Goal: Information Seeking & Learning: Learn about a topic

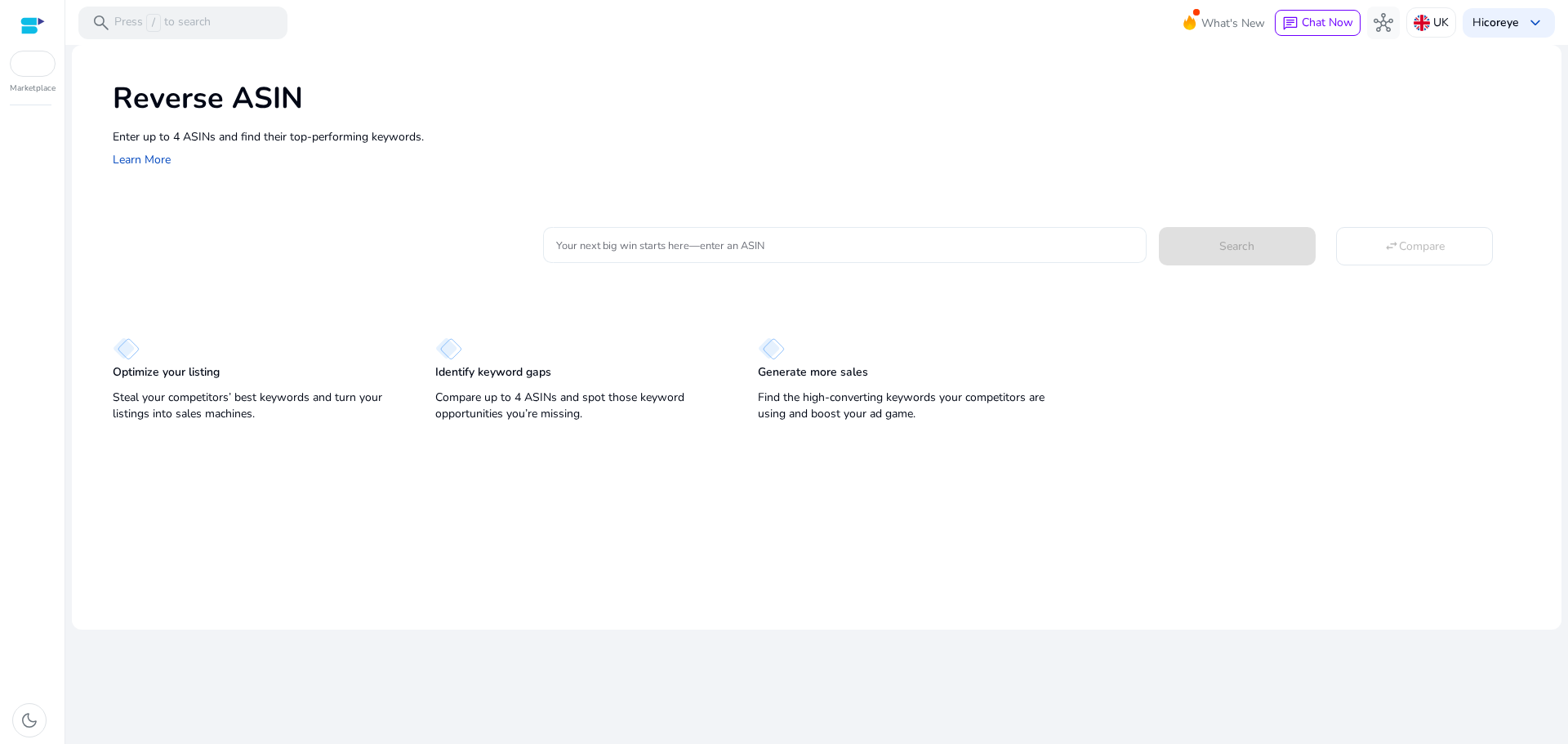
click at [732, 249] on input "Your next big win starts here—enter an ASIN" at bounding box center [844, 245] width 577 height 18
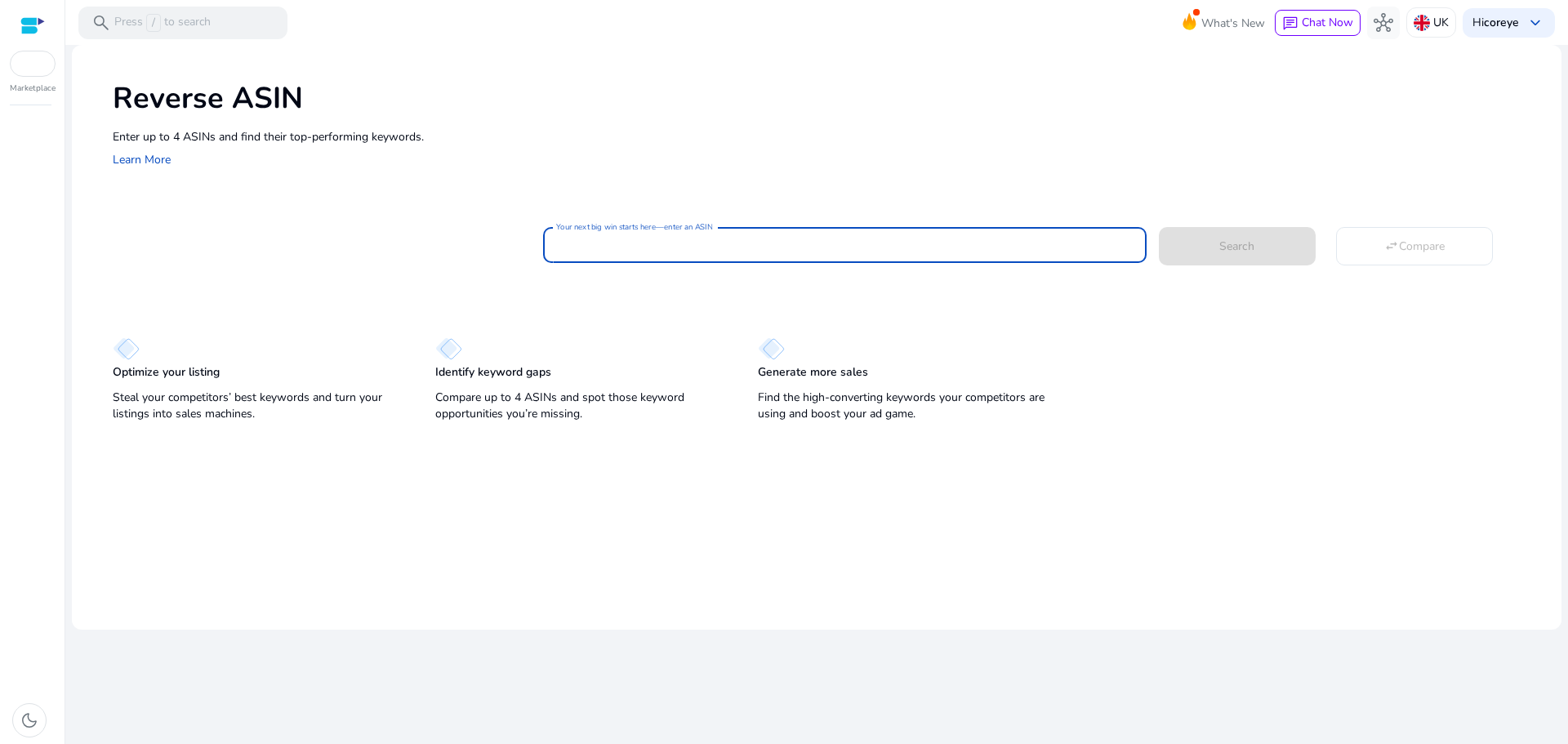
paste input "**********"
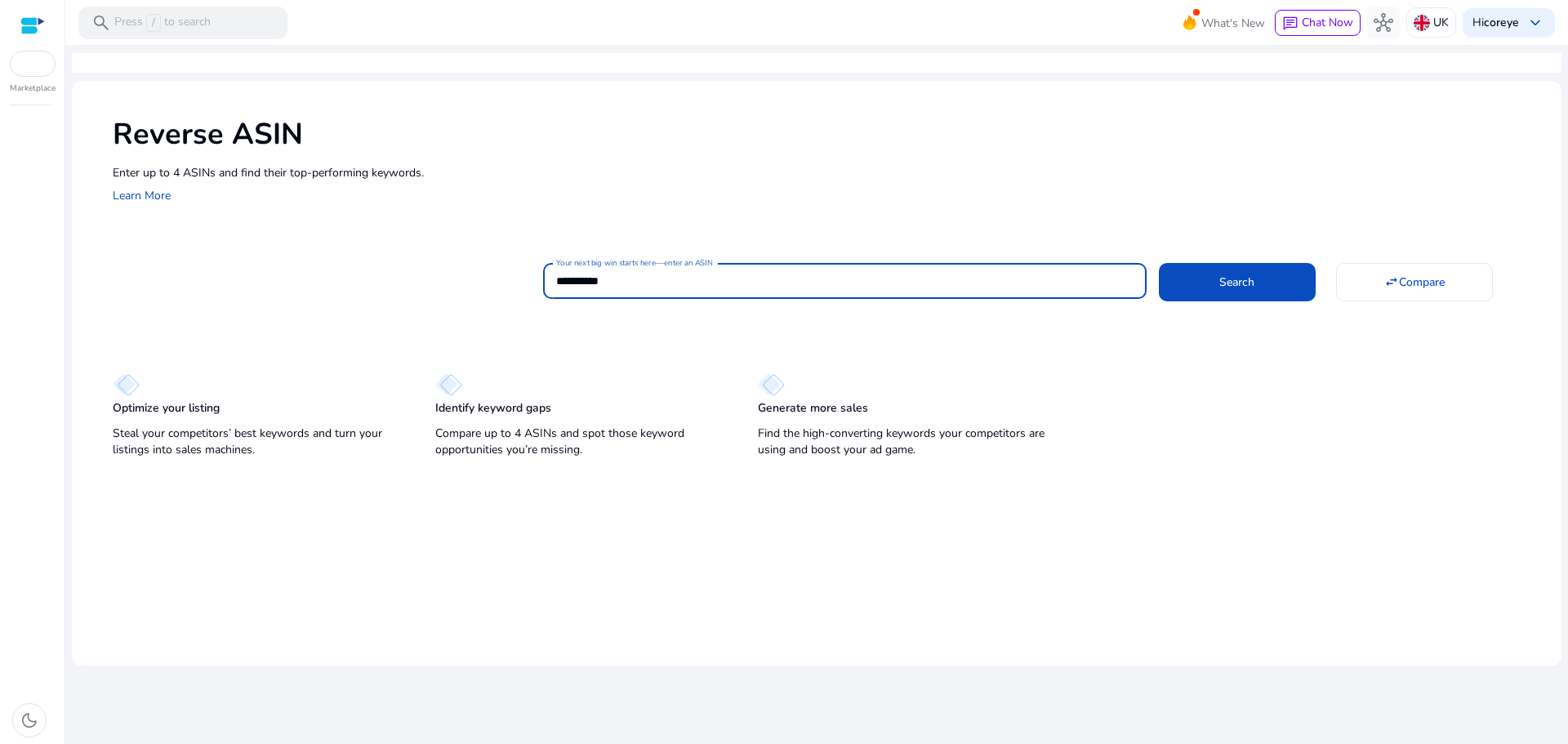
type input "**********"
click at [1159, 263] on button "Search" at bounding box center [1237, 281] width 157 height 37
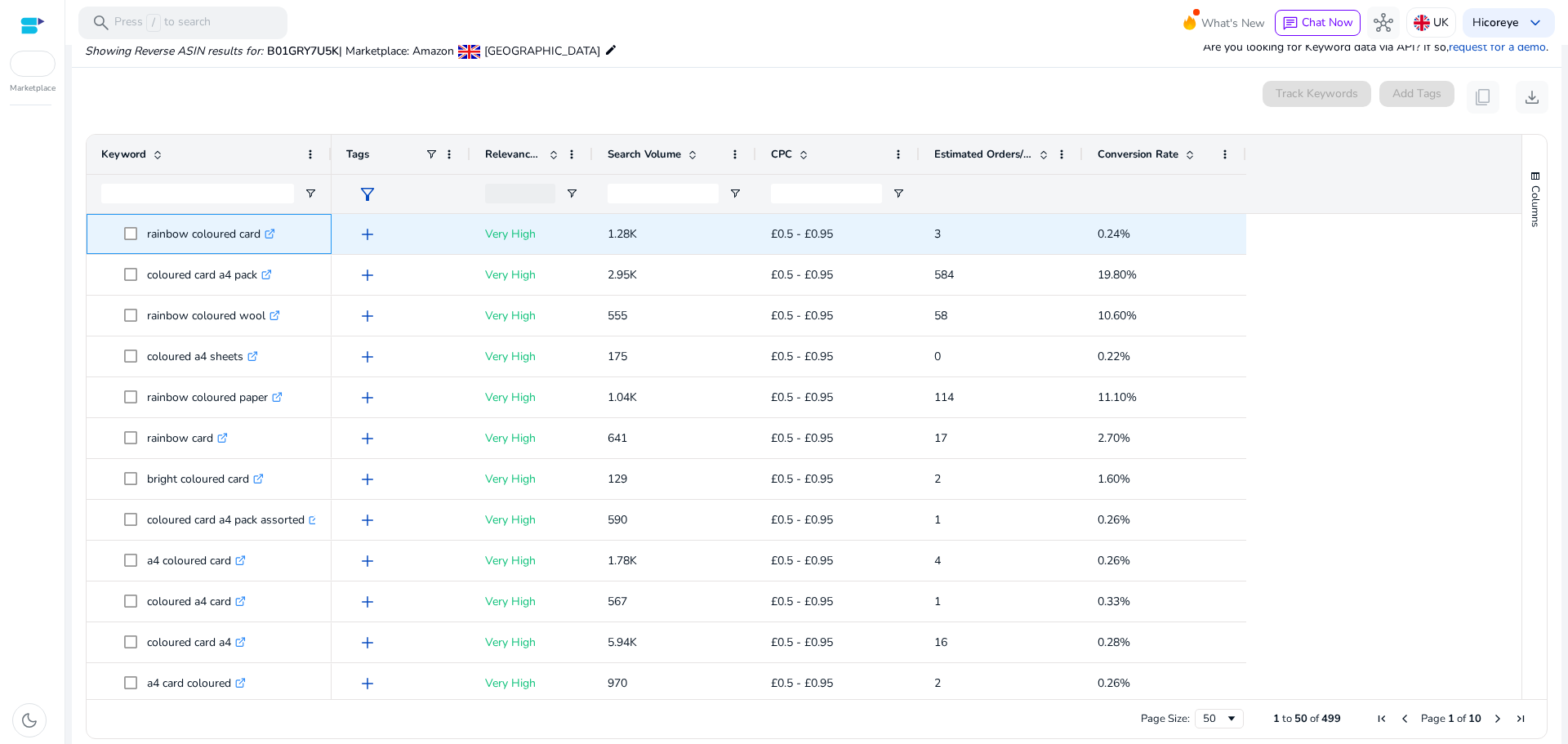
drag, startPoint x: 138, startPoint y: 232, endPoint x: 260, endPoint y: 240, distance: 122.3
click at [260, 240] on span "rainbow coloured card .st0{fill:#2c8af8}" at bounding box center [221, 233] width 193 height 34
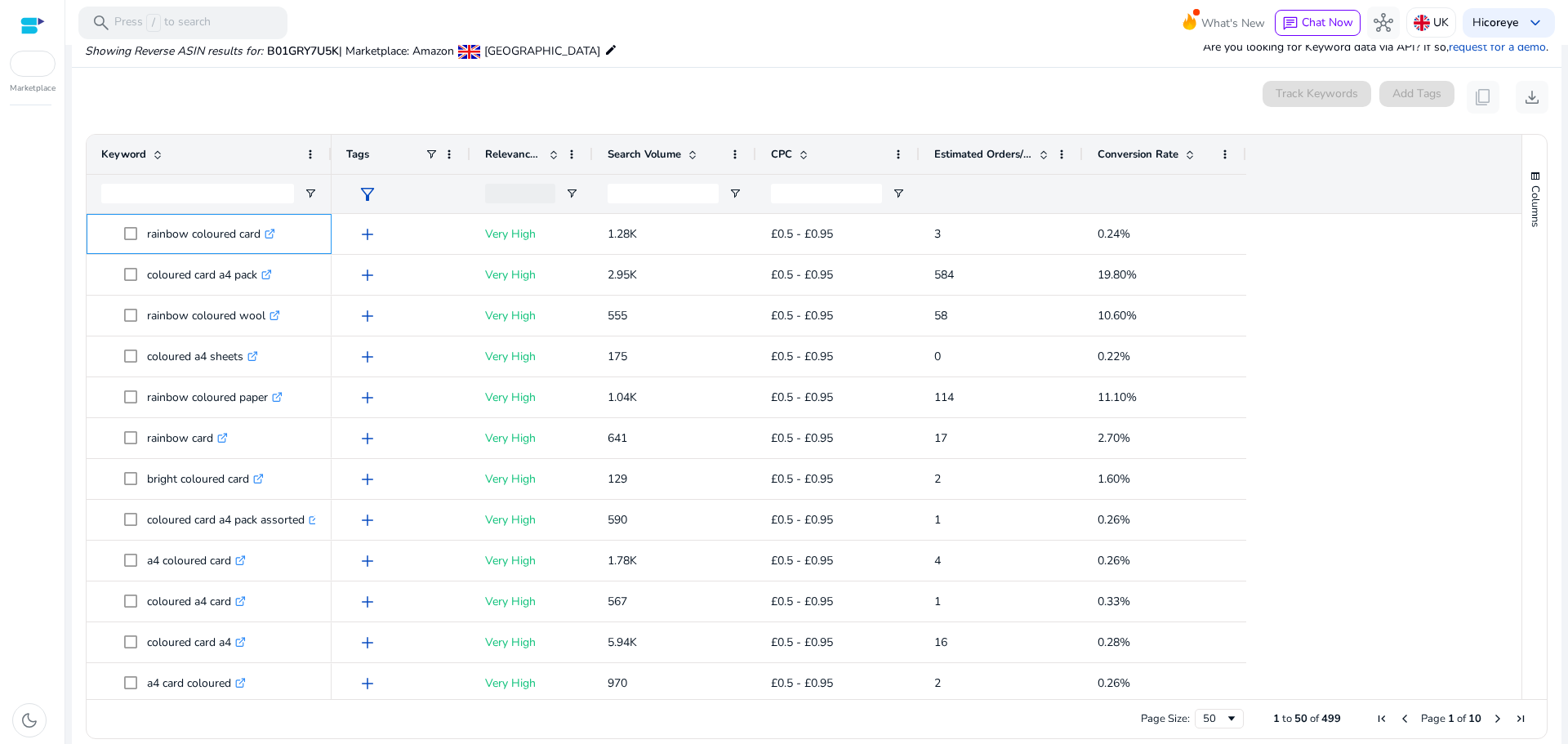
copy span "rainbow coloured card"
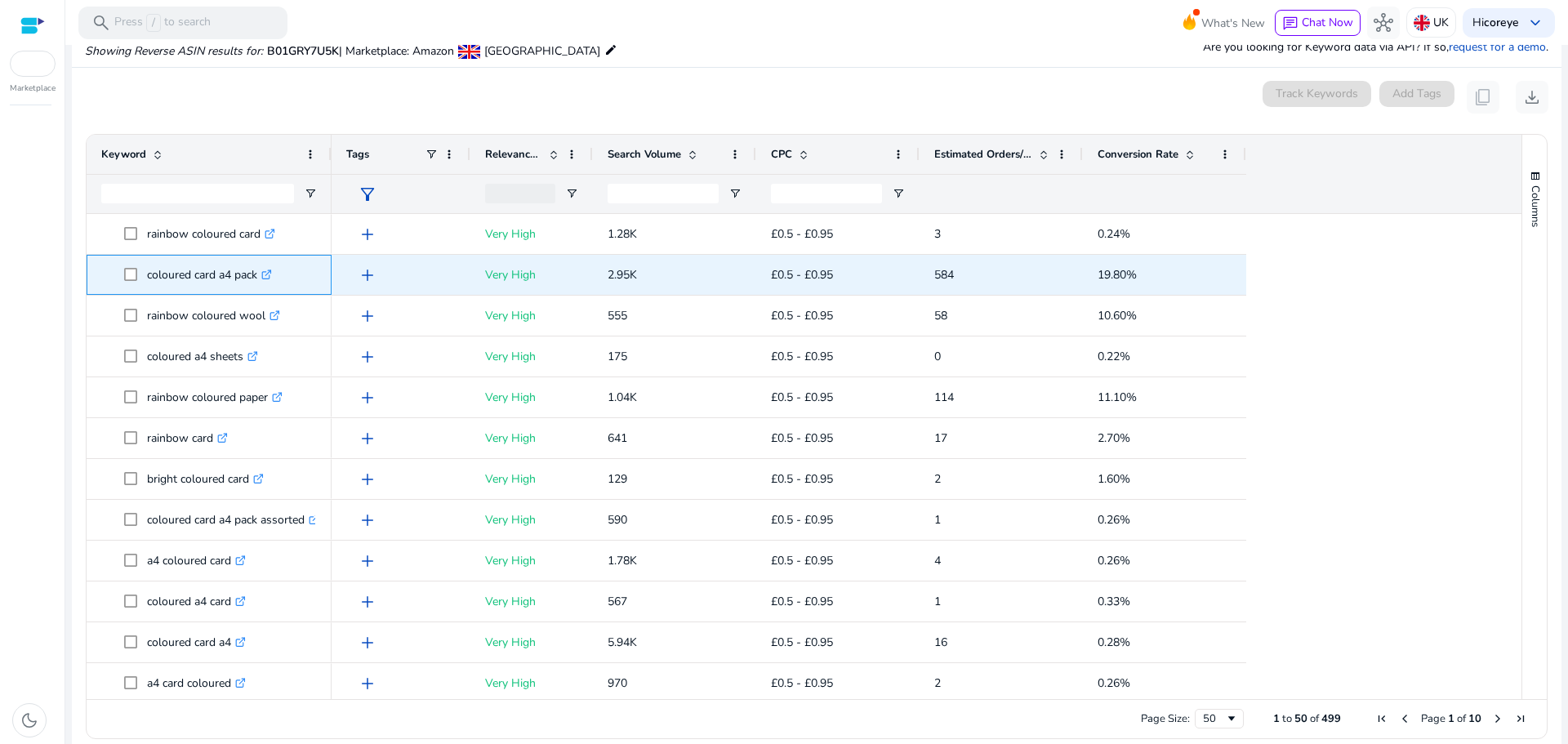
drag, startPoint x: 143, startPoint y: 273, endPoint x: 259, endPoint y: 276, distance: 116.0
click at [259, 276] on span "coloured card a4 pack .st0{fill:#2c8af8}" at bounding box center [221, 274] width 193 height 34
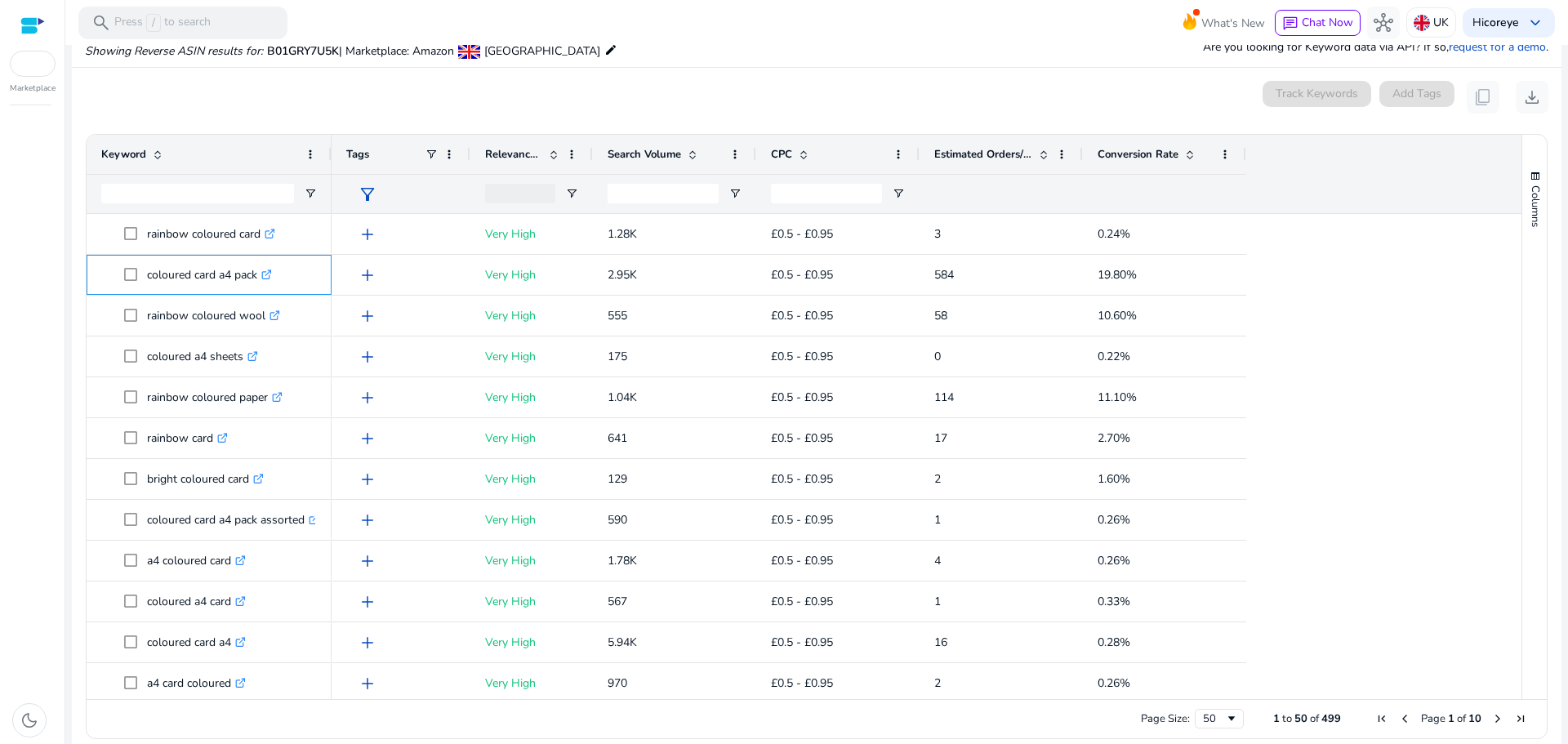
copy span "coloured card a4 pack"
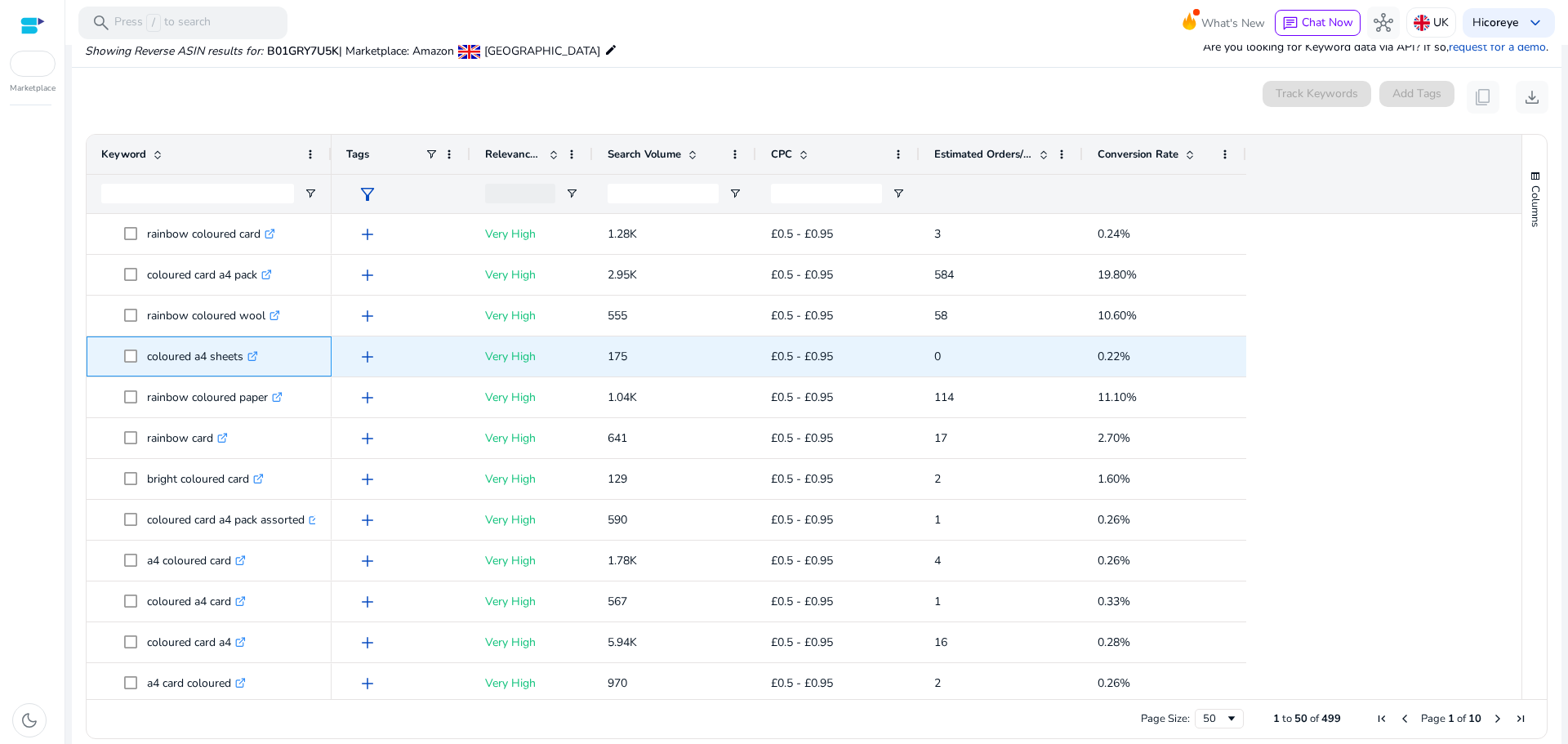
drag, startPoint x: 148, startPoint y: 359, endPoint x: 244, endPoint y: 368, distance: 96.4
click at [244, 368] on p "coloured a4 sheets .st0{fill:#2c8af8}" at bounding box center [203, 356] width 111 height 34
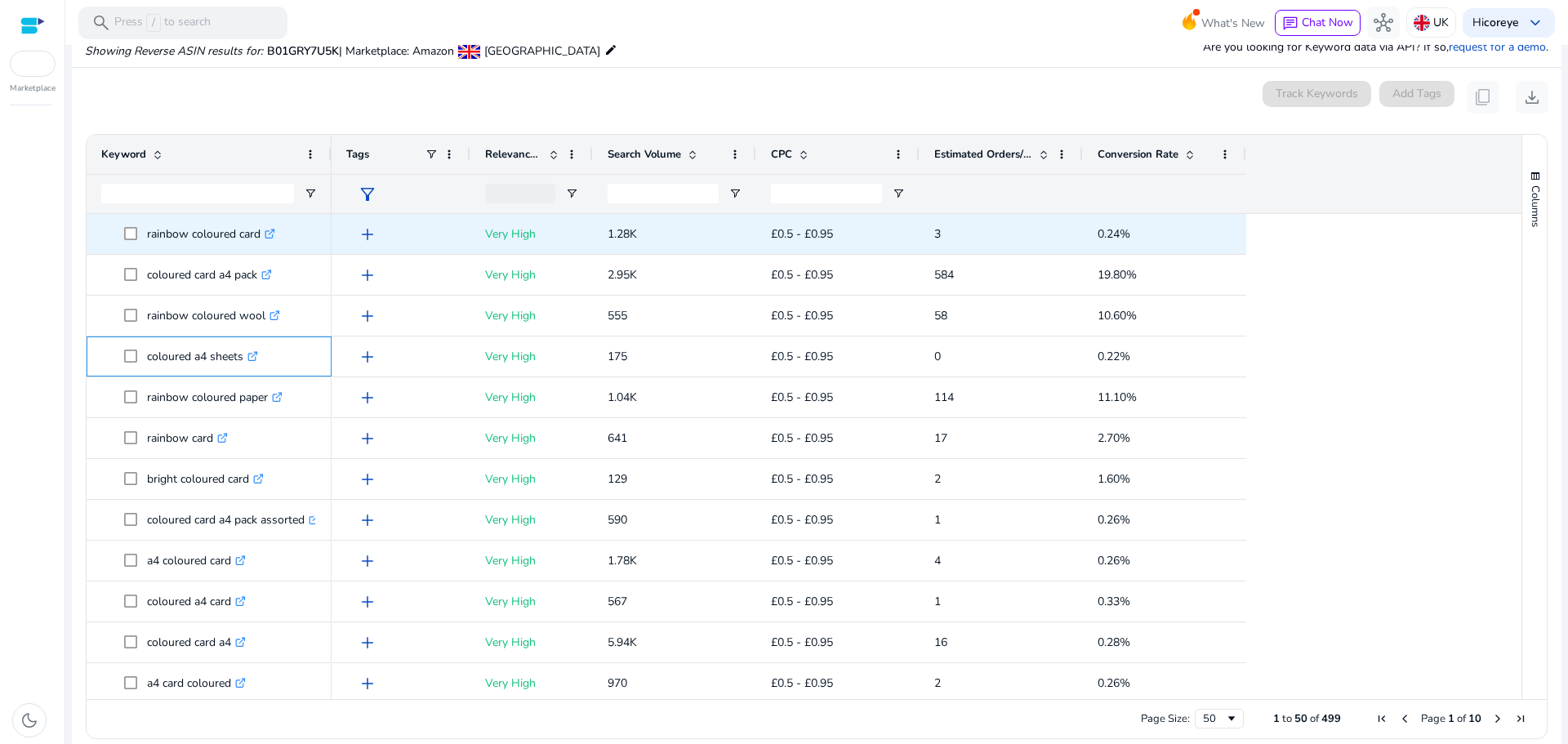
copy p "coloured a4 sheets"
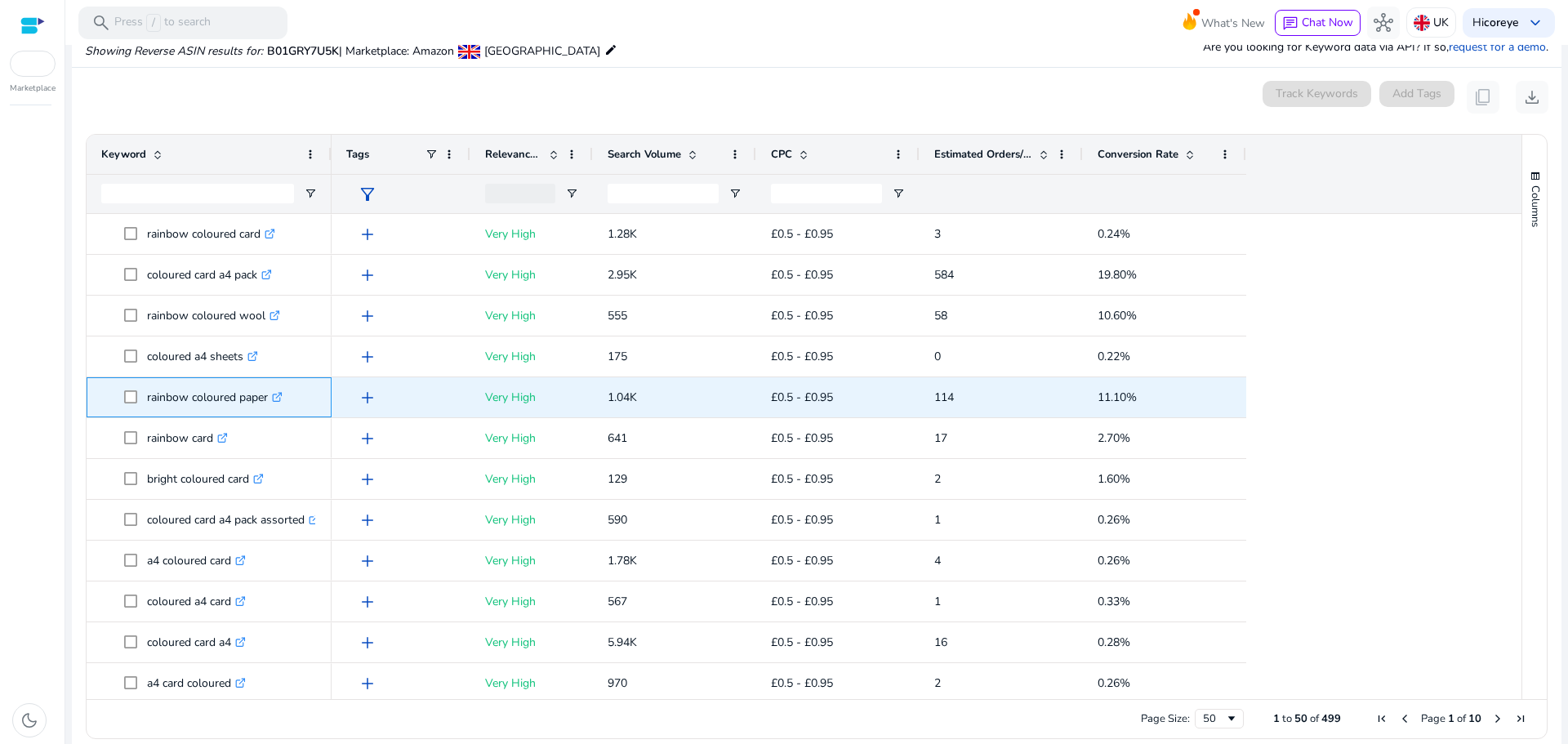
drag, startPoint x: 146, startPoint y: 392, endPoint x: 270, endPoint y: 410, distance: 125.3
click at [270, 410] on span "rainbow coloured paper .st0{fill:#2c8af8}" at bounding box center [221, 397] width 193 height 34
copy span "rainbow coloured paper"
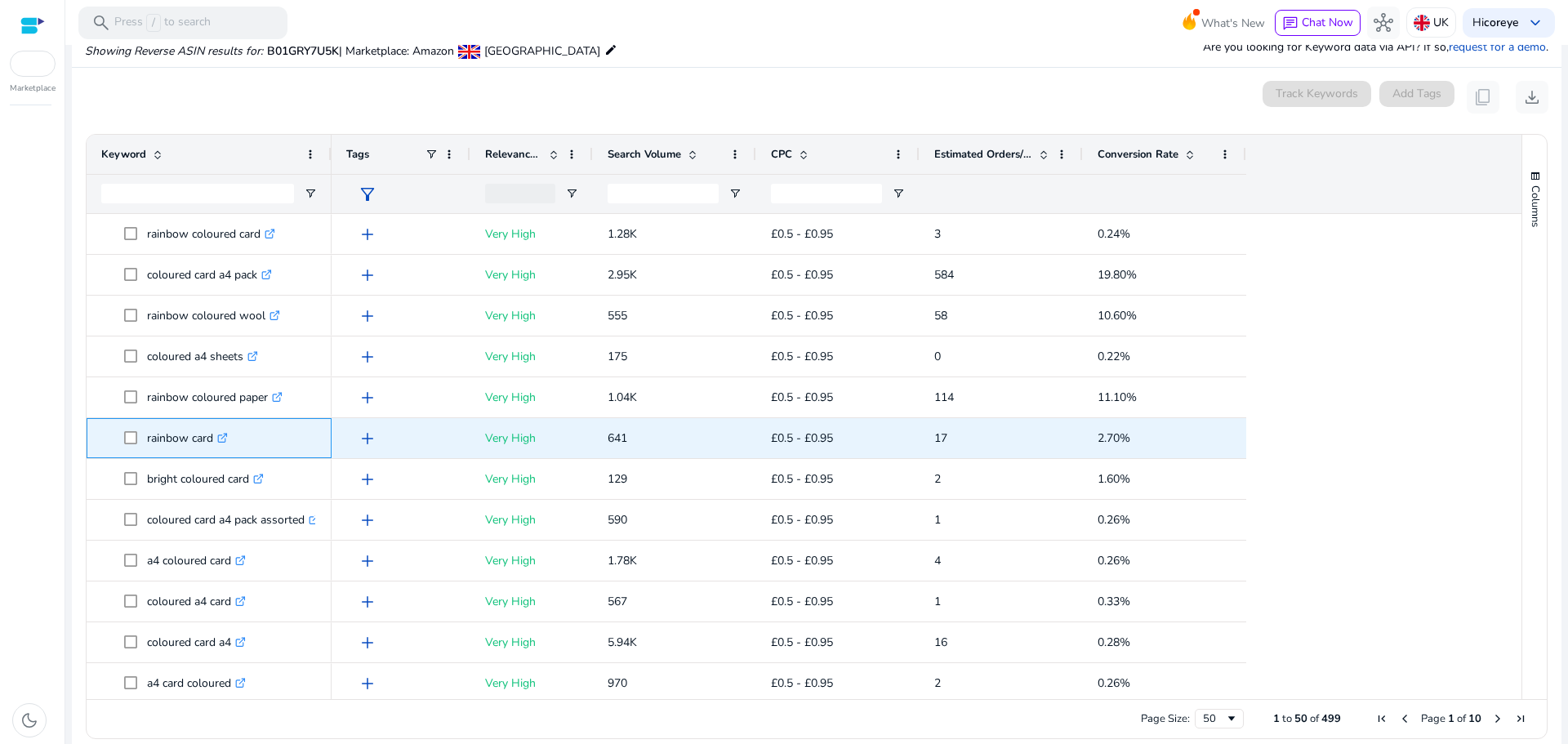
drag, startPoint x: 144, startPoint y: 442, endPoint x: 213, endPoint y: 450, distance: 69.5
click at [213, 450] on span "rainbow card .st0{fill:#2c8af8}" at bounding box center [221, 438] width 193 height 34
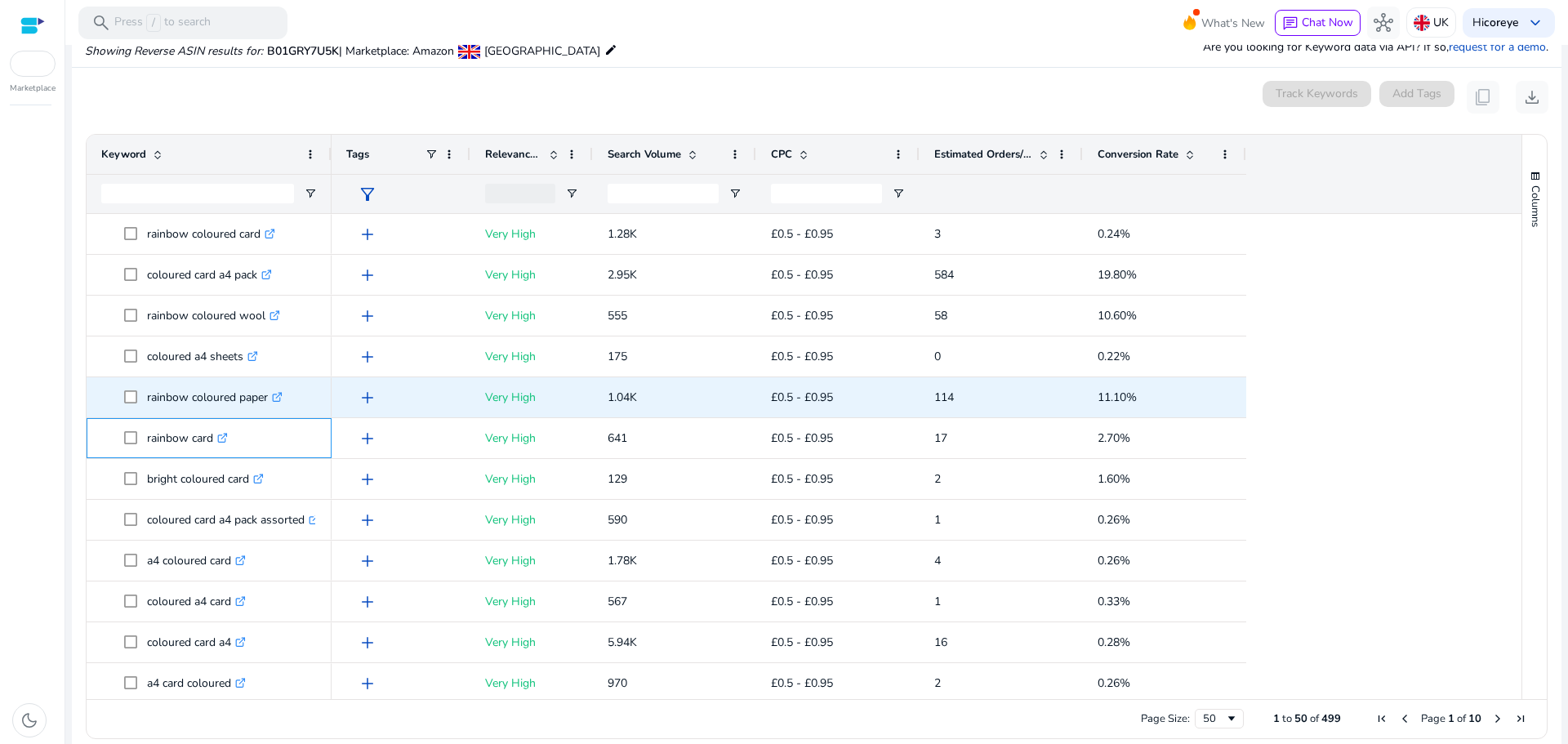
copy span "rainbow card"
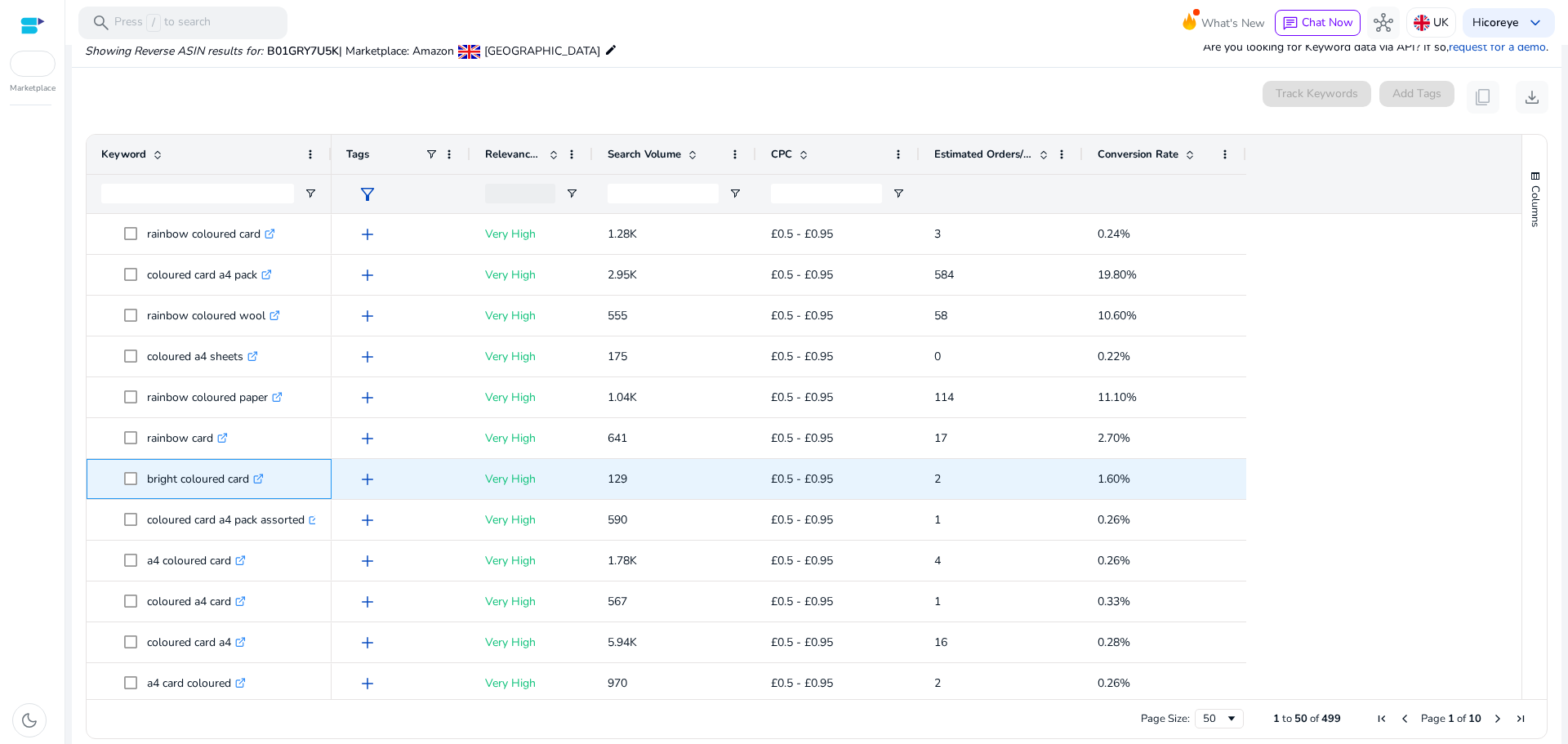
drag, startPoint x: 147, startPoint y: 476, endPoint x: 251, endPoint y: 481, distance: 104.1
click at [251, 481] on p "bright coloured card .st0{fill:#2c8af8}" at bounding box center [205, 479] width 117 height 34
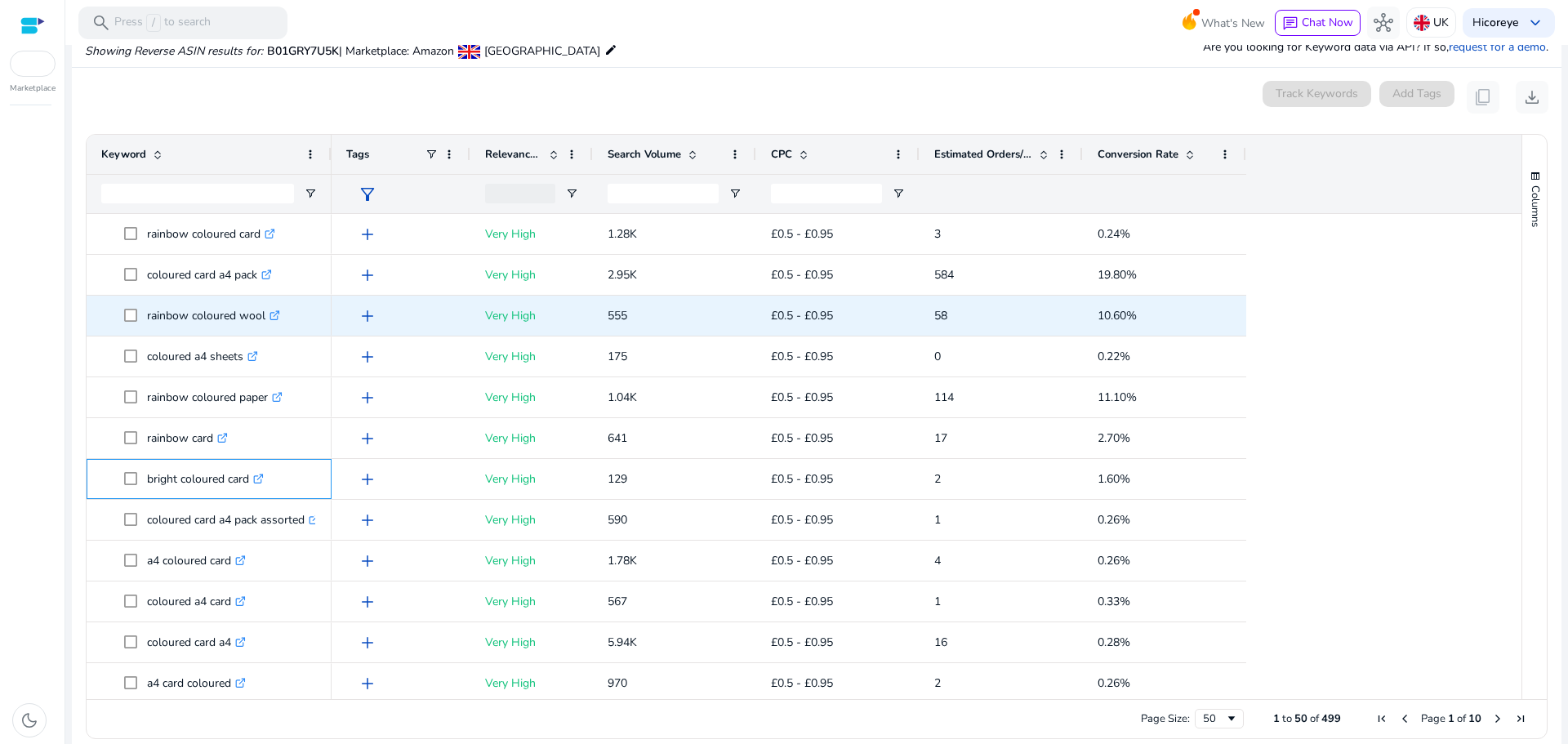
copy p "bright coloured card"
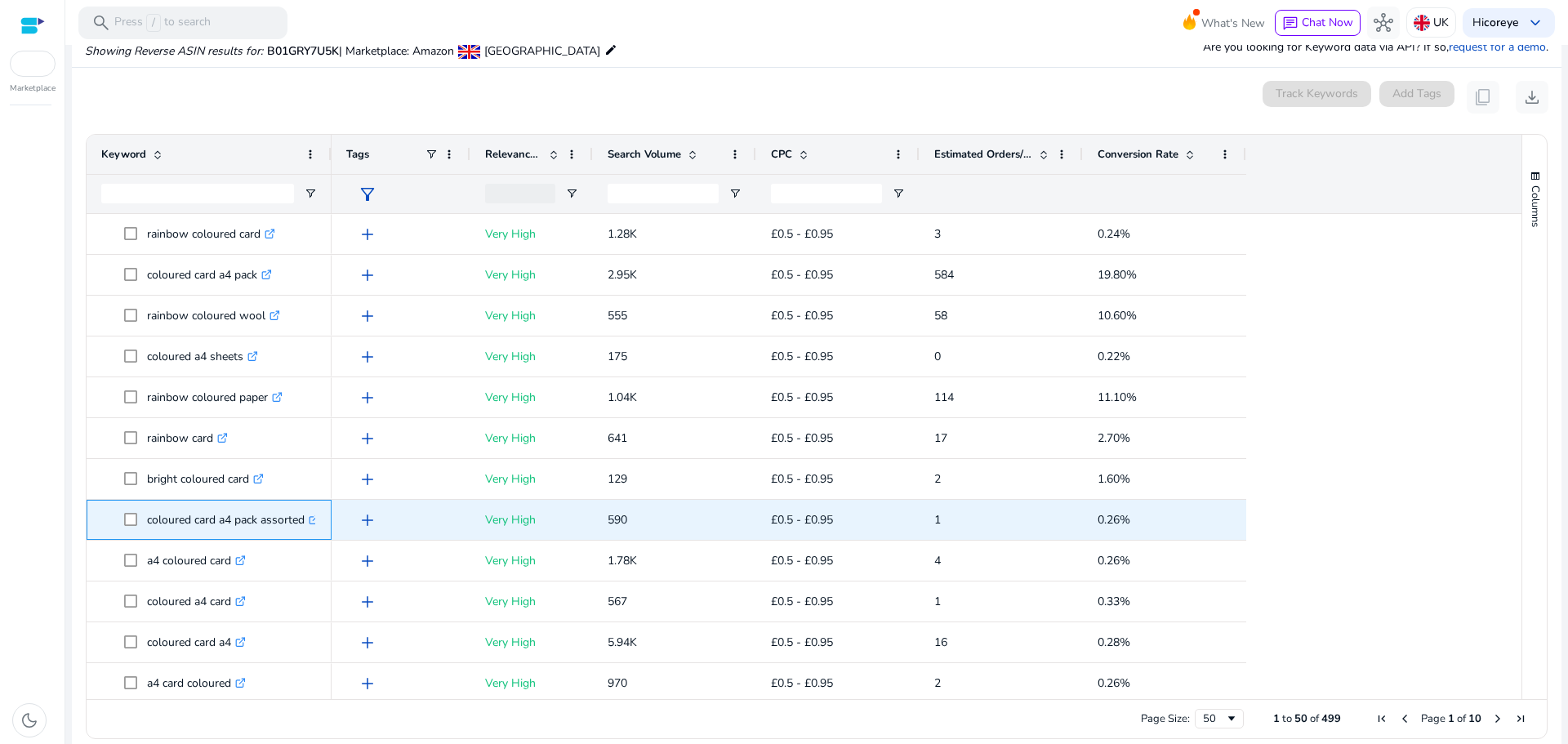
drag, startPoint x: 141, startPoint y: 525, endPoint x: 305, endPoint y: 523, distance: 164.0
click at [305, 523] on span "coloured card a4 pack assorted .st0{fill:#2c8af8}" at bounding box center [221, 520] width 193 height 34
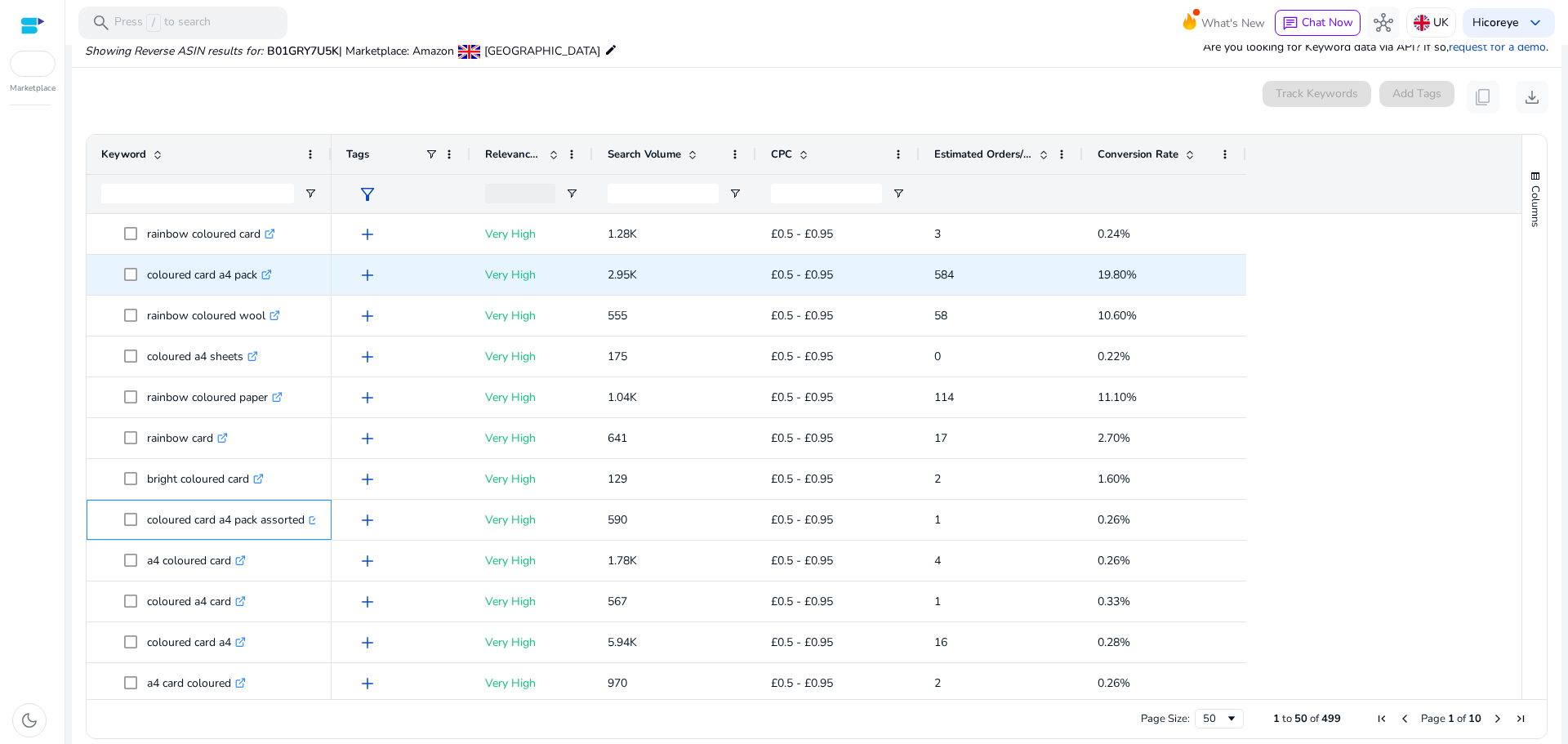
copy span "coloured card a4 pack assorted"
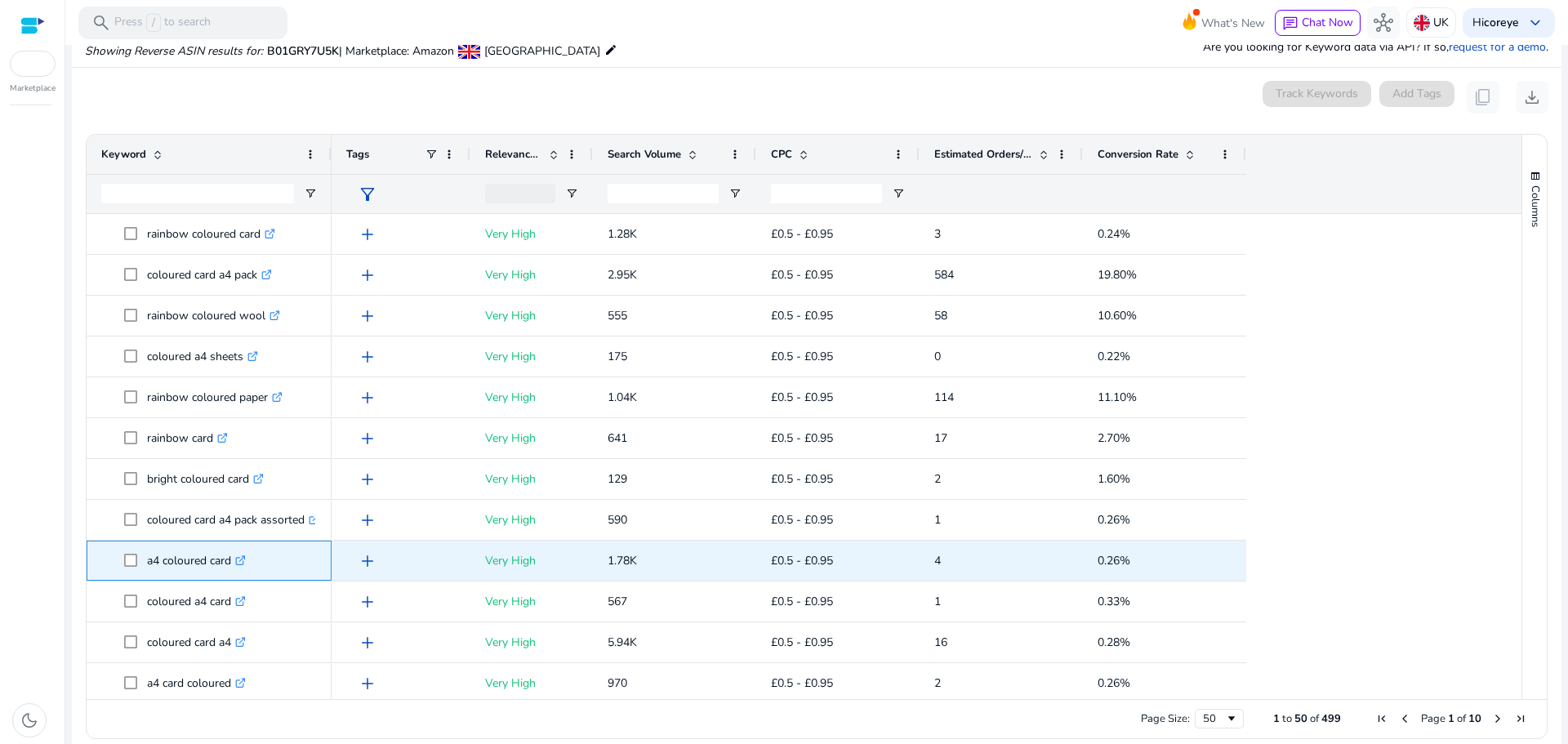
drag, startPoint x: 144, startPoint y: 558, endPoint x: 232, endPoint y: 565, distance: 88.3
click at [232, 565] on span "a4 coloured card .st0{fill:#2c8af8}" at bounding box center [221, 560] width 193 height 34
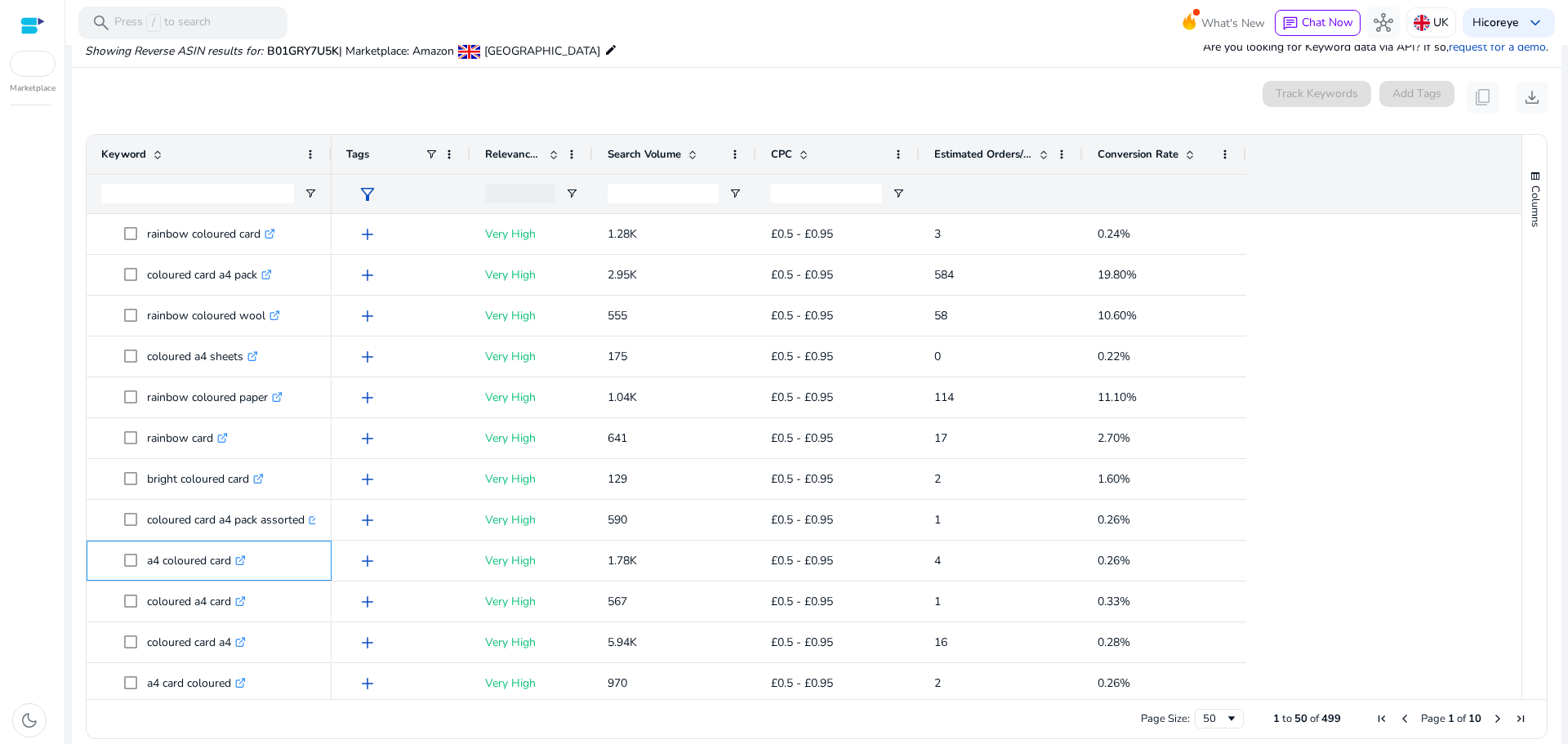
copy span "a4 coloured card"
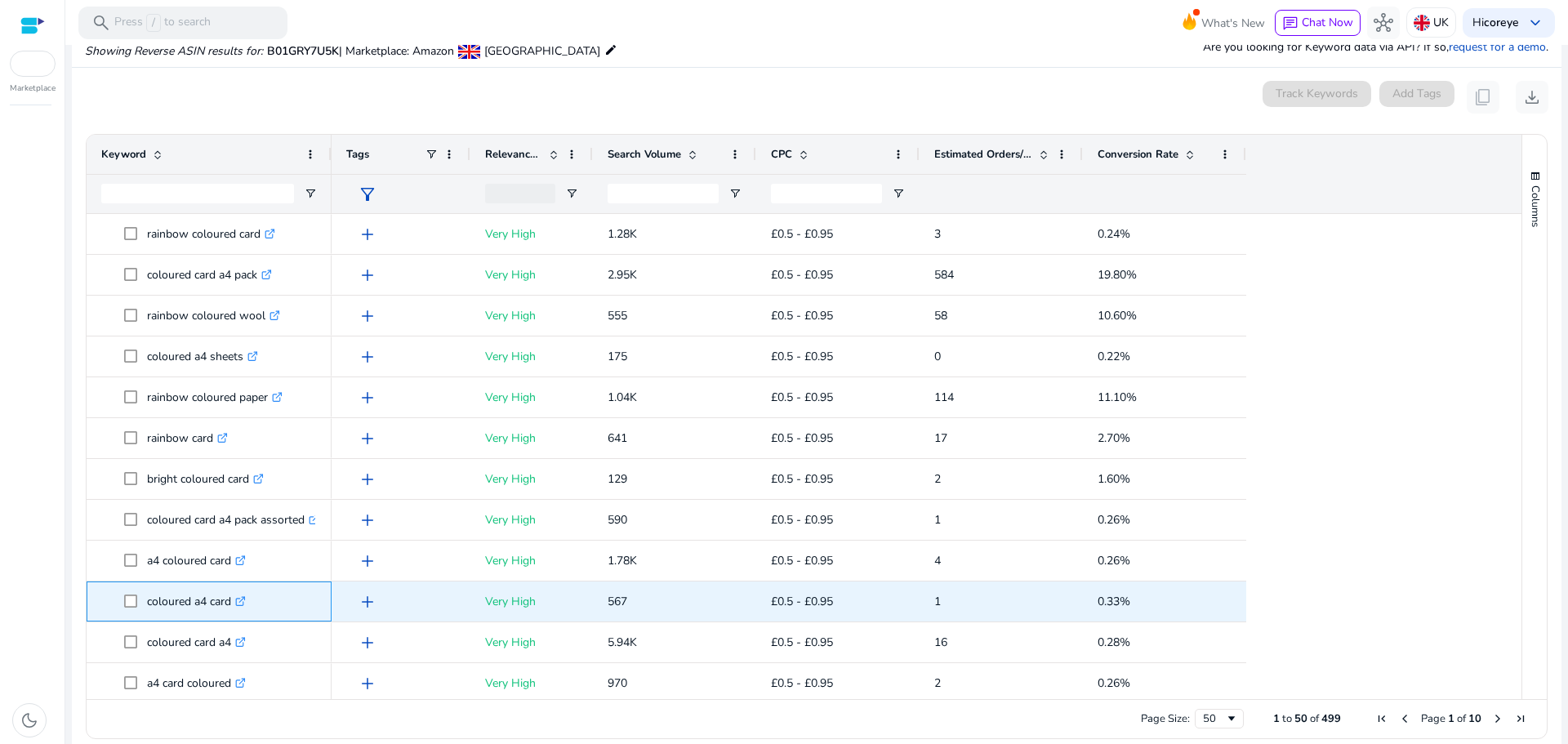
drag, startPoint x: 150, startPoint y: 602, endPoint x: 233, endPoint y: 592, distance: 83.6
click at [233, 592] on p "coloured a4 card .st0{fill:#2c8af8}" at bounding box center [196, 601] width 99 height 34
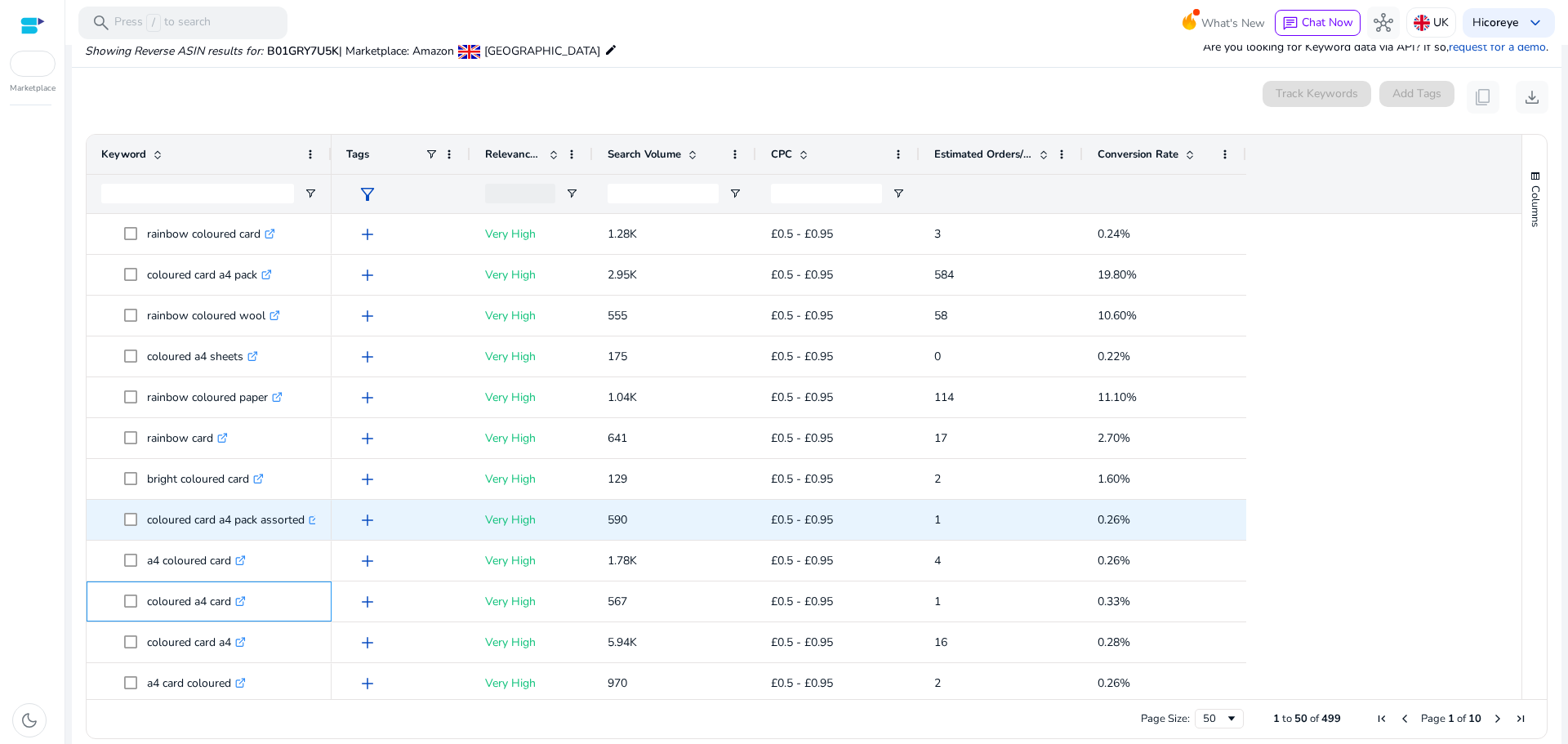
copy p "coloured a4 card"
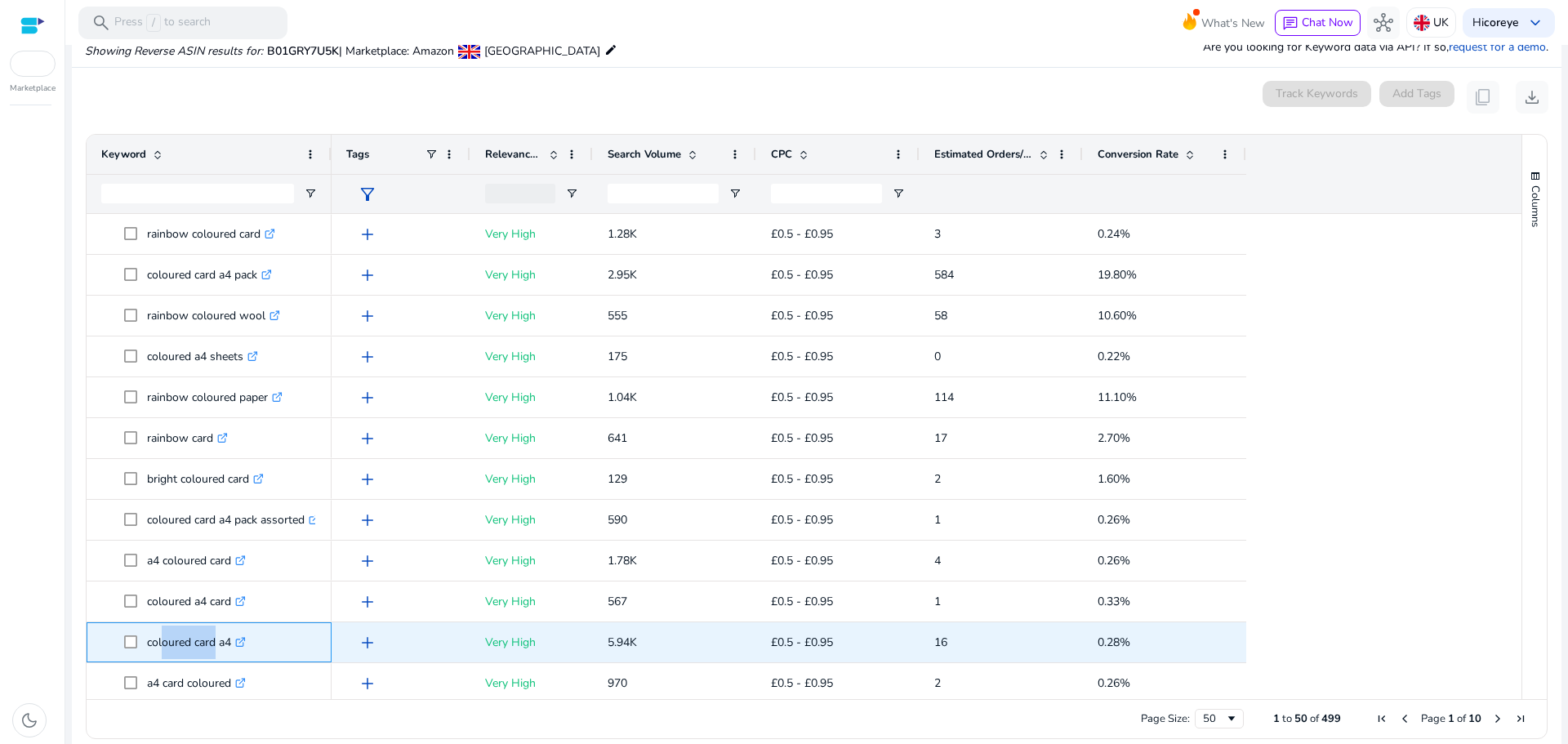
drag, startPoint x: 158, startPoint y: 644, endPoint x: 208, endPoint y: 644, distance: 50.0
click at [208, 644] on p "coloured card a4 .st0{fill:#2c8af8}" at bounding box center [196, 642] width 99 height 34
drag, startPoint x: 148, startPoint y: 640, endPoint x: 231, endPoint y: 639, distance: 83.0
click at [231, 639] on p "coloured card a4 .st0{fill:#2c8af8}" at bounding box center [196, 642] width 99 height 34
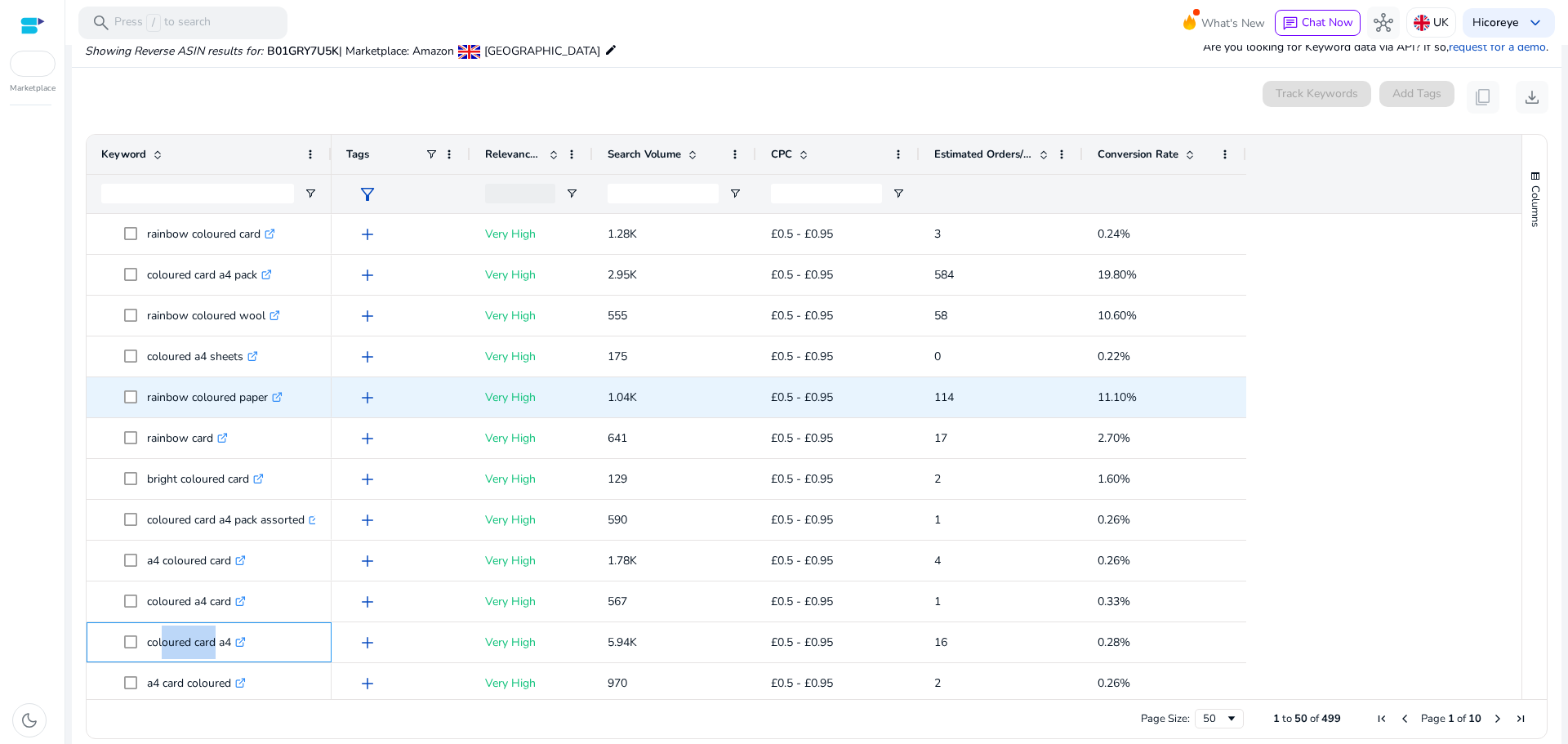
copy p "coloured card a4"
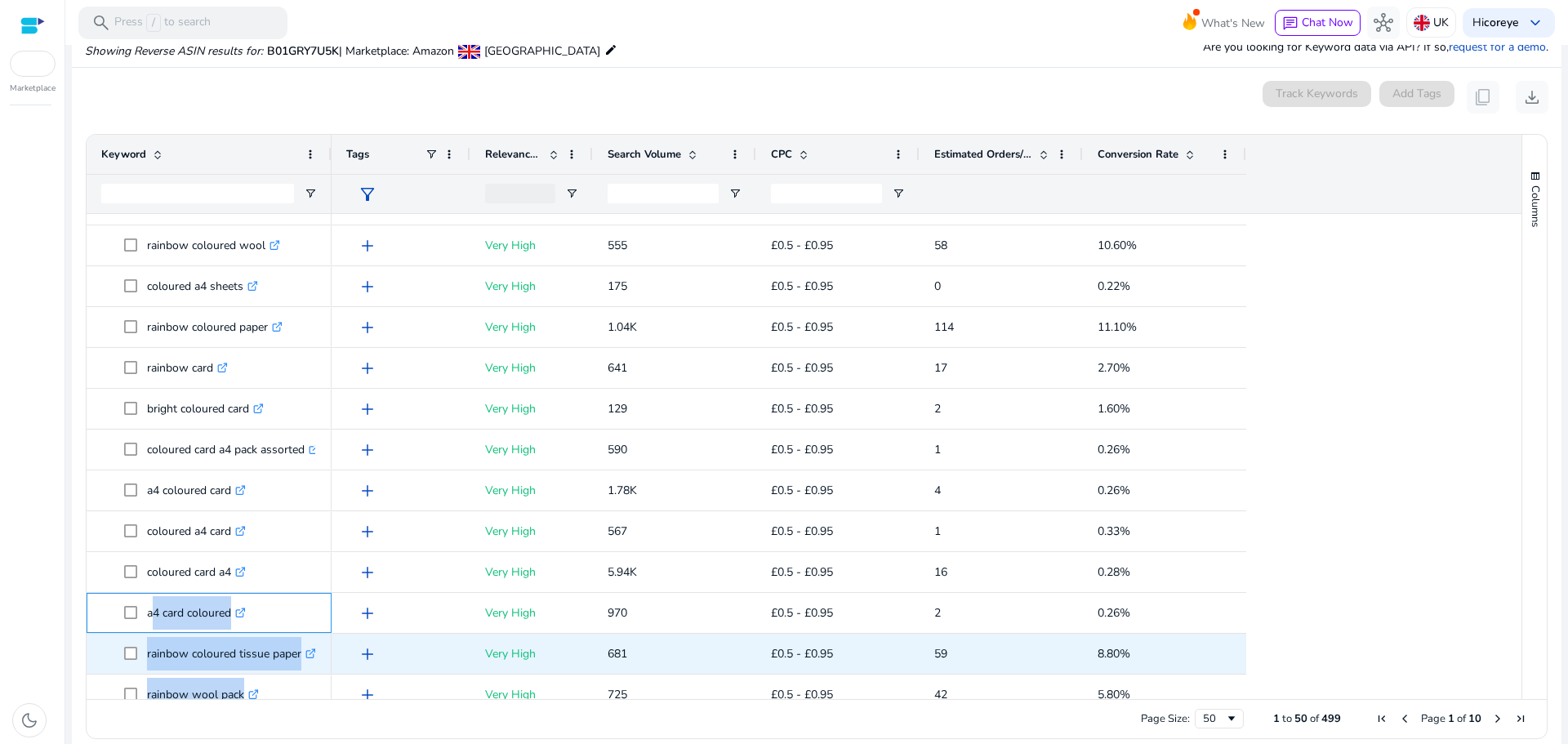
scroll to position [70, 0]
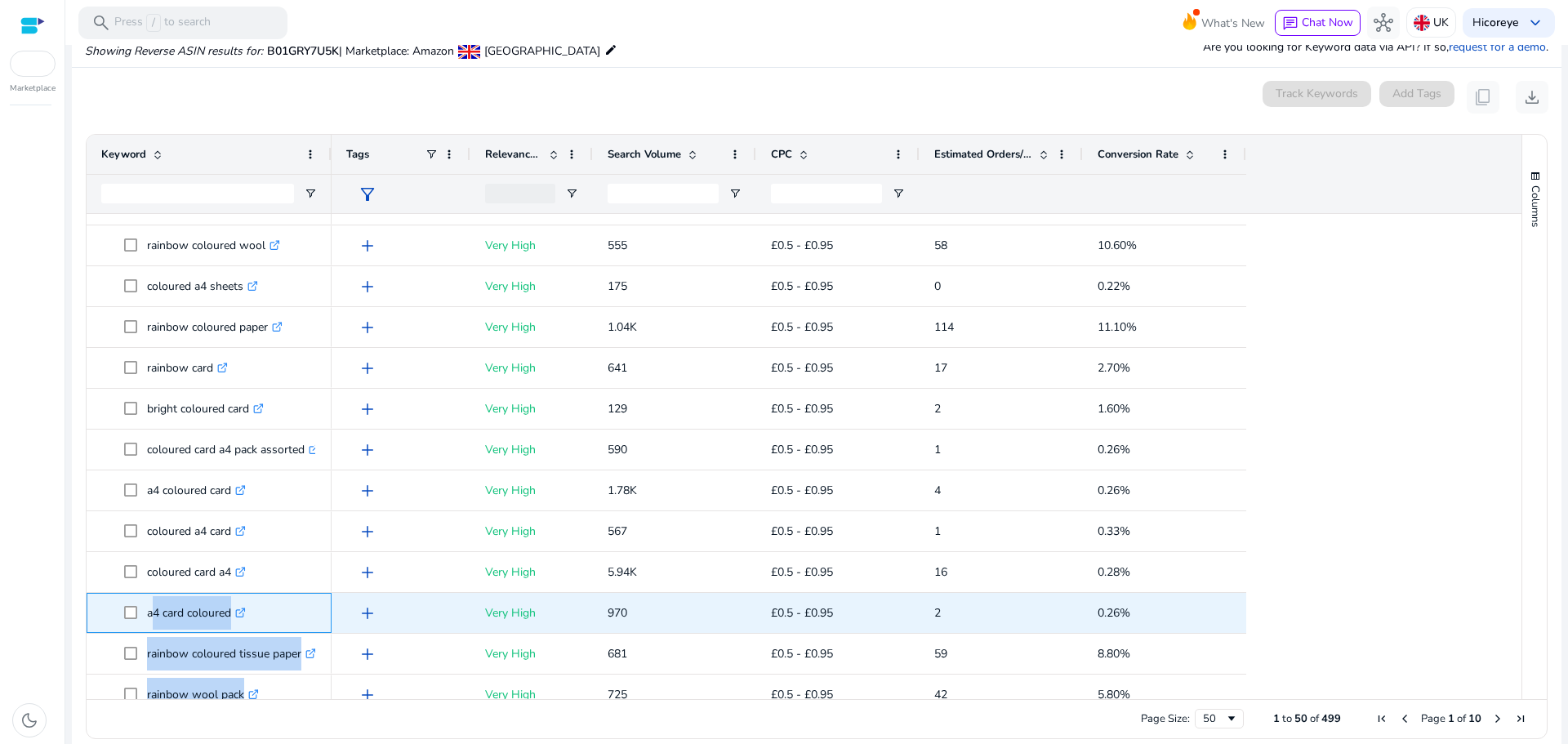
drag, startPoint x: 150, startPoint y: 678, endPoint x: 231, endPoint y: 610, distance: 105.8
click at [231, 610] on p "a4 card coloured .st0{fill:#2c8af8}" at bounding box center [196, 612] width 99 height 34
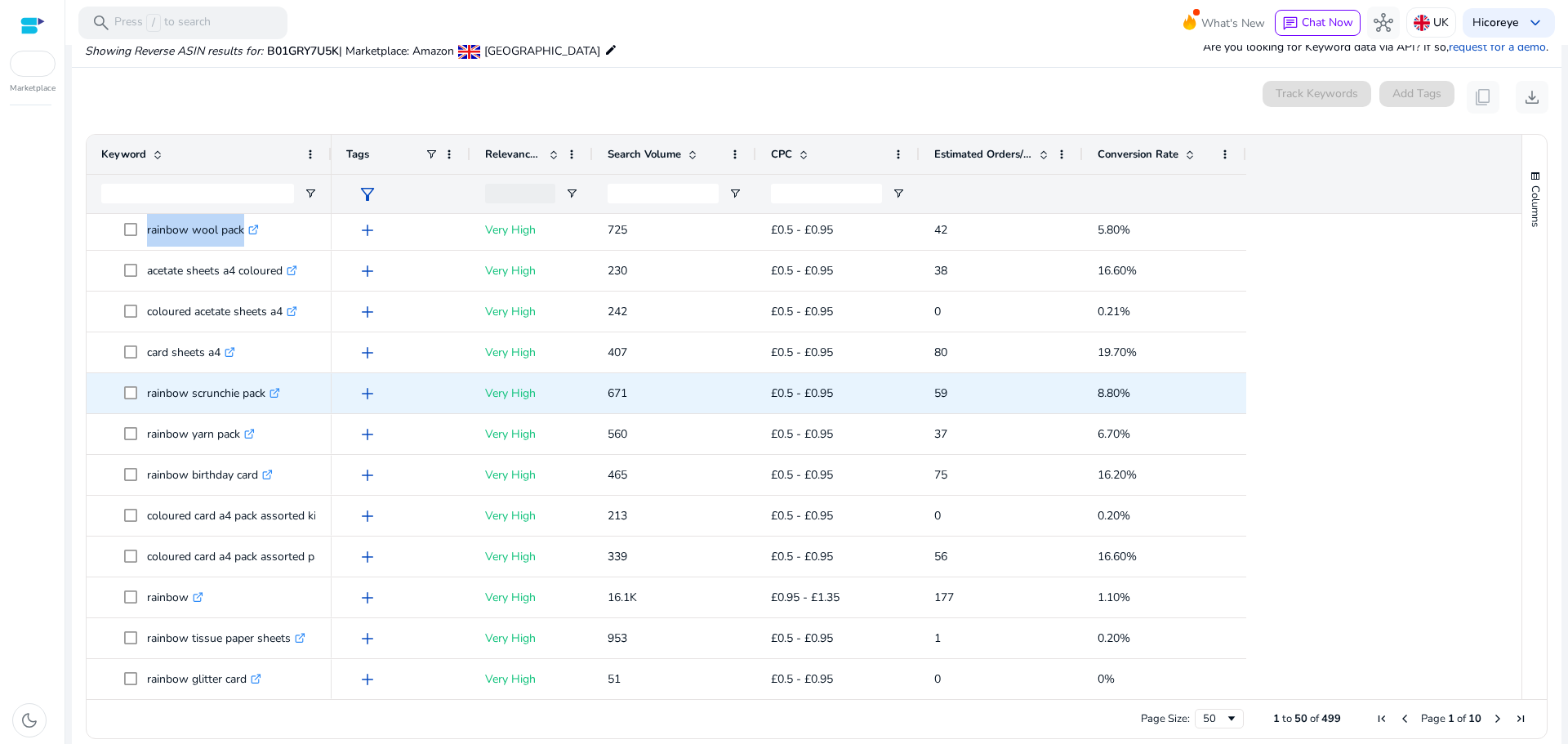
scroll to position [560, 0]
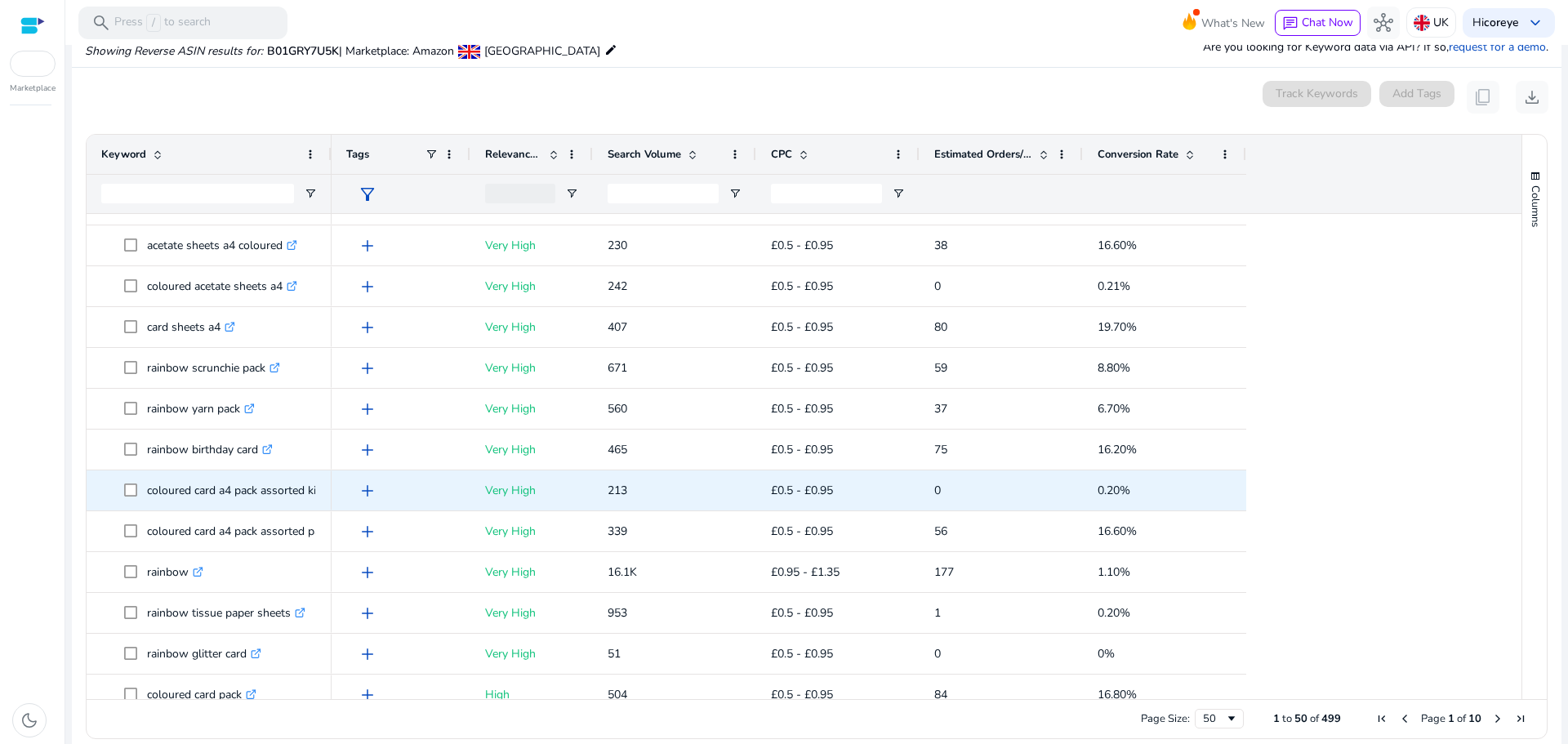
click at [149, 486] on p "coloured card a4 pack assorted kids .st0{fill:#2c8af8}" at bounding box center [245, 490] width 196 height 34
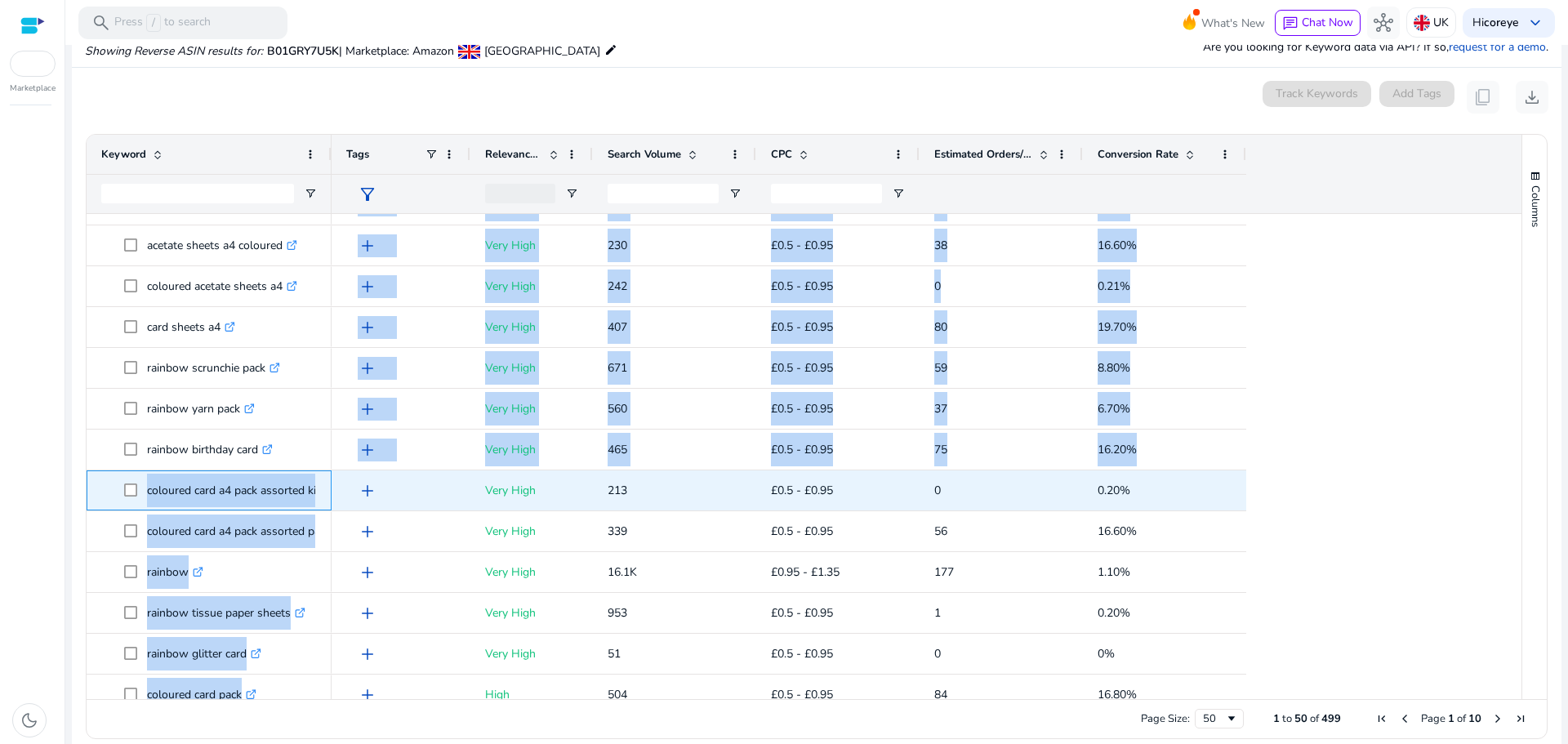
drag, startPoint x: 145, startPoint y: 489, endPoint x: 332, endPoint y: 494, distance: 187.1
click at [332, 494] on div "coloured a4 sheets .st0{fill:#2c8af8} rainbow coloured paper .st0{fill:#2c8af8}…" at bounding box center [796, 457] width 1420 height 485
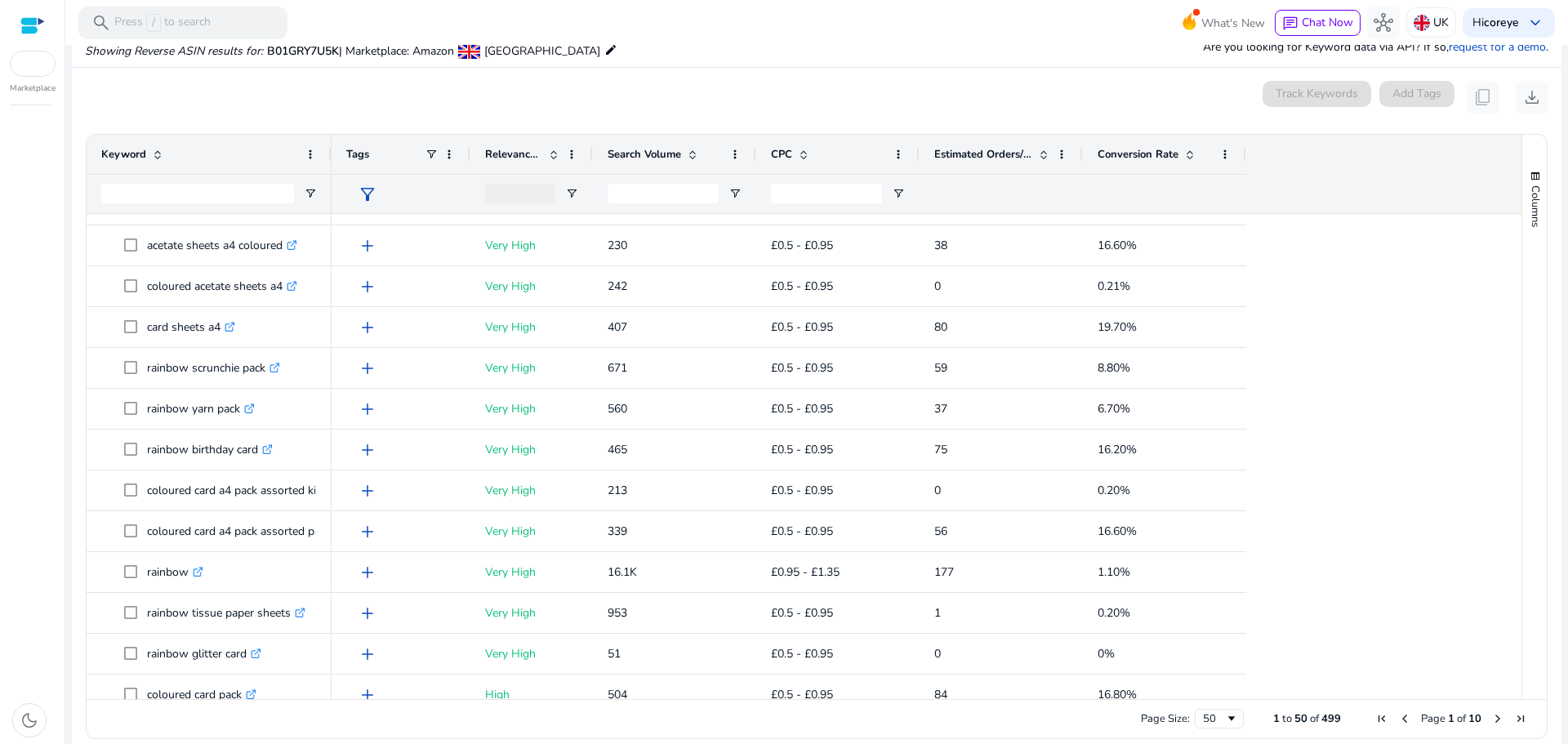
click at [26, 510] on div "dark_mode" at bounding box center [32, 430] width 65 height 629
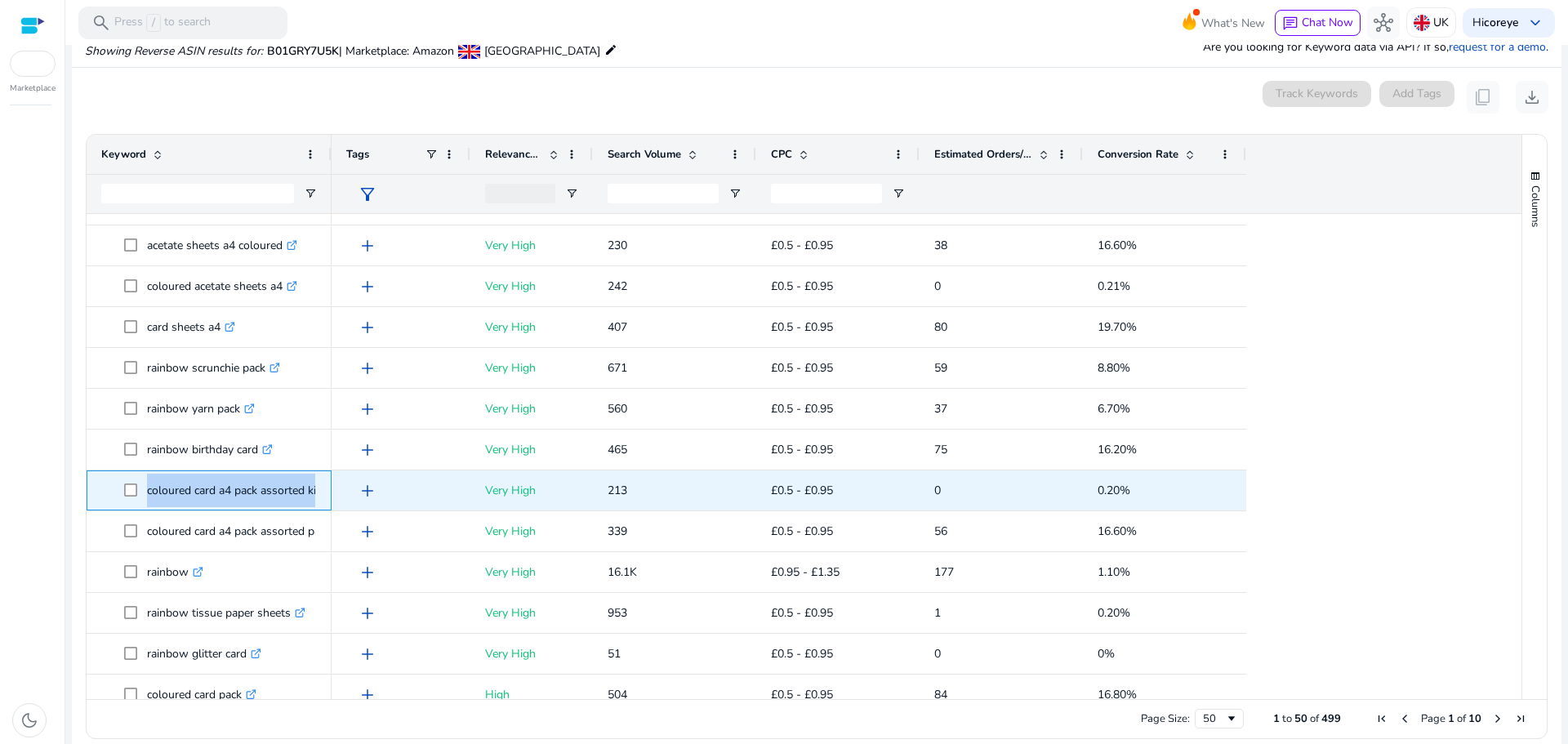
drag, startPoint x: 144, startPoint y: 485, endPoint x: 327, endPoint y: 482, distance: 183.0
click at [327, 482] on div "coloured card a4 pack assorted kids .st0{fill:#2c8af8}" at bounding box center [209, 491] width 245 height 40
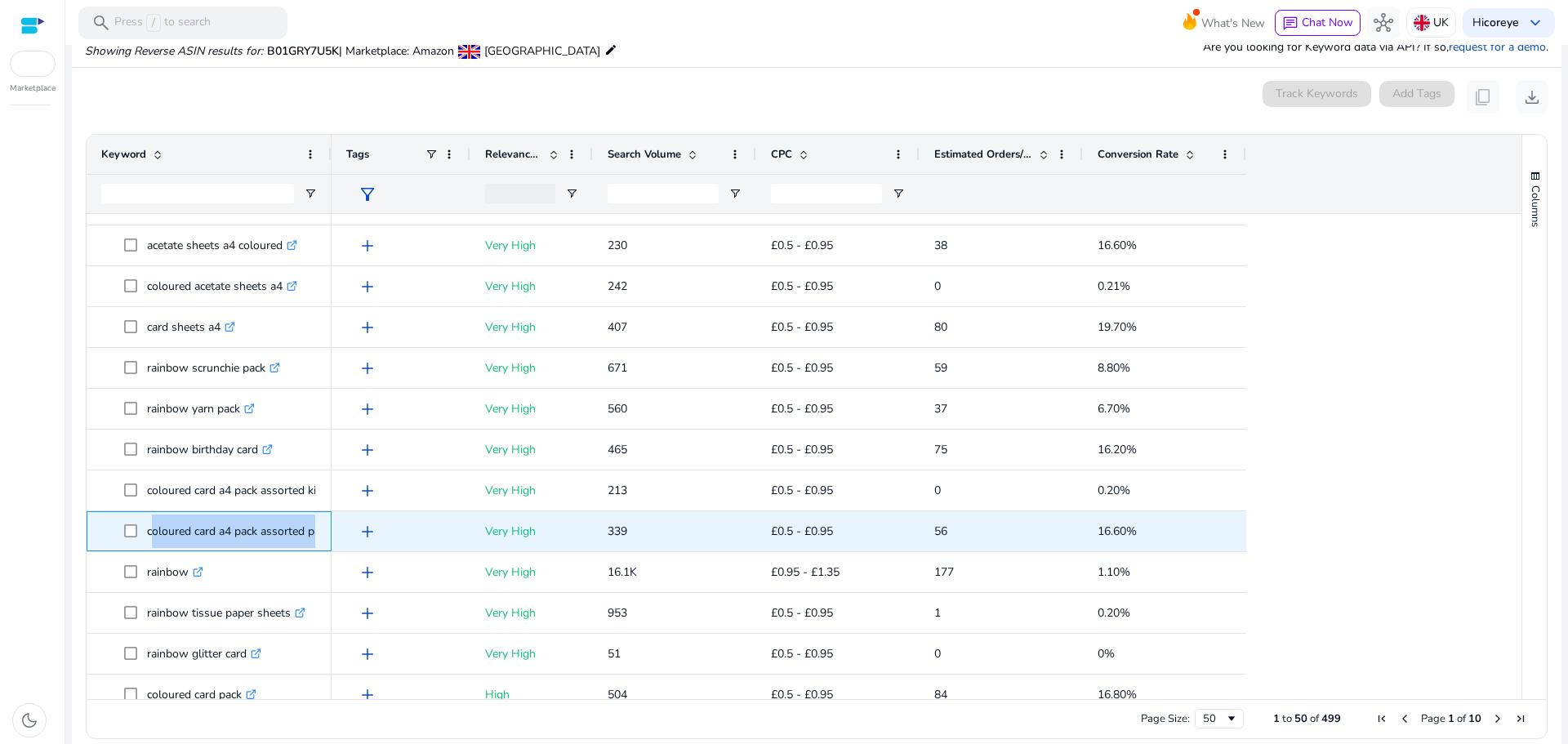
drag, startPoint x: 148, startPoint y: 531, endPoint x: 330, endPoint y: 539, distance: 182.2
click at [330, 539] on div "coloured card a4 pack assorted pastel .st0{fill:#2c8af8}" at bounding box center [209, 531] width 245 height 40
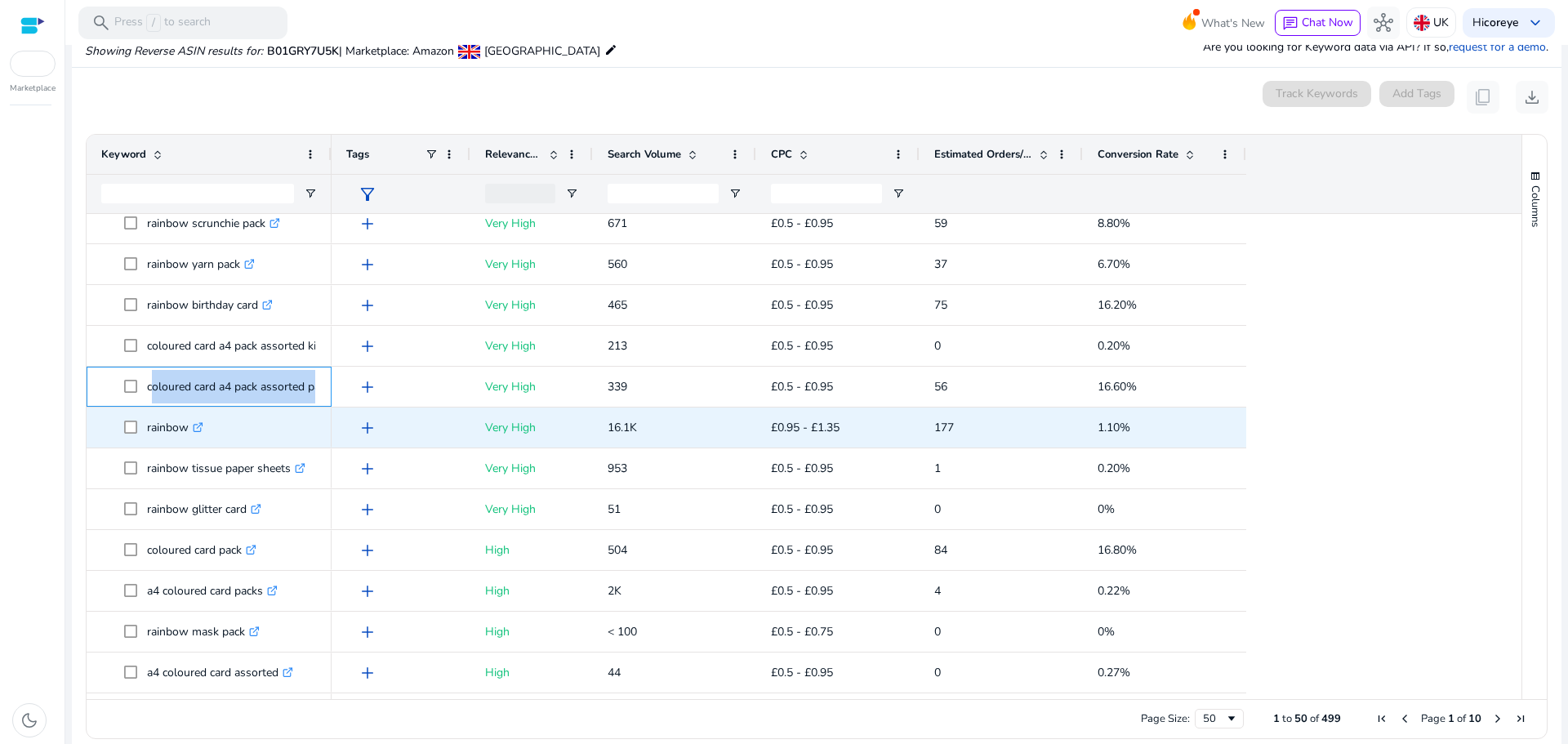
scroll to position [805, 0]
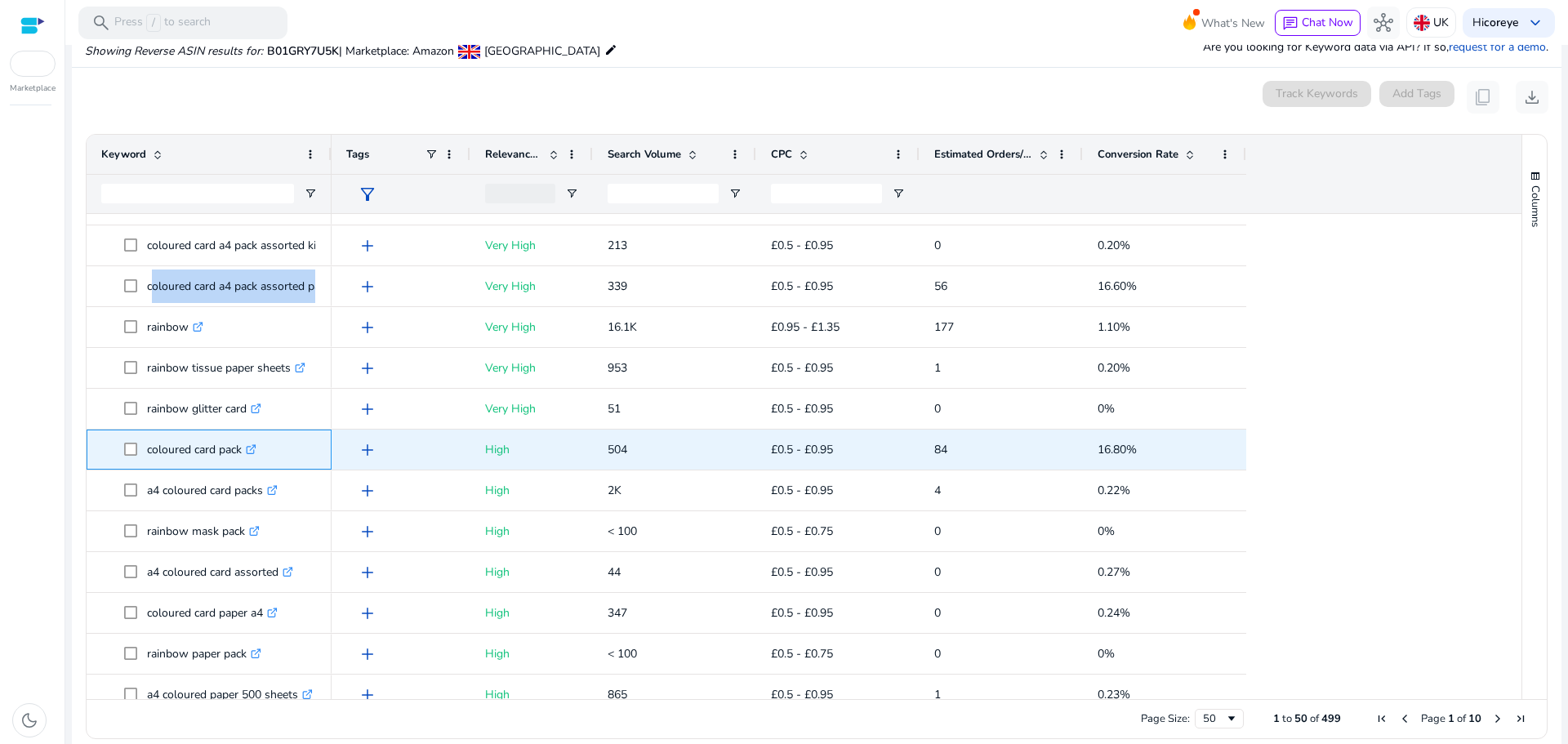
drag, startPoint x: 146, startPoint y: 451, endPoint x: 244, endPoint y: 449, distance: 98.0
click at [244, 449] on span "coloured card pack .st0{fill:#2c8af8}" at bounding box center [221, 449] width 193 height 34
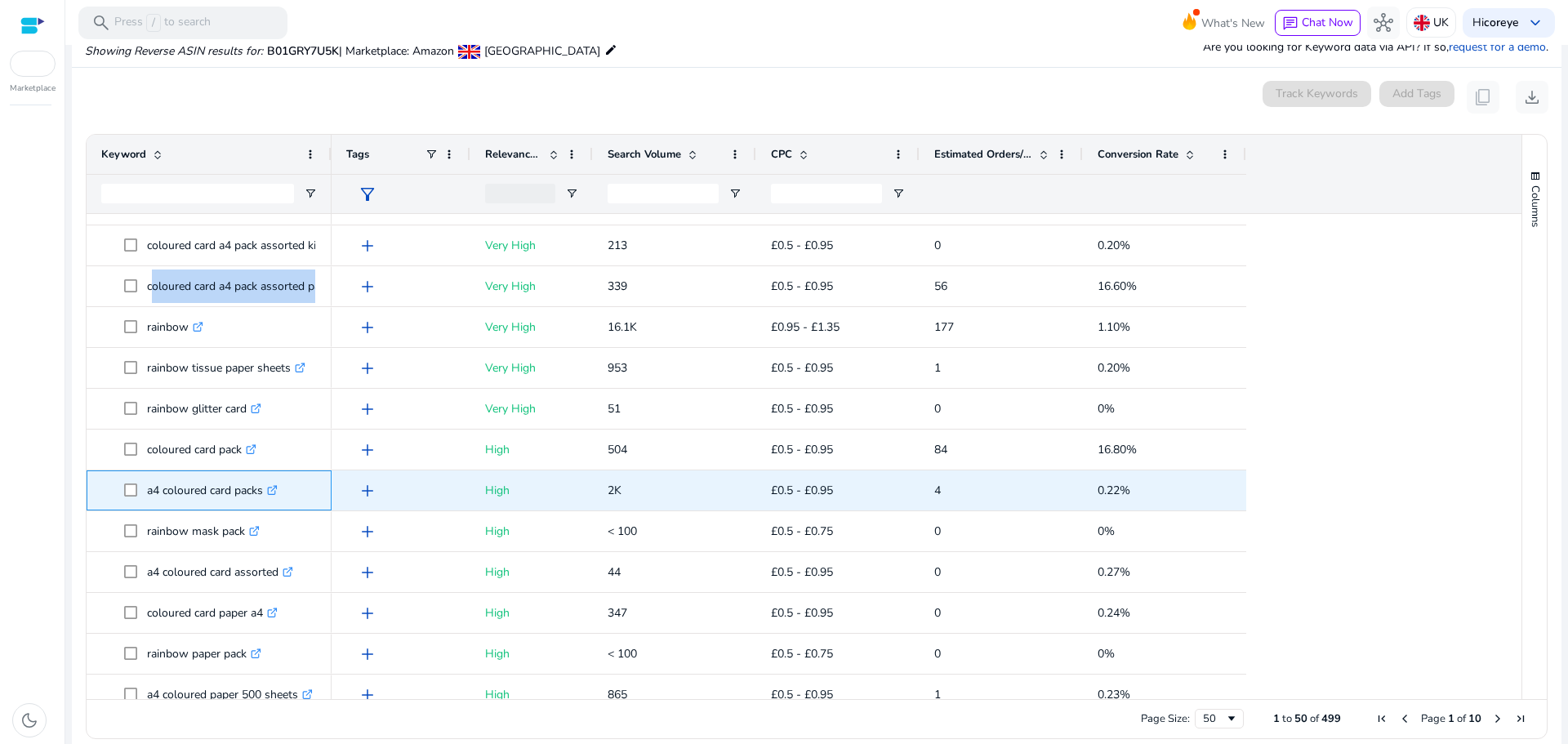
drag, startPoint x: 142, startPoint y: 488, endPoint x: 263, endPoint y: 495, distance: 121.2
click at [263, 495] on span "a4 coloured card packs .st0{fill:#2c8af8}" at bounding box center [221, 490] width 193 height 34
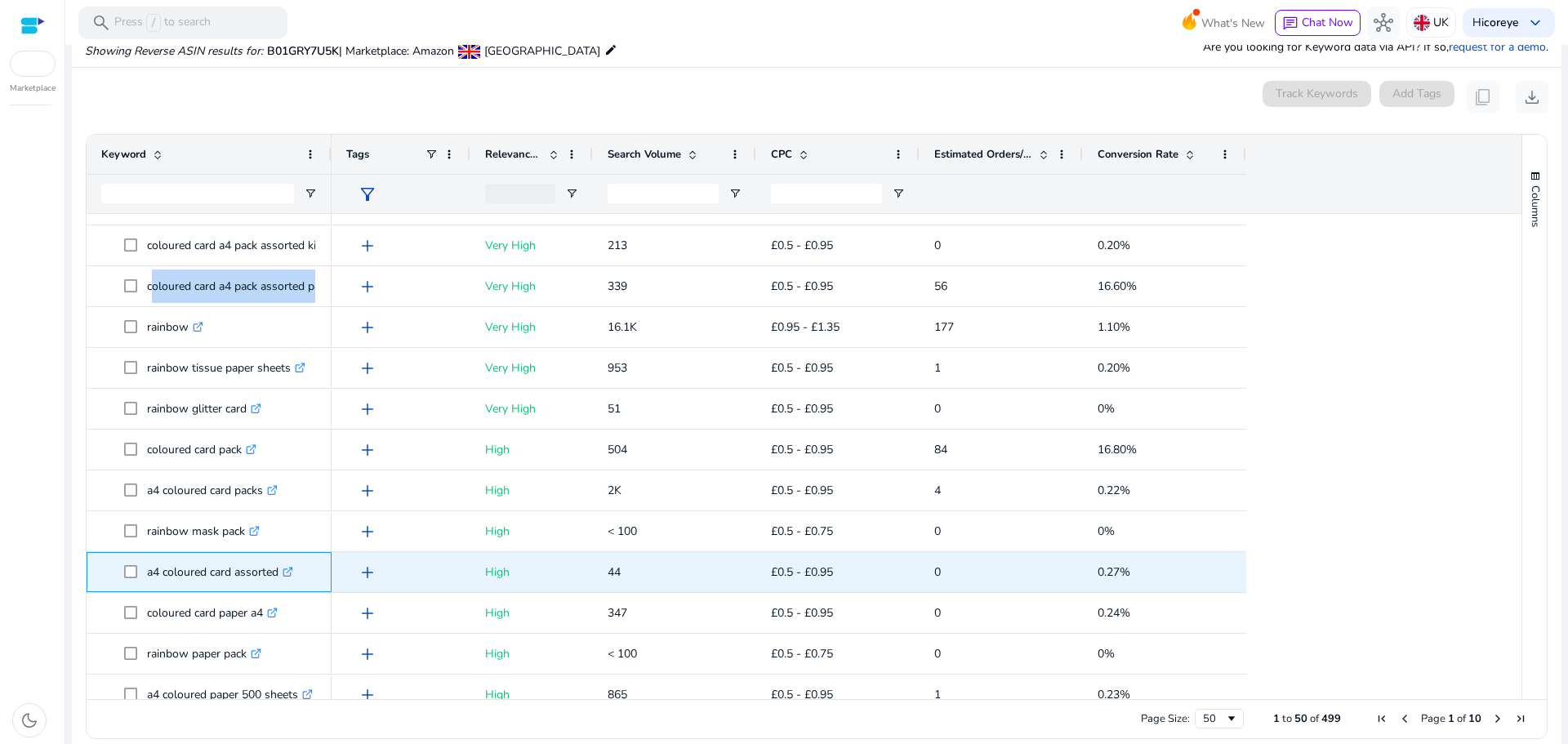
drag, startPoint x: 142, startPoint y: 570, endPoint x: 278, endPoint y: 576, distance: 136.1
click at [278, 576] on span "a4 coloured card assorted .st0{fill:#2c8af8}" at bounding box center [221, 571] width 193 height 34
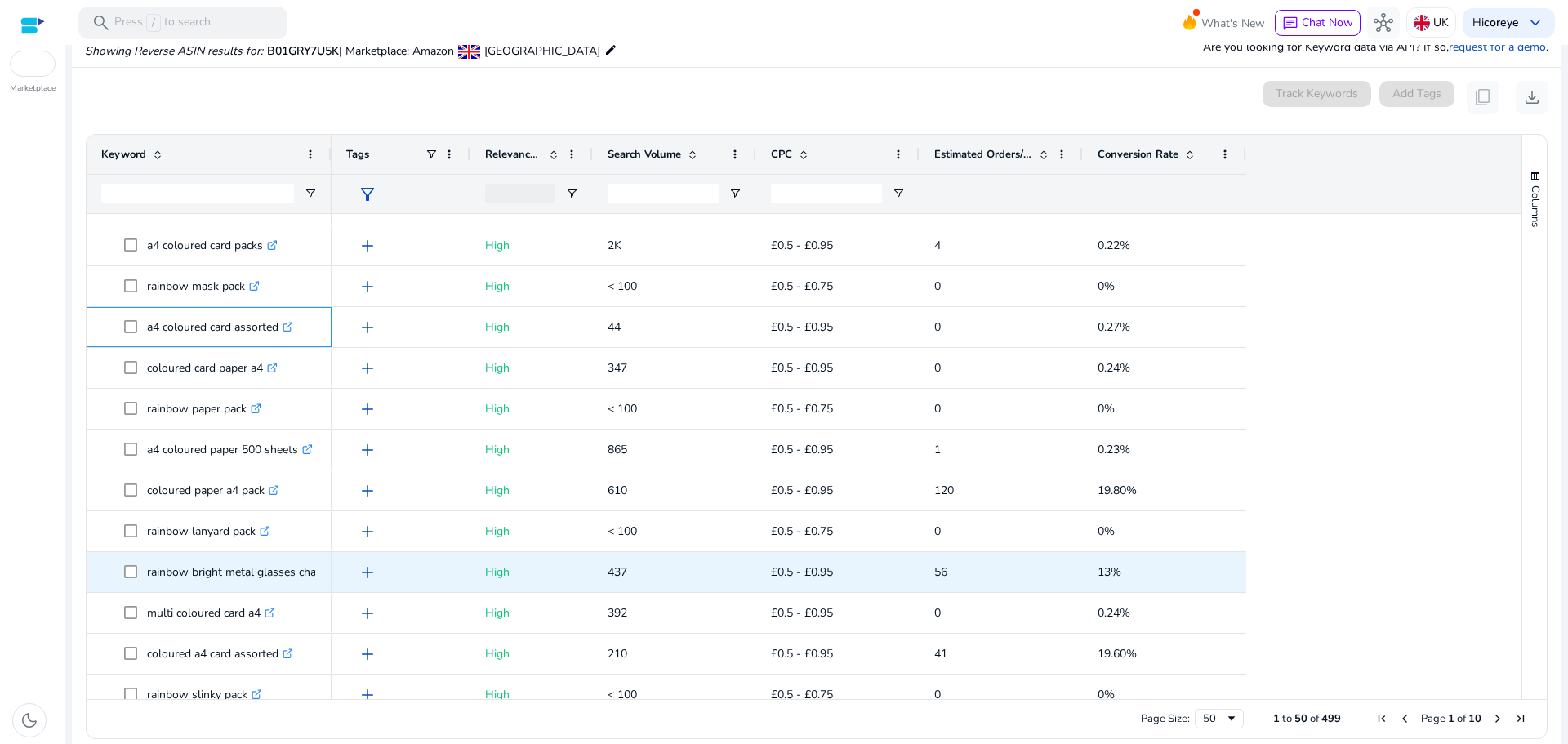
scroll to position [1132, 0]
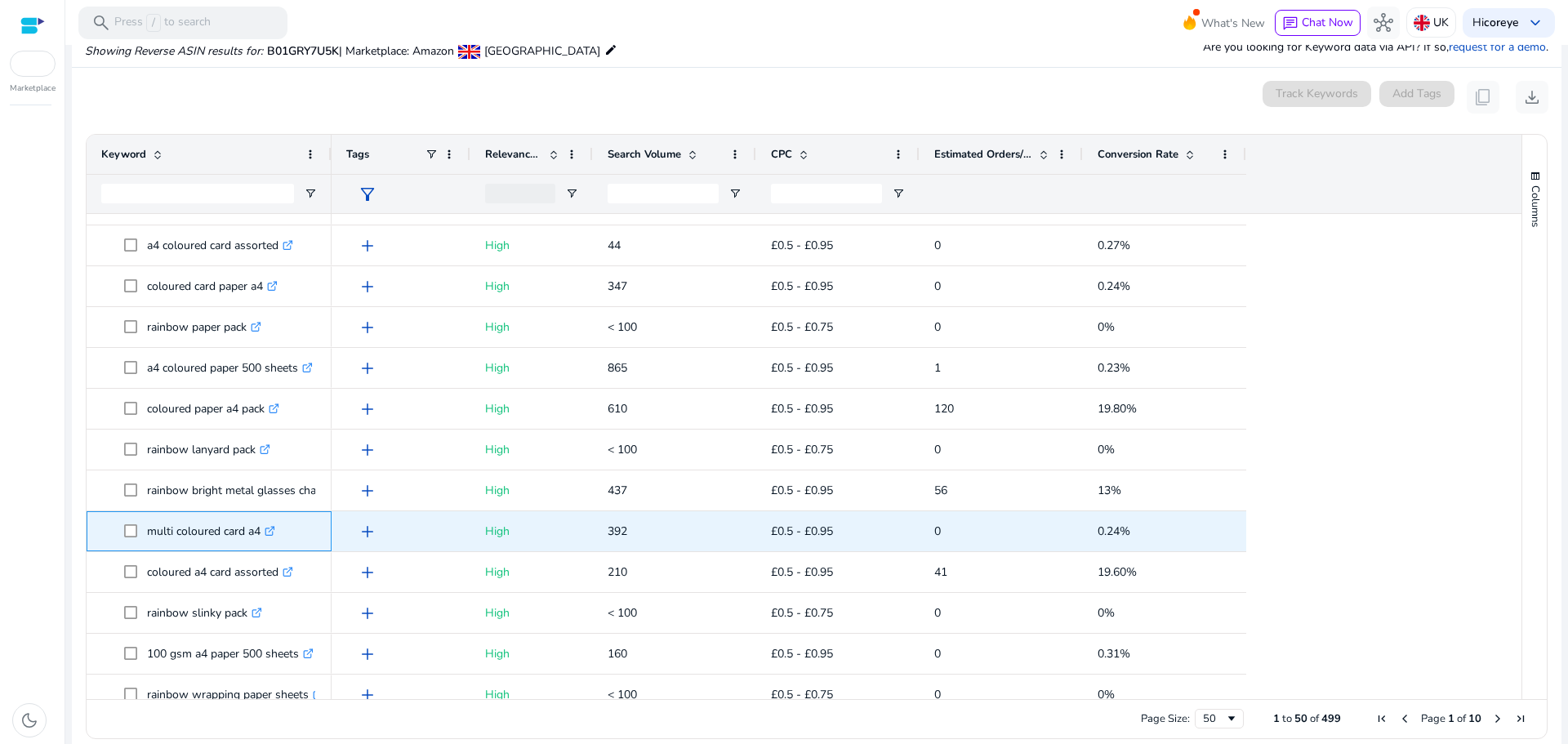
drag, startPoint x: 144, startPoint y: 531, endPoint x: 260, endPoint y: 531, distance: 116.0
click at [260, 531] on span "multi coloured card a4 .st0{fill:#2c8af8}" at bounding box center [221, 531] width 193 height 34
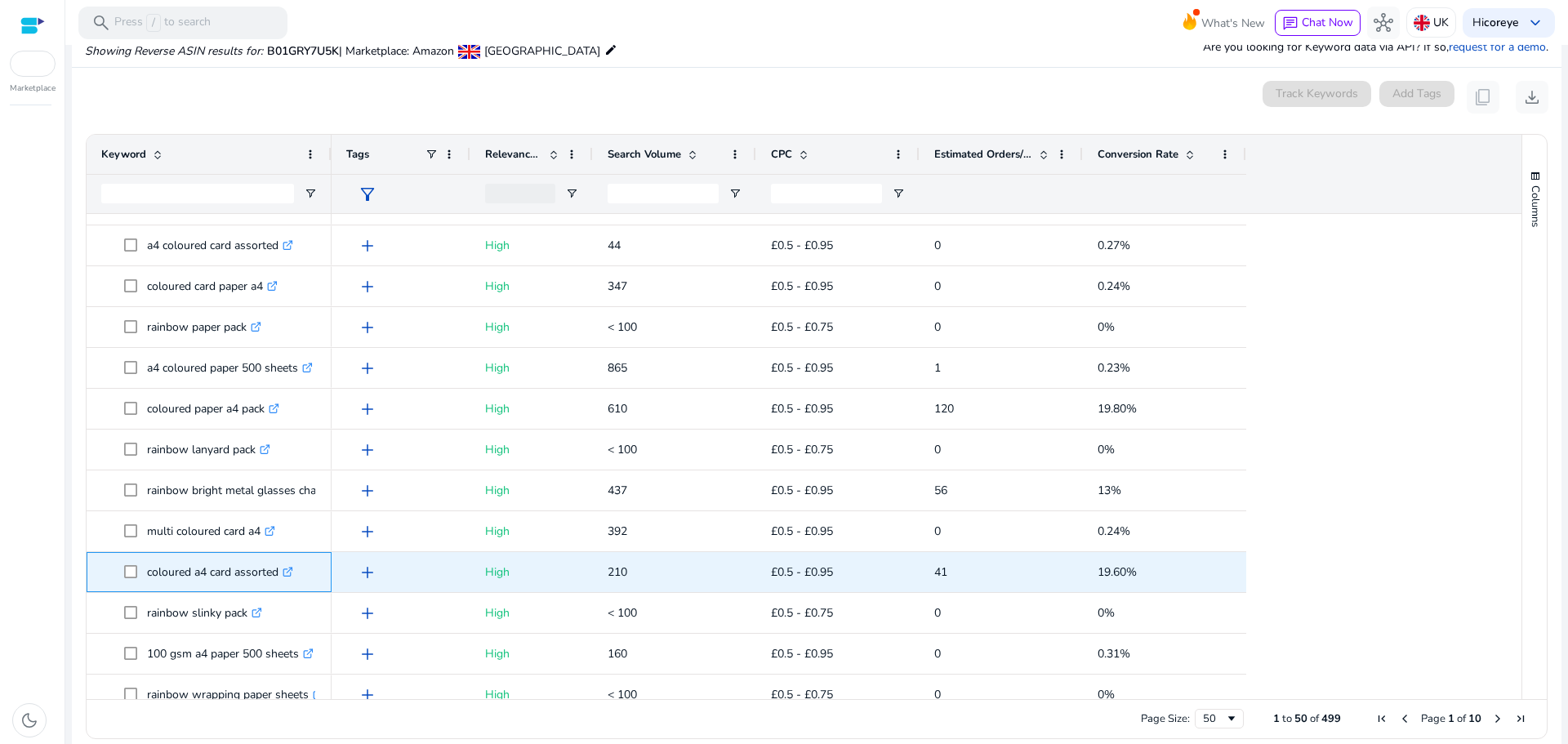
drag, startPoint x: 150, startPoint y: 572, endPoint x: 279, endPoint y: 578, distance: 129.1
click at [279, 578] on p "coloured a4 card assorted .st0{fill:#2c8af8}" at bounding box center [220, 571] width 146 height 34
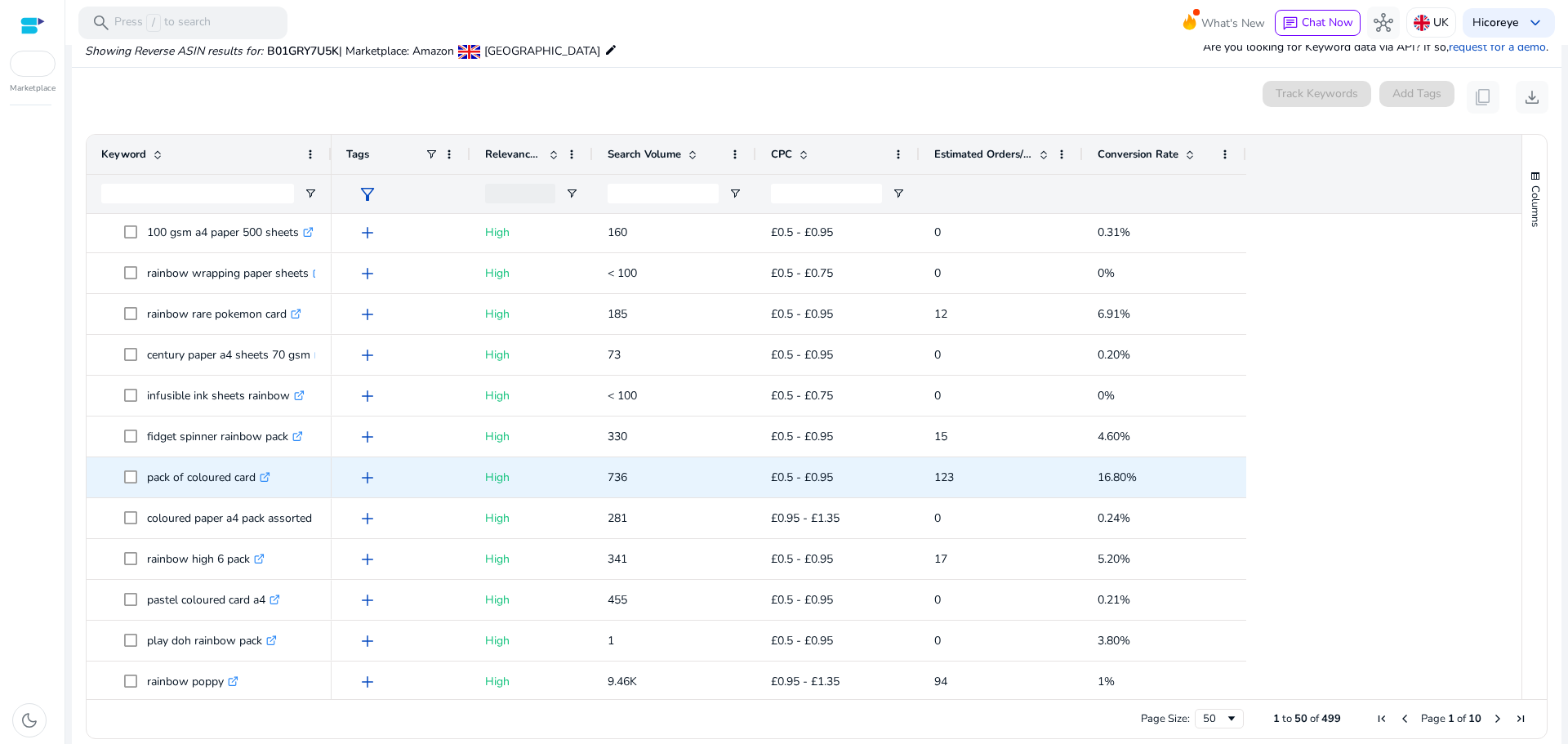
scroll to position [1556, 0]
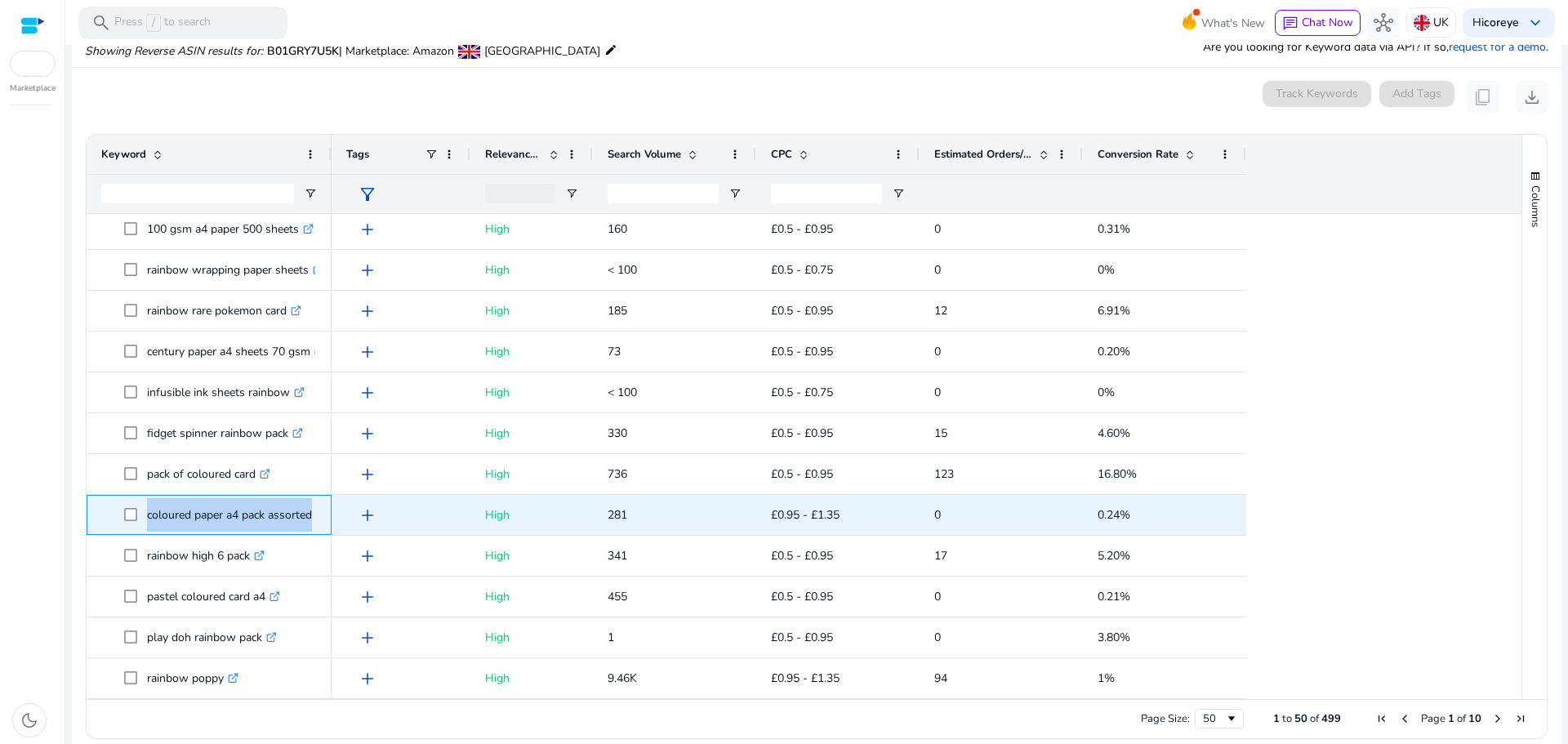
drag, startPoint x: 145, startPoint y: 507, endPoint x: 319, endPoint y: 520, distance: 174.5
click at [319, 520] on div "coloured paper a4 pack assorted .st0{fill:#2c8af8}" at bounding box center [209, 515] width 245 height 40
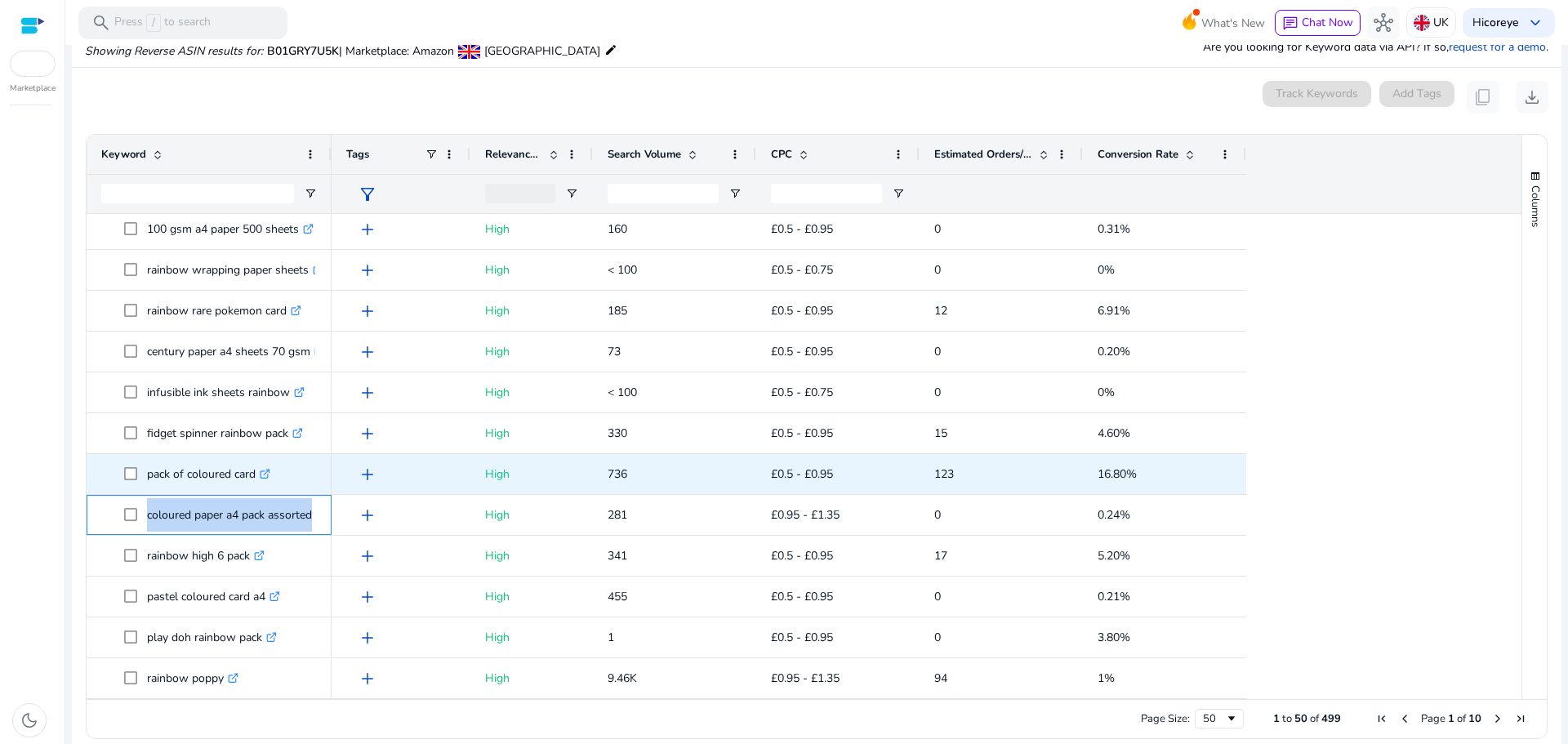
scroll to position [172, 0]
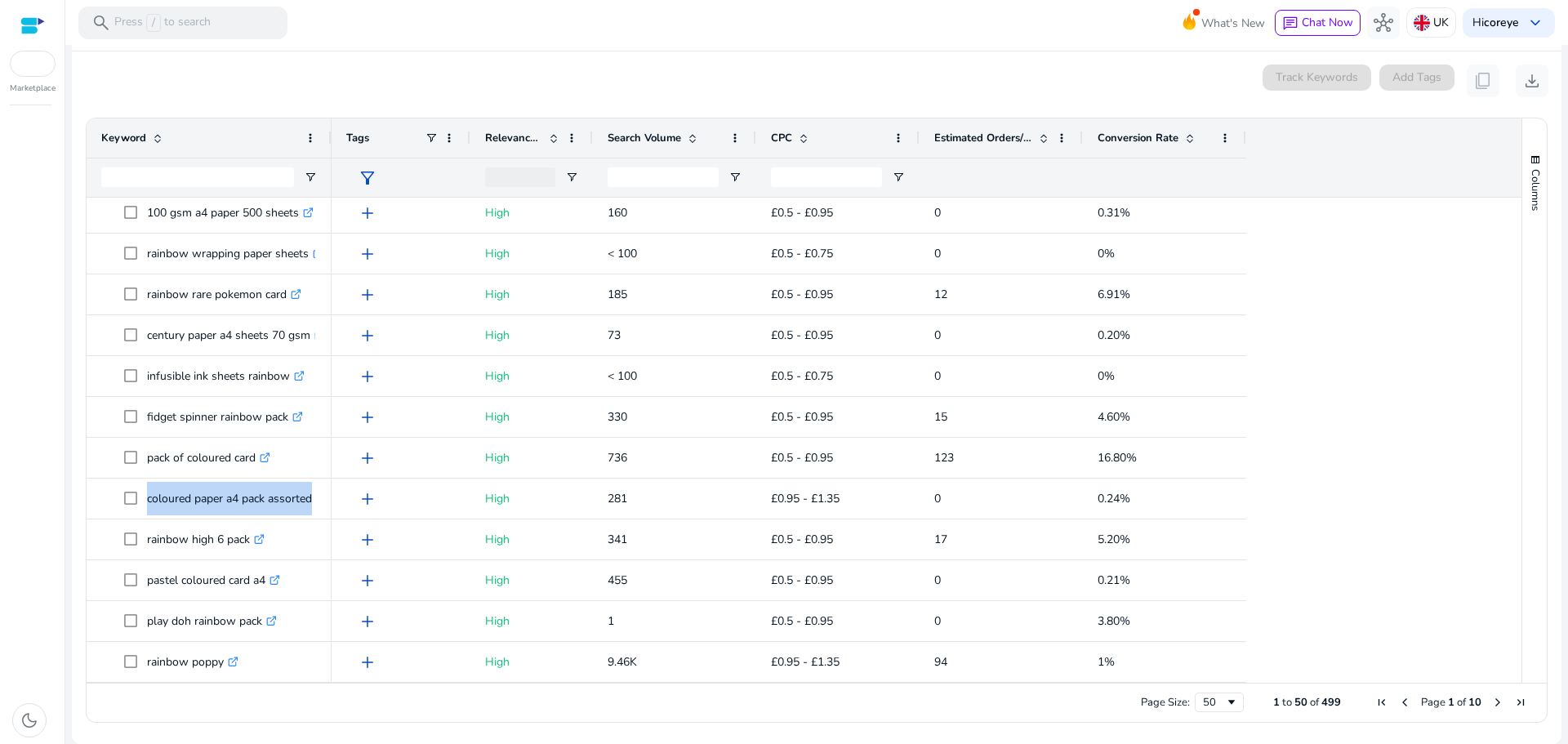
click at [1497, 702] on span "Next Page" at bounding box center [1497, 702] width 13 height 13
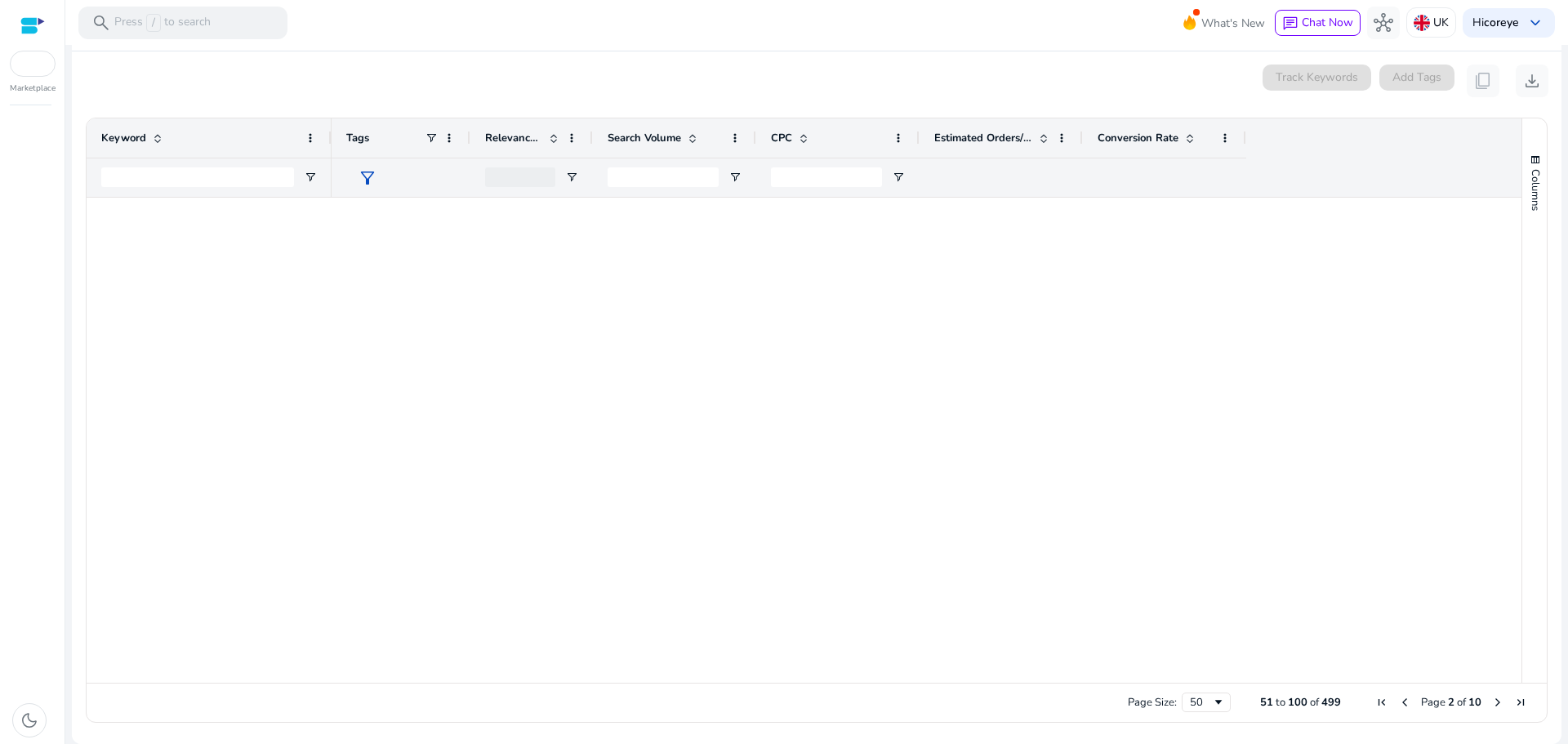
scroll to position [0, 0]
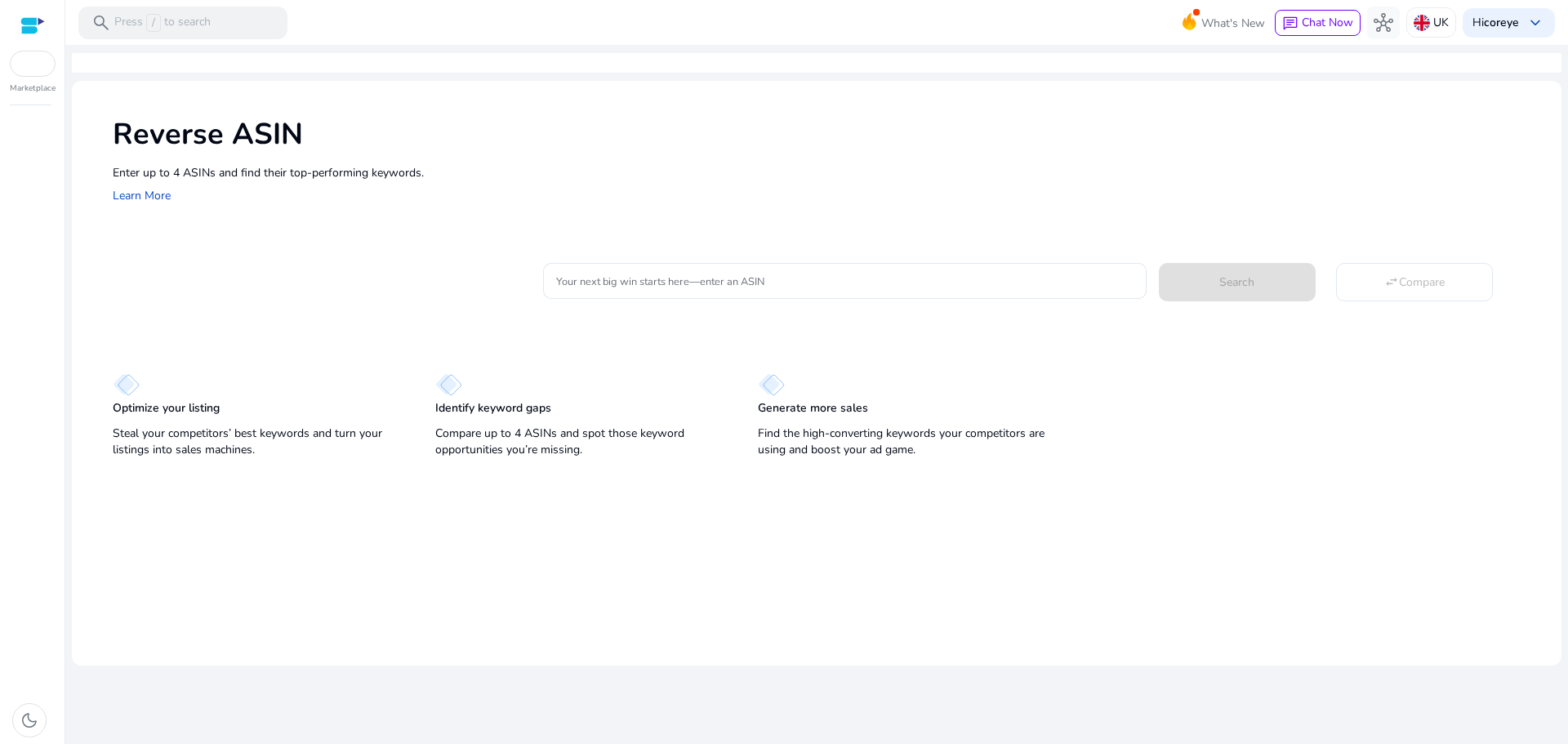
click at [602, 303] on mat-card "Your next big win starts here—enter an ASIN Search swap_horiz Compare" at bounding box center [837, 279] width 1449 height 66
click at [640, 277] on input "Your next big win starts here—enter an ASIN" at bounding box center [844, 281] width 577 height 18
paste input "**********"
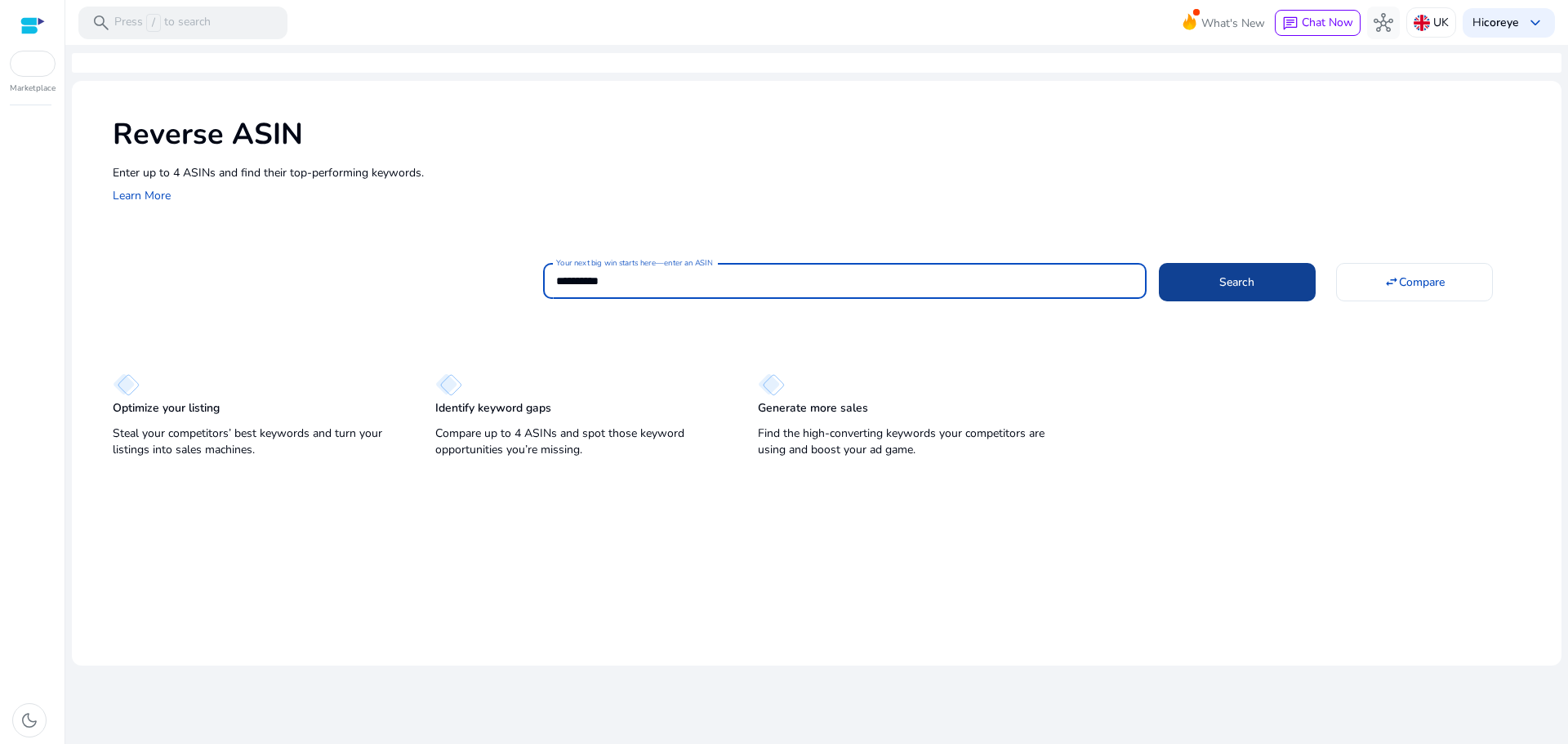
type input "**********"
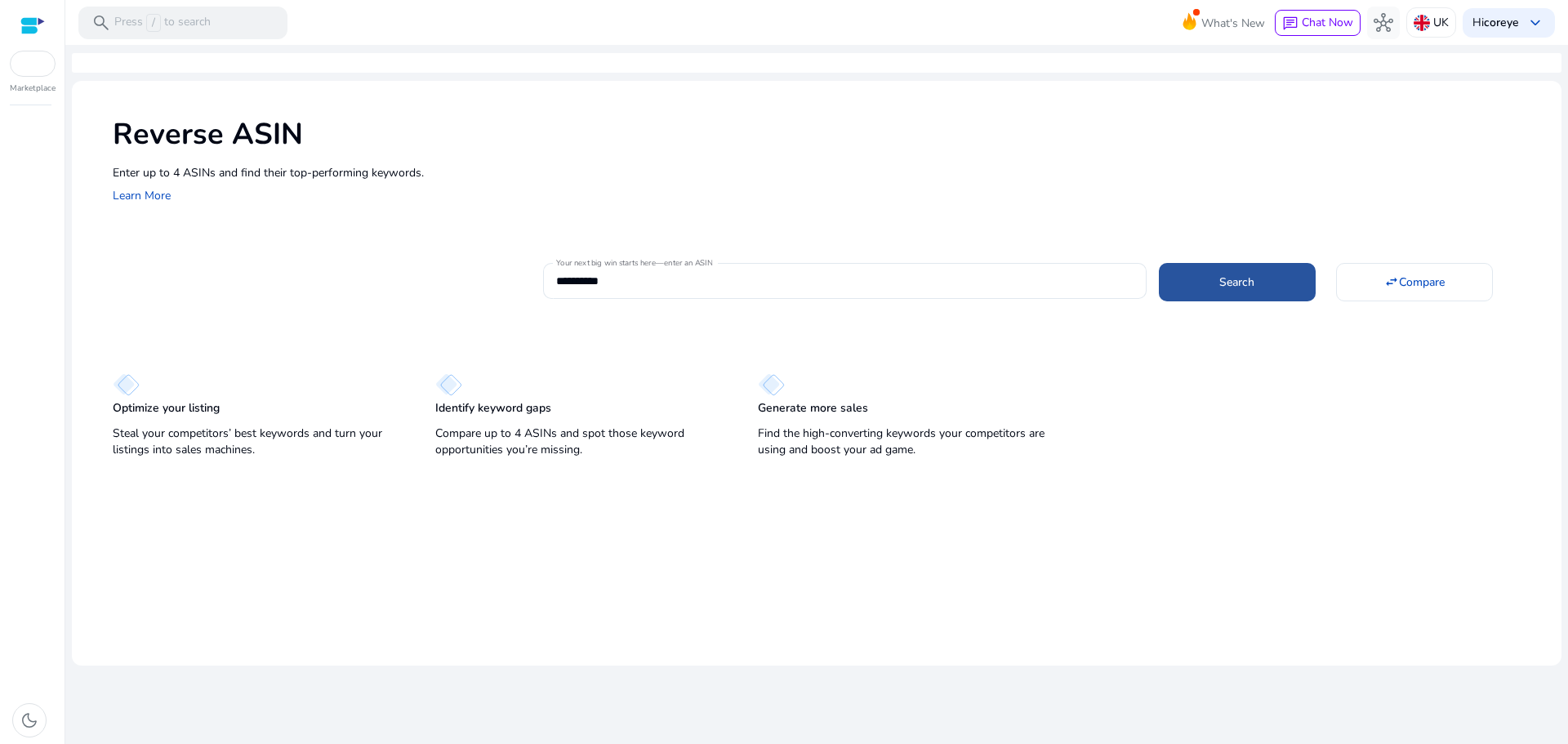
click at [1253, 266] on span at bounding box center [1237, 282] width 157 height 39
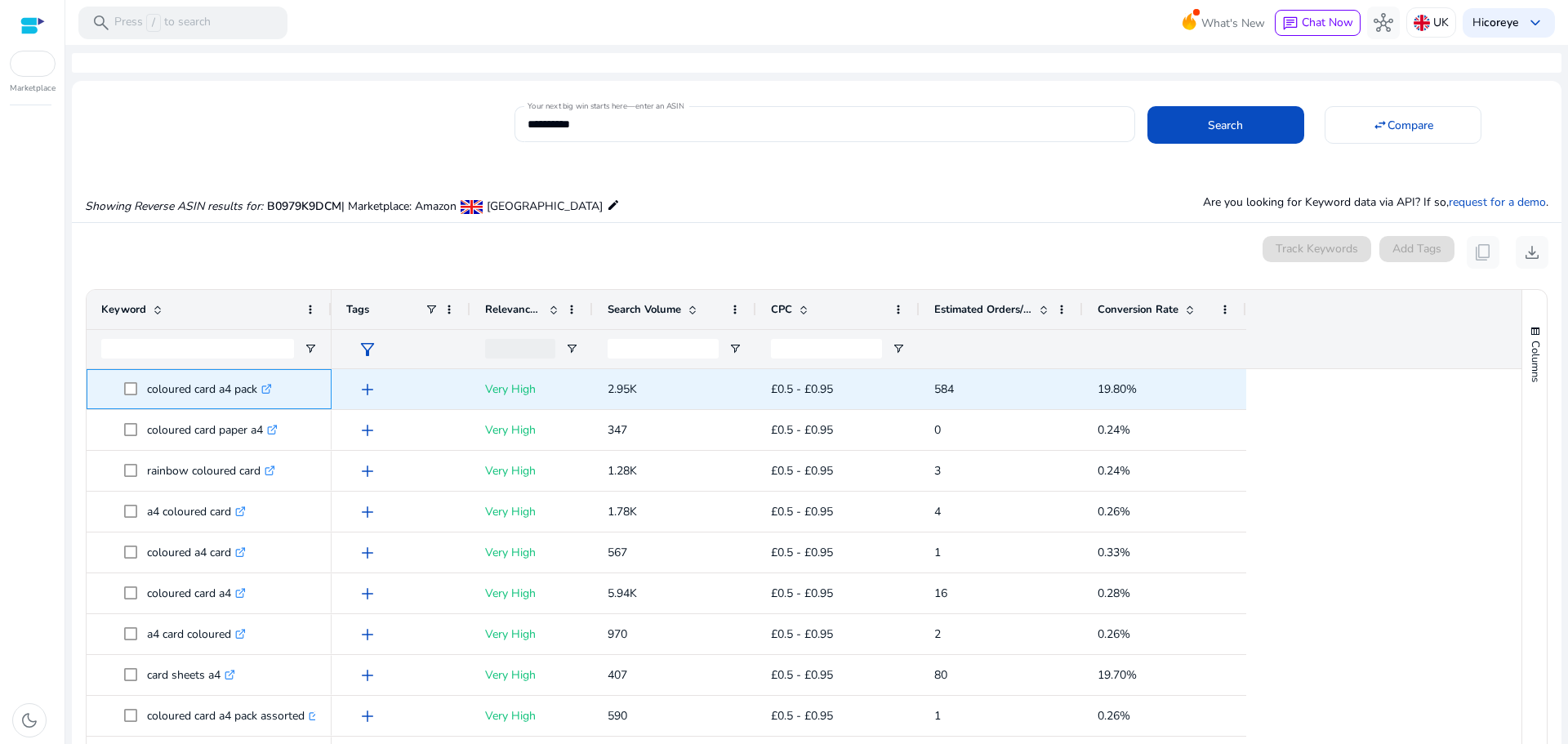
drag, startPoint x: 144, startPoint y: 386, endPoint x: 257, endPoint y: 396, distance: 113.4
click at [257, 396] on span "coloured card a4 pack .st0{fill:#2c8af8}" at bounding box center [221, 389] width 193 height 34
copy span "coloured card a4 pack"
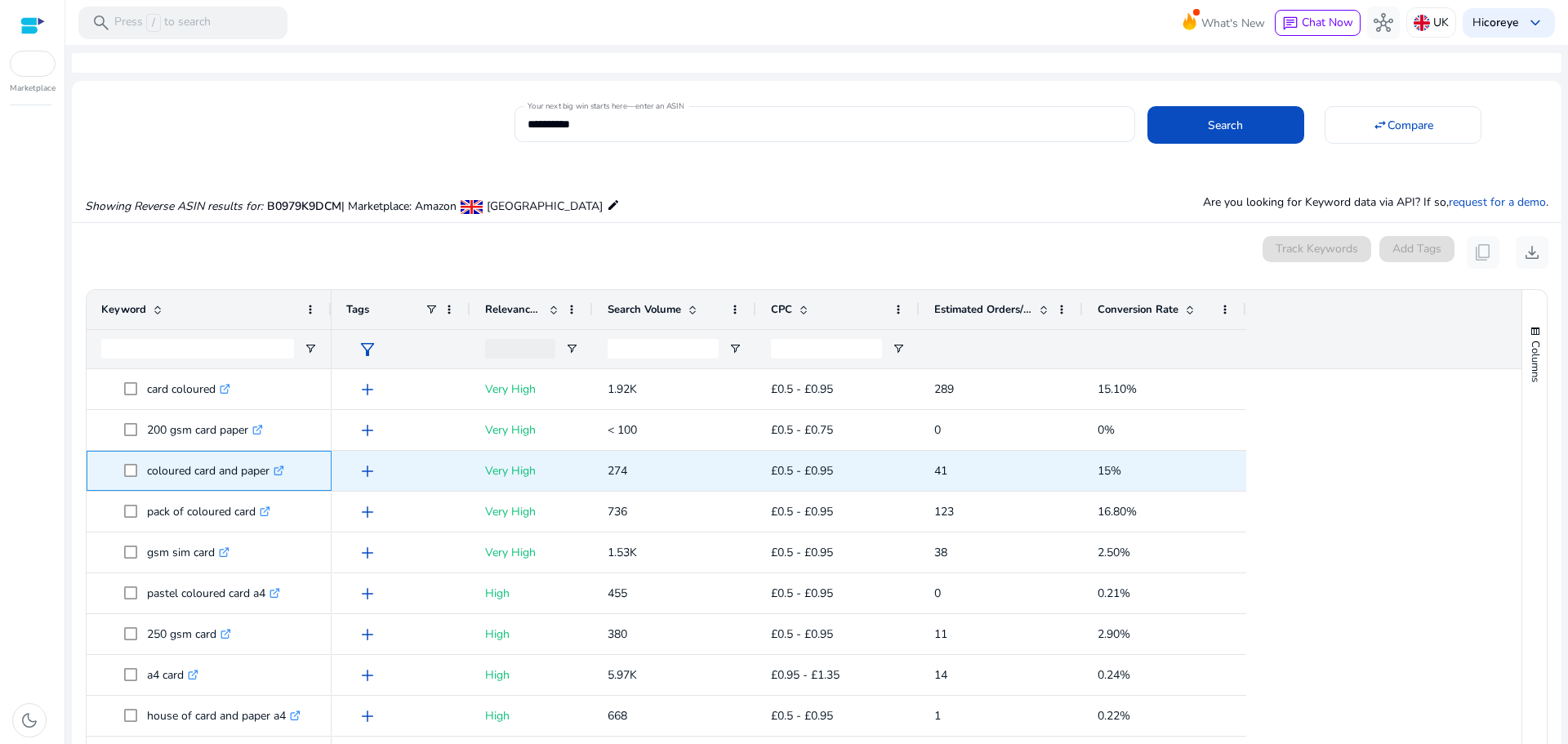
drag, startPoint x: 150, startPoint y: 471, endPoint x: 276, endPoint y: 465, distance: 126.1
click at [276, 465] on p "coloured card and paper .st0{fill:#2c8af8}" at bounding box center [215, 471] width 137 height 34
copy p "coloured card and paper"
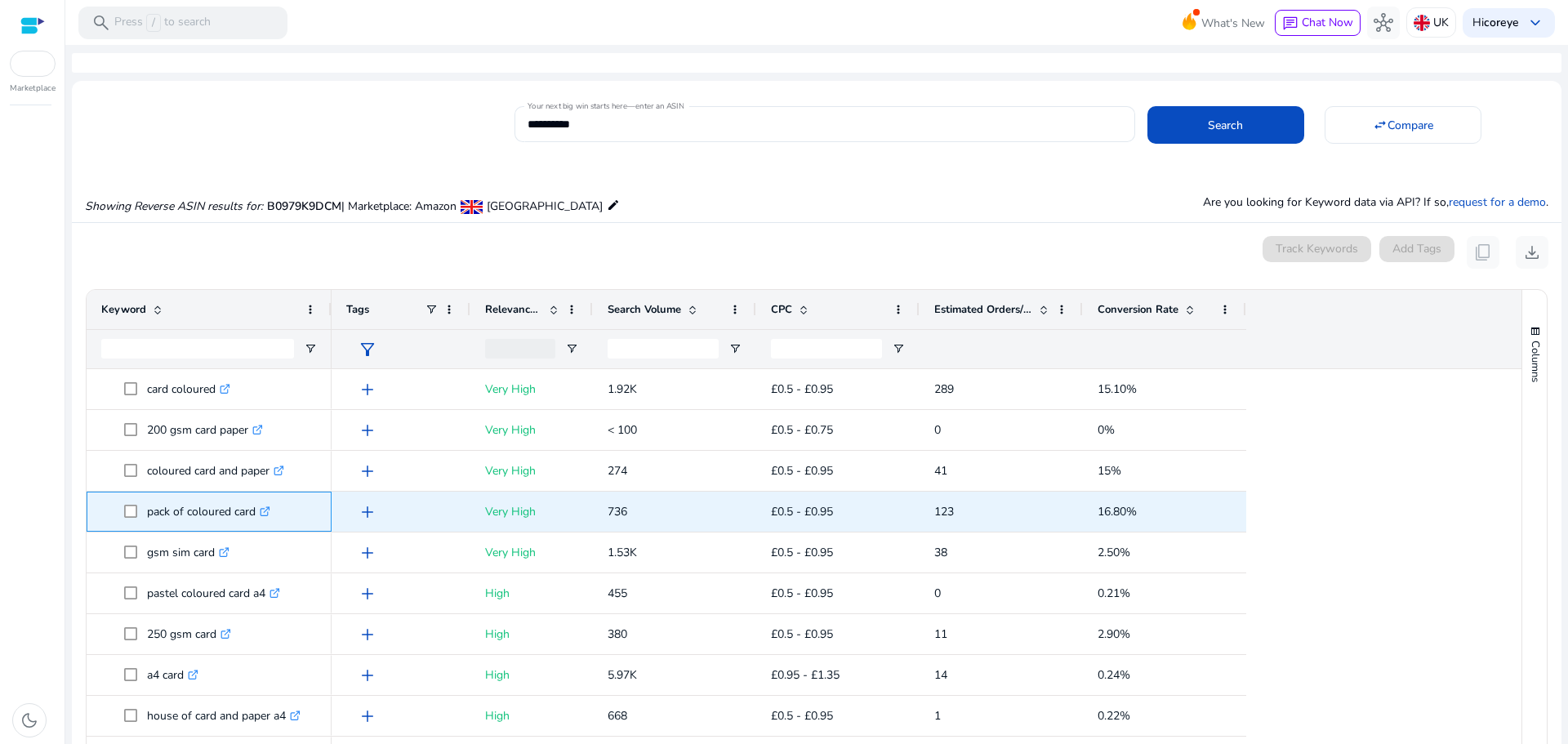
drag, startPoint x: 147, startPoint y: 509, endPoint x: 258, endPoint y: 513, distance: 111.1
click at [258, 513] on p "pack of coloured card .st0{fill:#2c8af8}" at bounding box center [209, 511] width 124 height 34
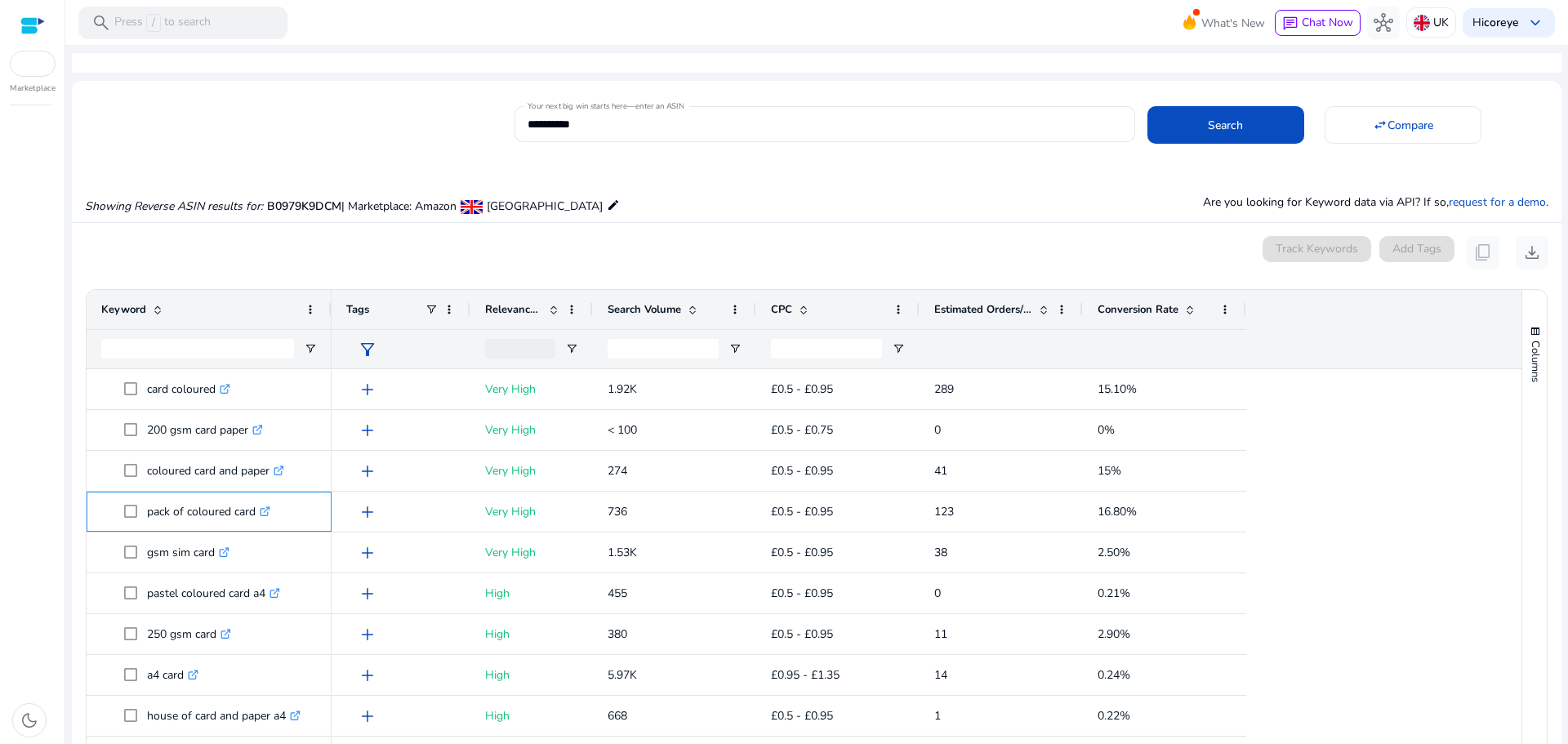
copy p "pack of coloured card"
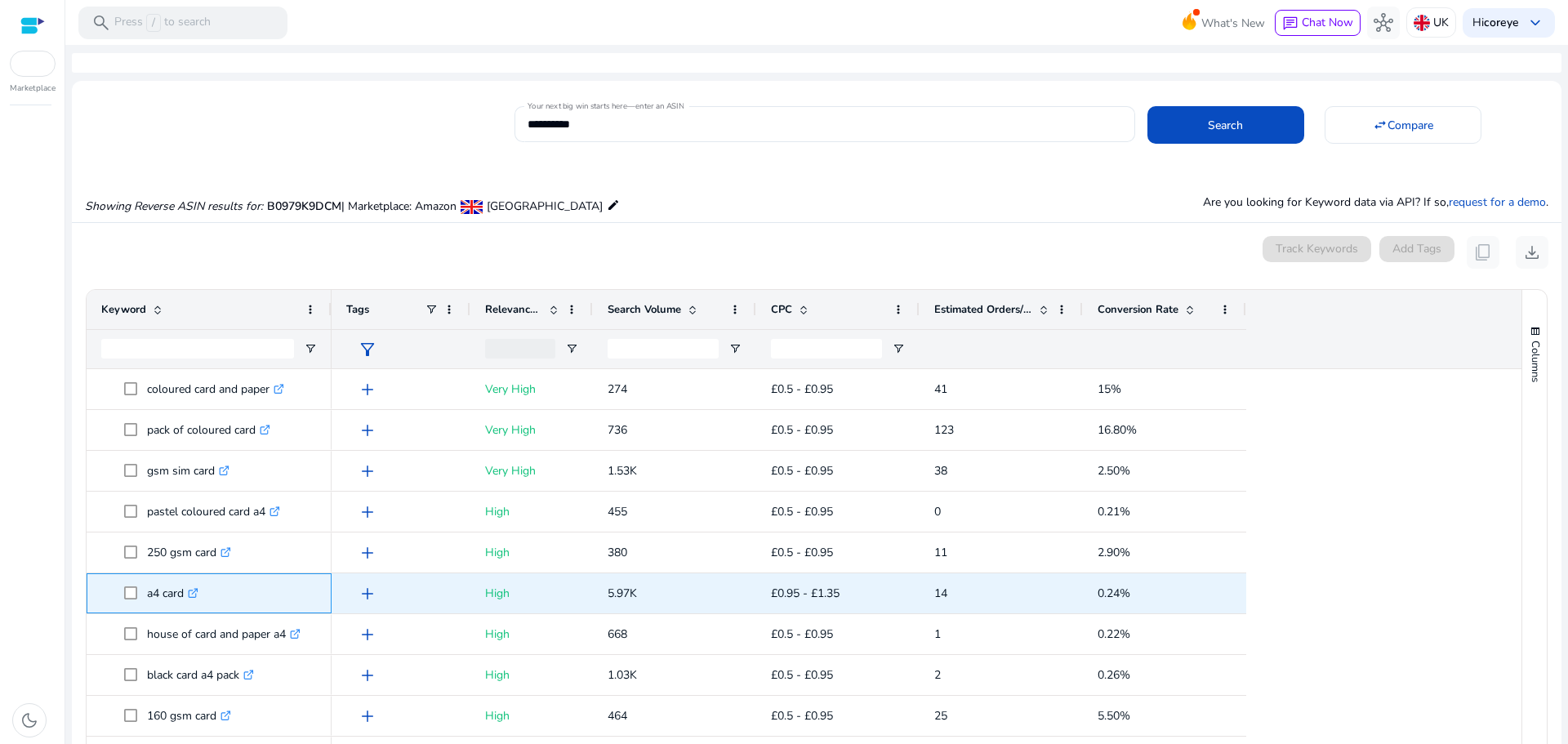
drag, startPoint x: 158, startPoint y: 599, endPoint x: 187, endPoint y: 600, distance: 29.0
click at [187, 600] on p "a4 card .st0{fill:#2c8af8}" at bounding box center [173, 593] width 52 height 34
copy p "a4 card"
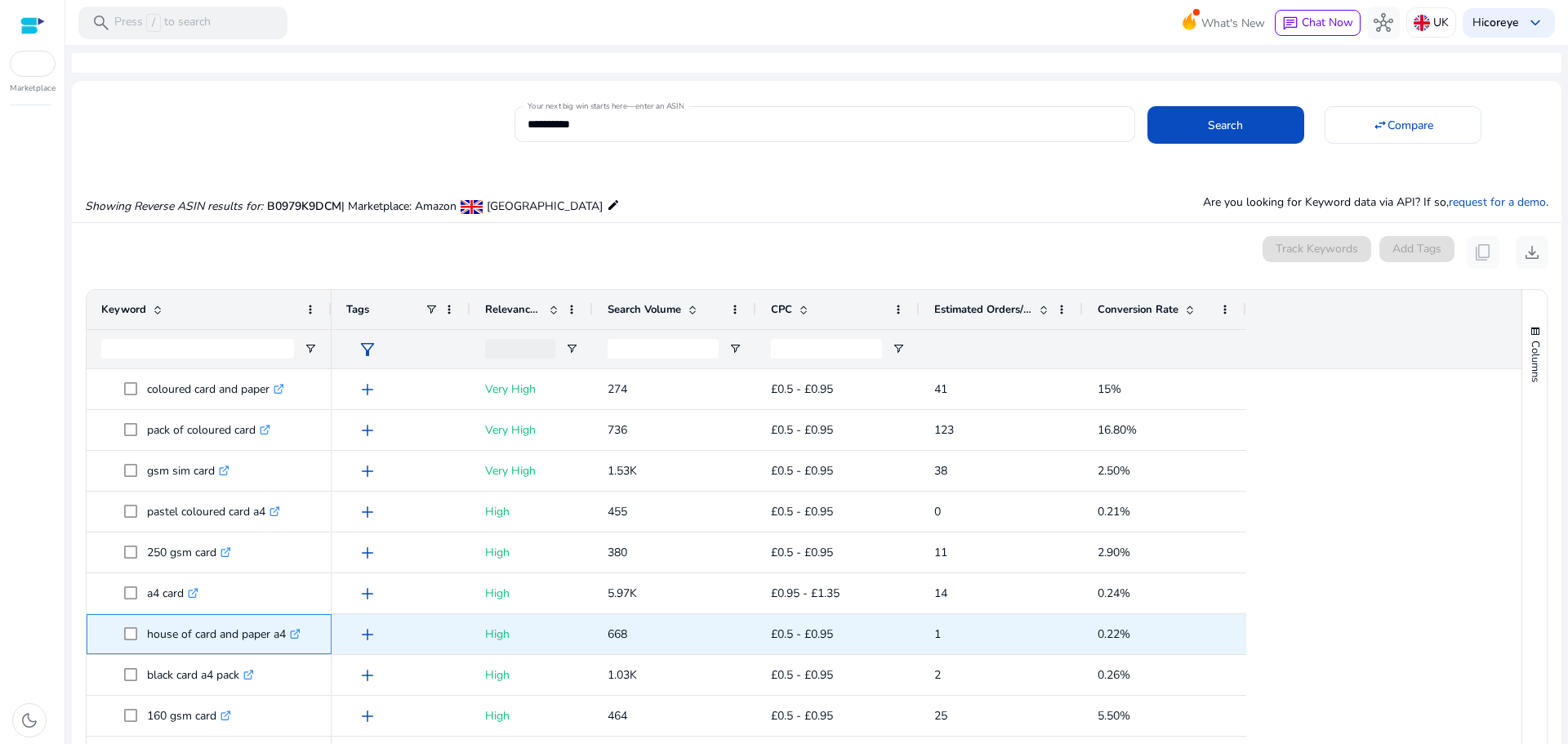
drag, startPoint x: 141, startPoint y: 628, endPoint x: 287, endPoint y: 632, distance: 146.1
click at [287, 632] on span "house of card and paper a4 .st0{fill:#2c8af8}" at bounding box center [221, 634] width 193 height 34
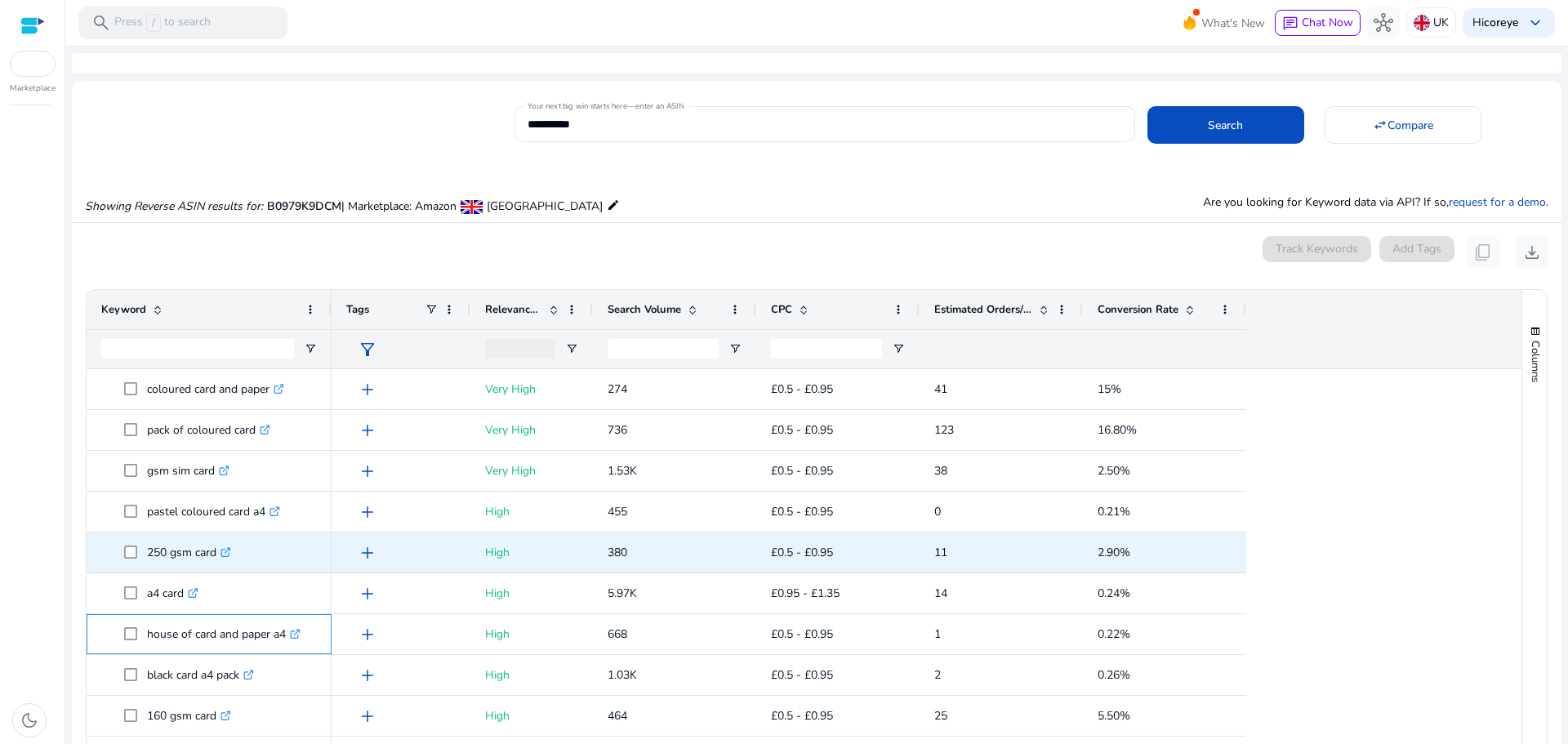
copy span "house of card and paper a4"
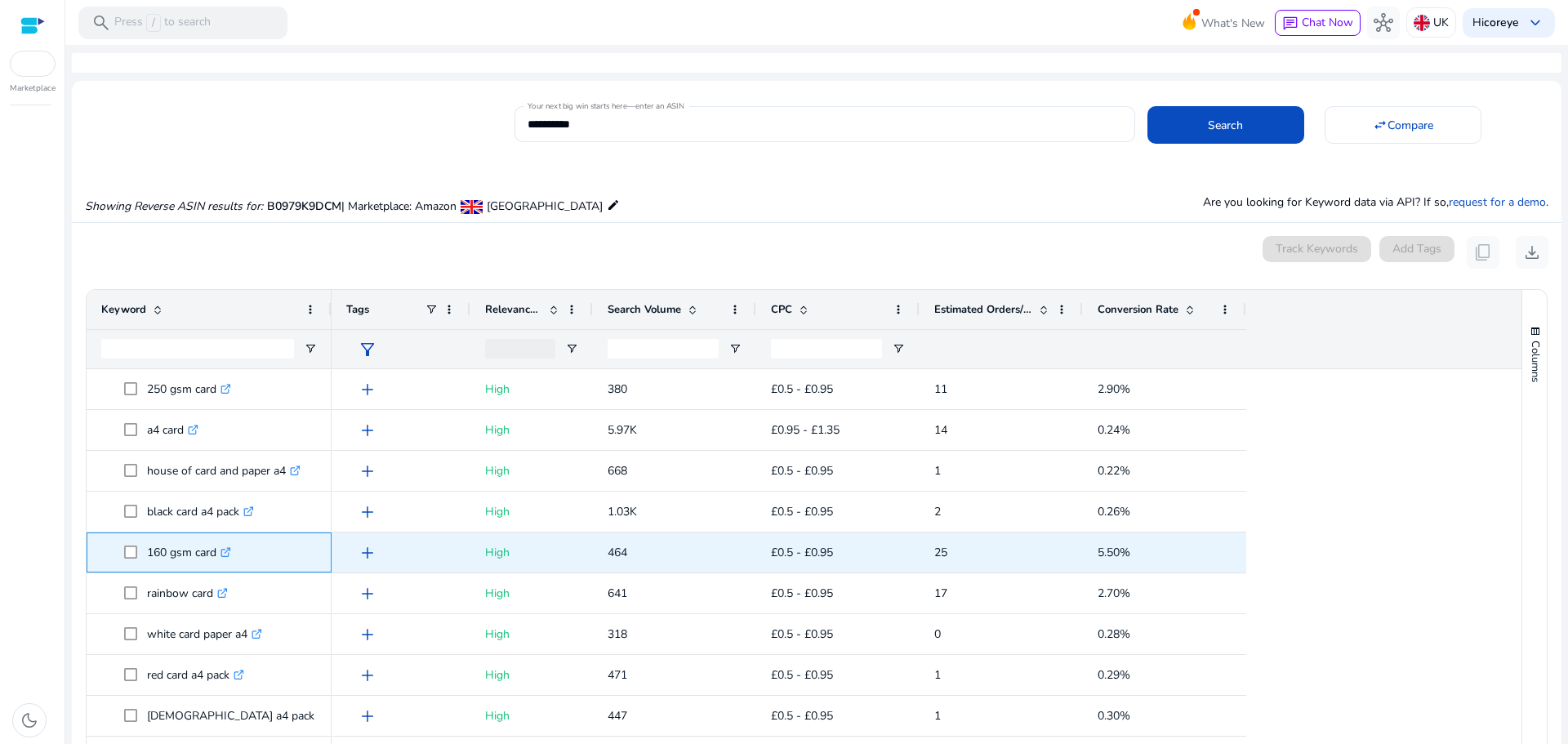
drag, startPoint x: 147, startPoint y: 552, endPoint x: 215, endPoint y: 553, distance: 68.0
click at [215, 553] on p "160 gsm card .st0{fill:#2c8af8}" at bounding box center [189, 552] width 84 height 34
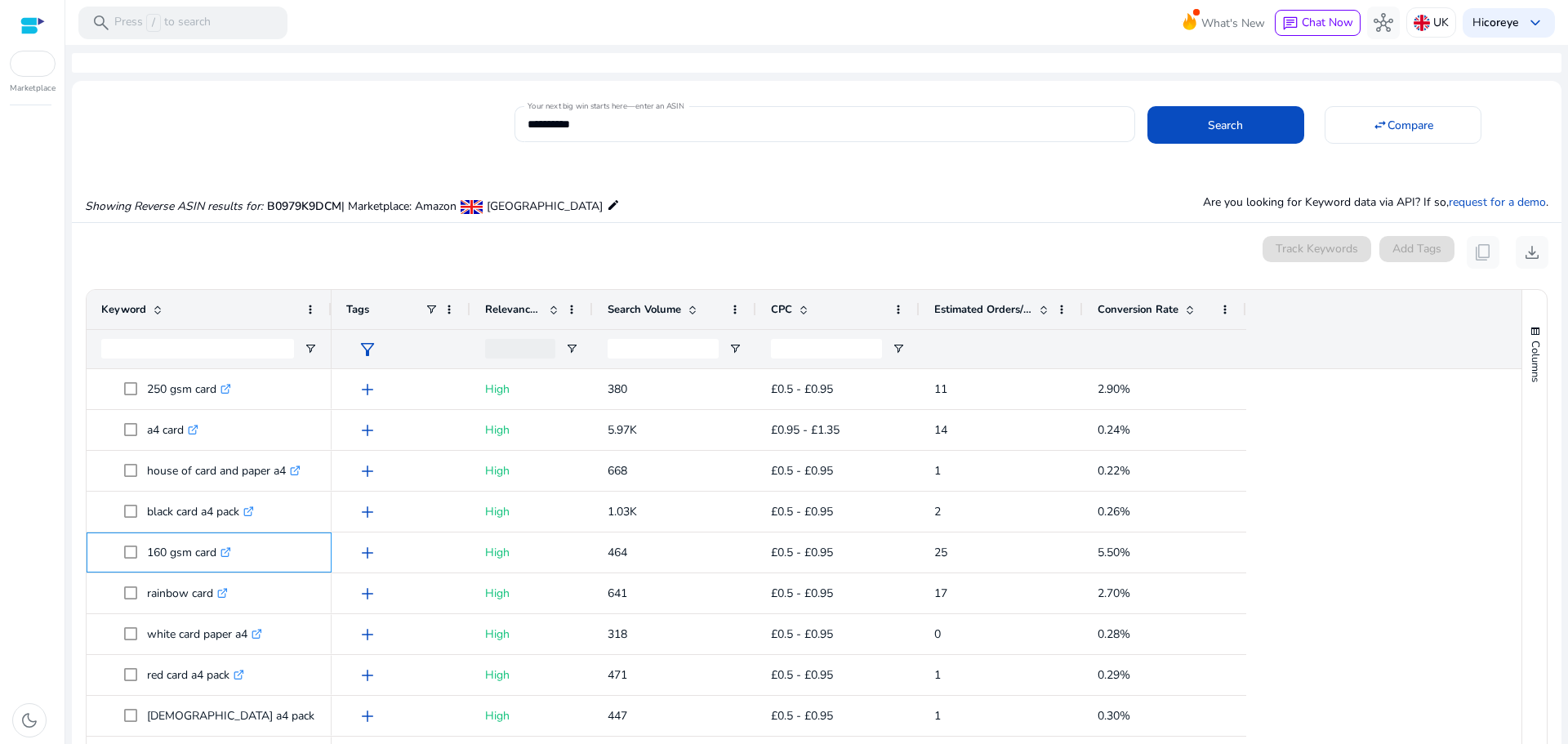
copy p "160 gsm card"
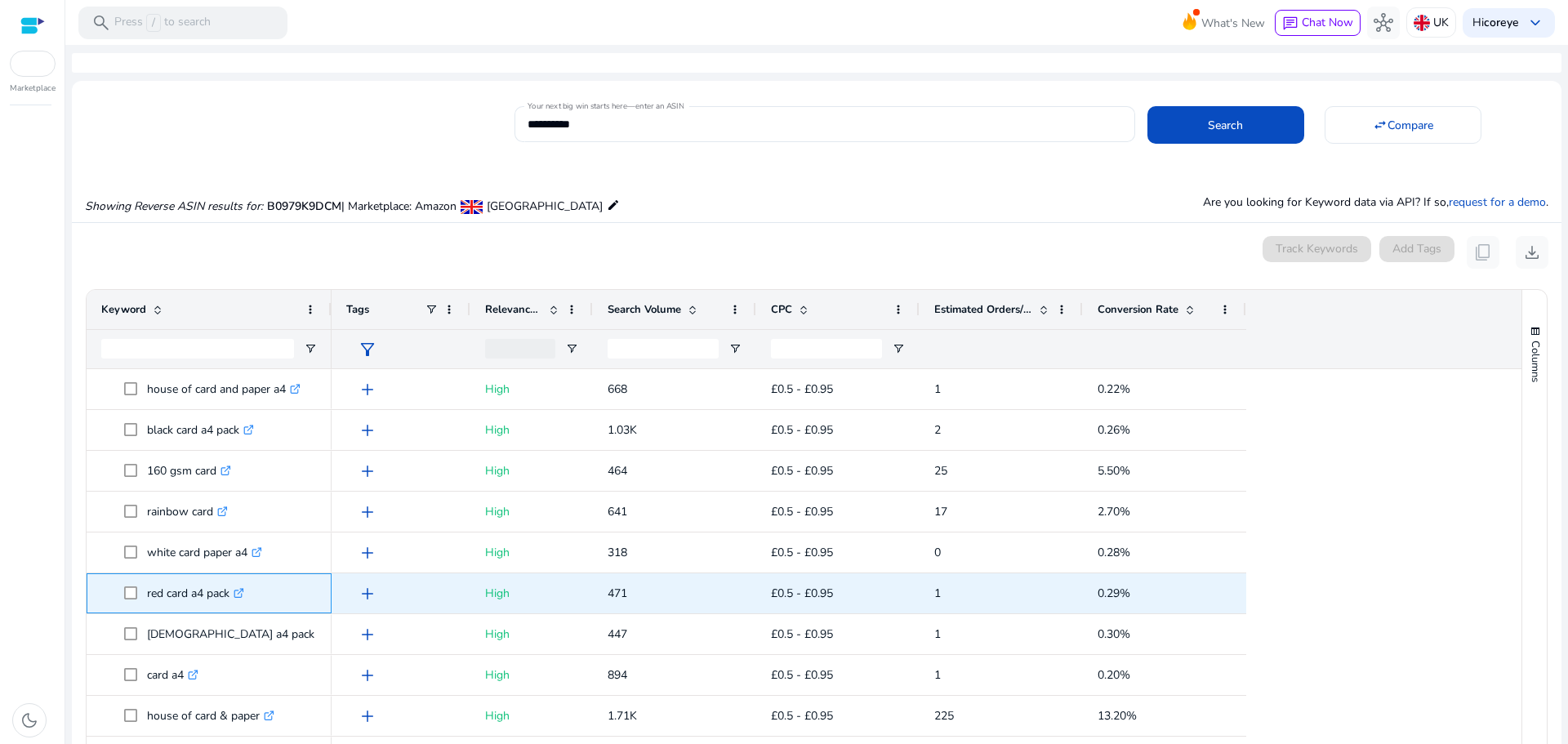
drag, startPoint x: 144, startPoint y: 592, endPoint x: 233, endPoint y: 590, distance: 89.0
click at [233, 590] on span "red card a4 pack .st0{fill:#2c8af8}" at bounding box center [221, 593] width 193 height 34
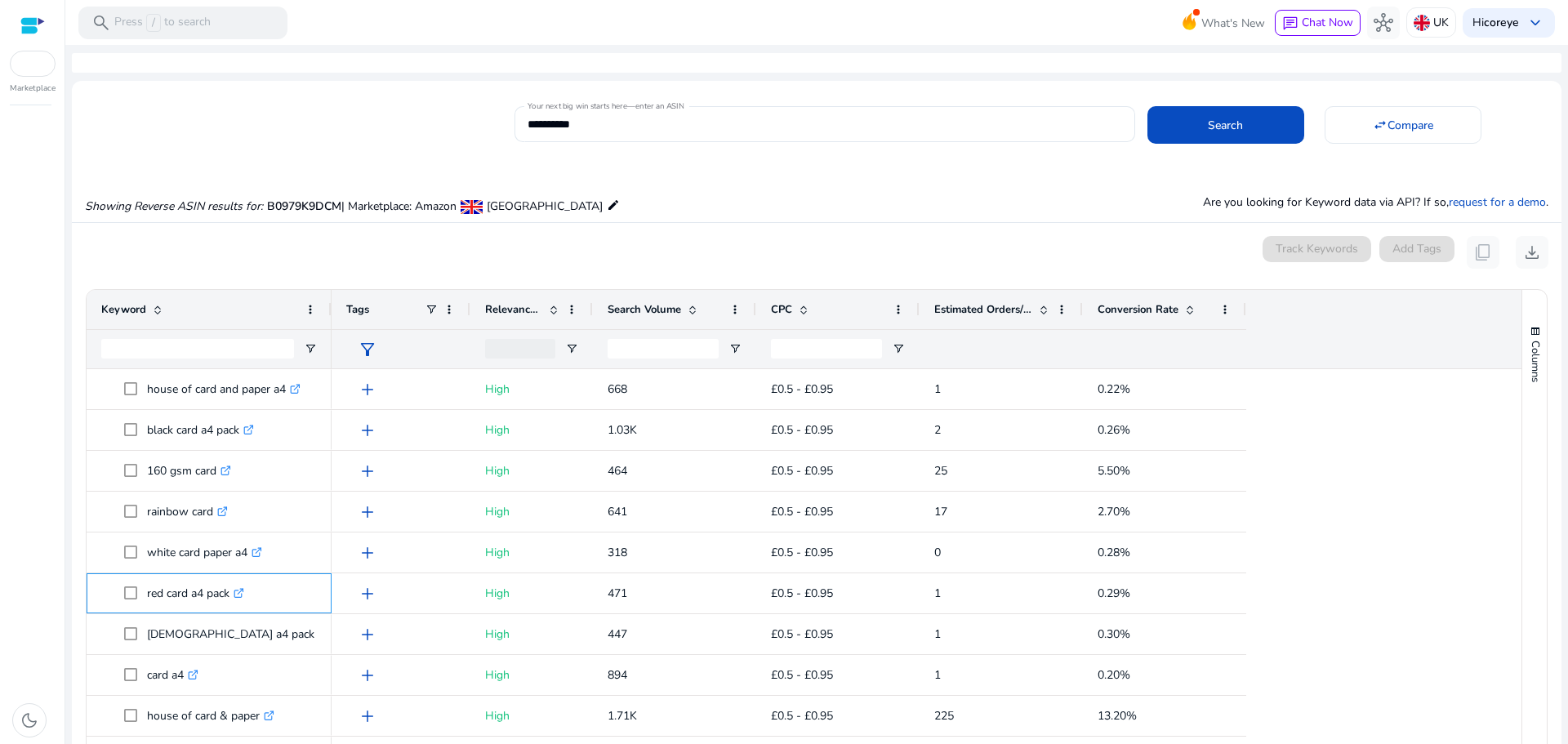
copy span "red card a4 pack"
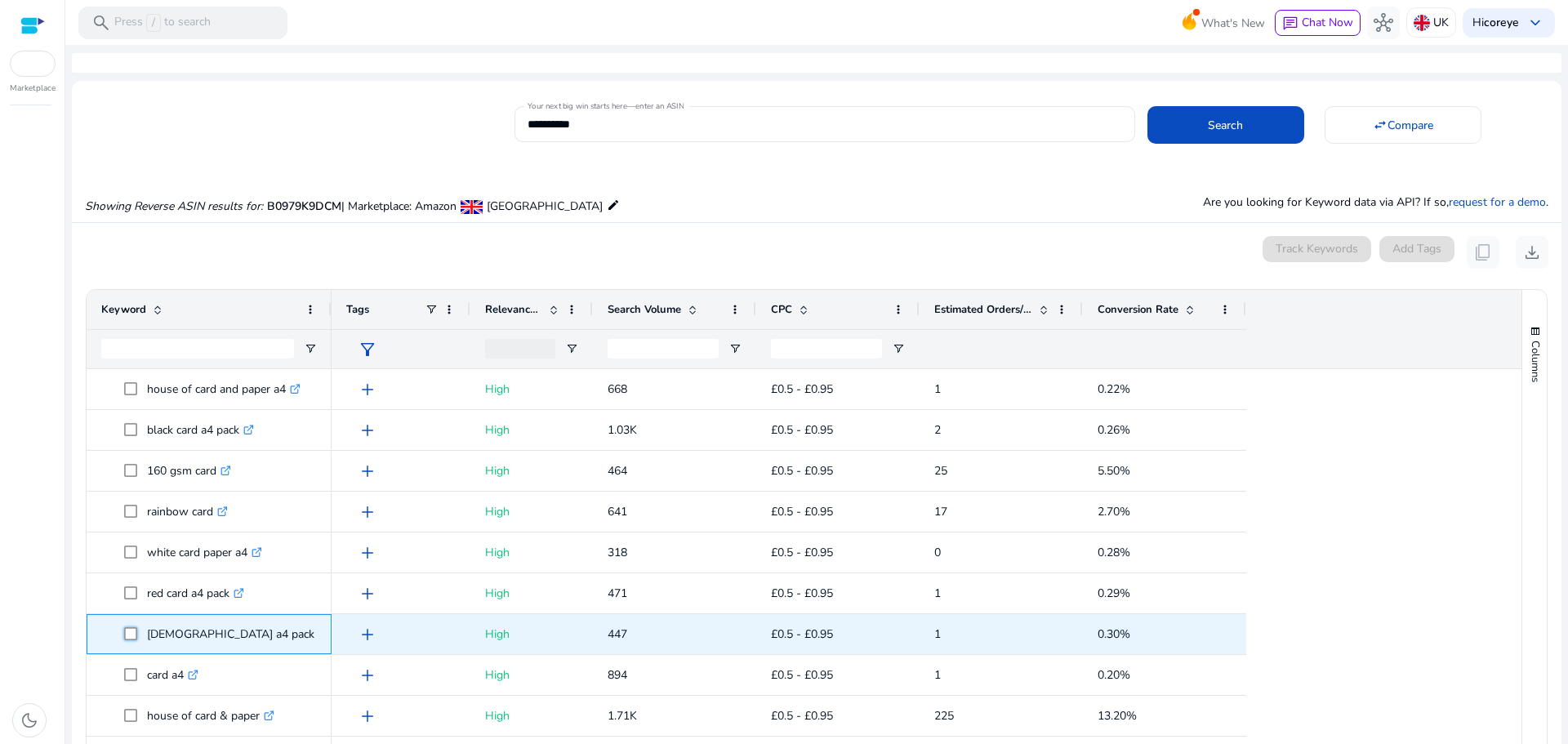
click at [222, 636] on span "green card a4 pack .st0{fill:#2c8af8}" at bounding box center [221, 634] width 193 height 34
drag, startPoint x: 147, startPoint y: 636, endPoint x: 242, endPoint y: 641, distance: 95.1
click at [242, 641] on p "green card a4 pack .st0{fill:#2c8af8}" at bounding box center [238, 634] width 182 height 34
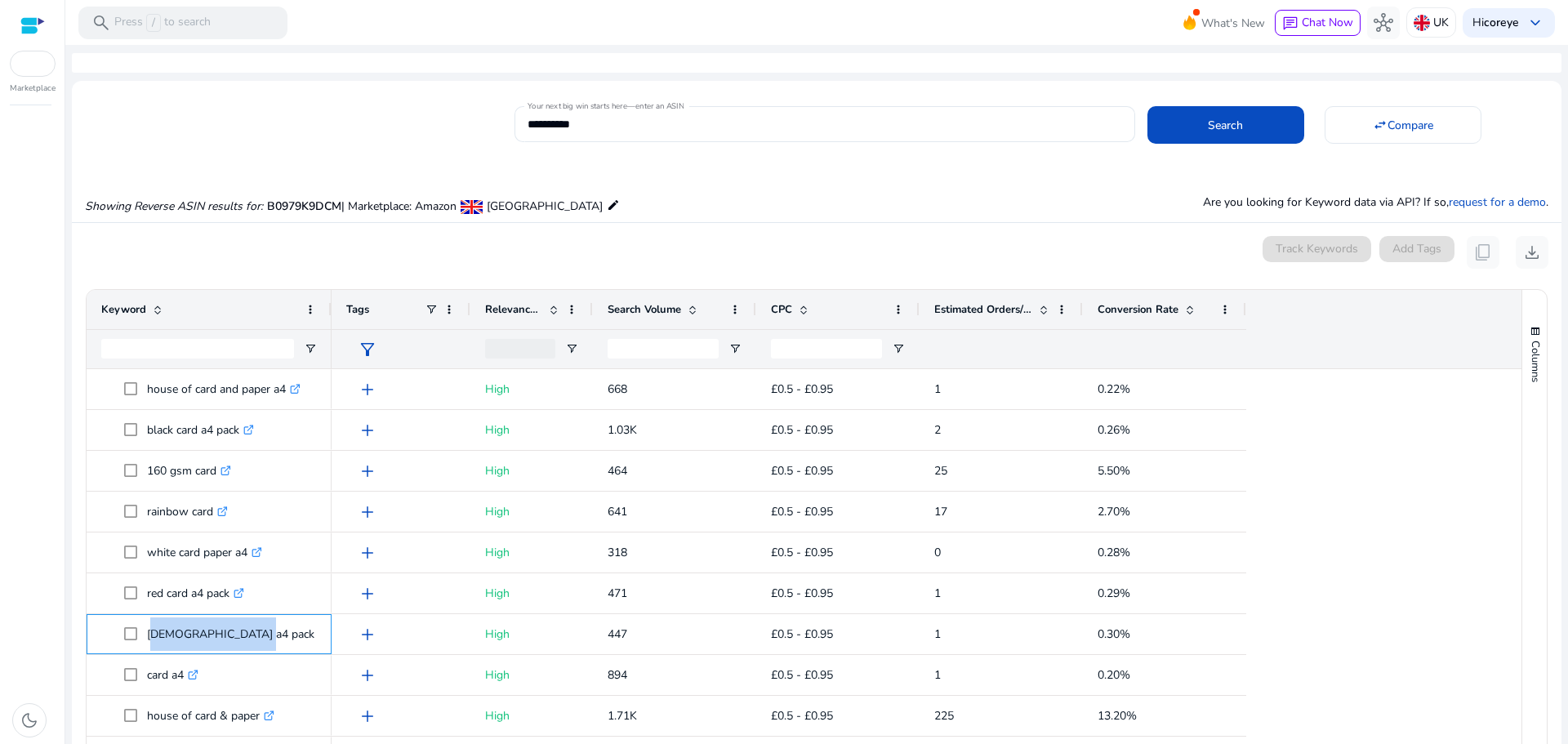
copy p "green card a4 pack"
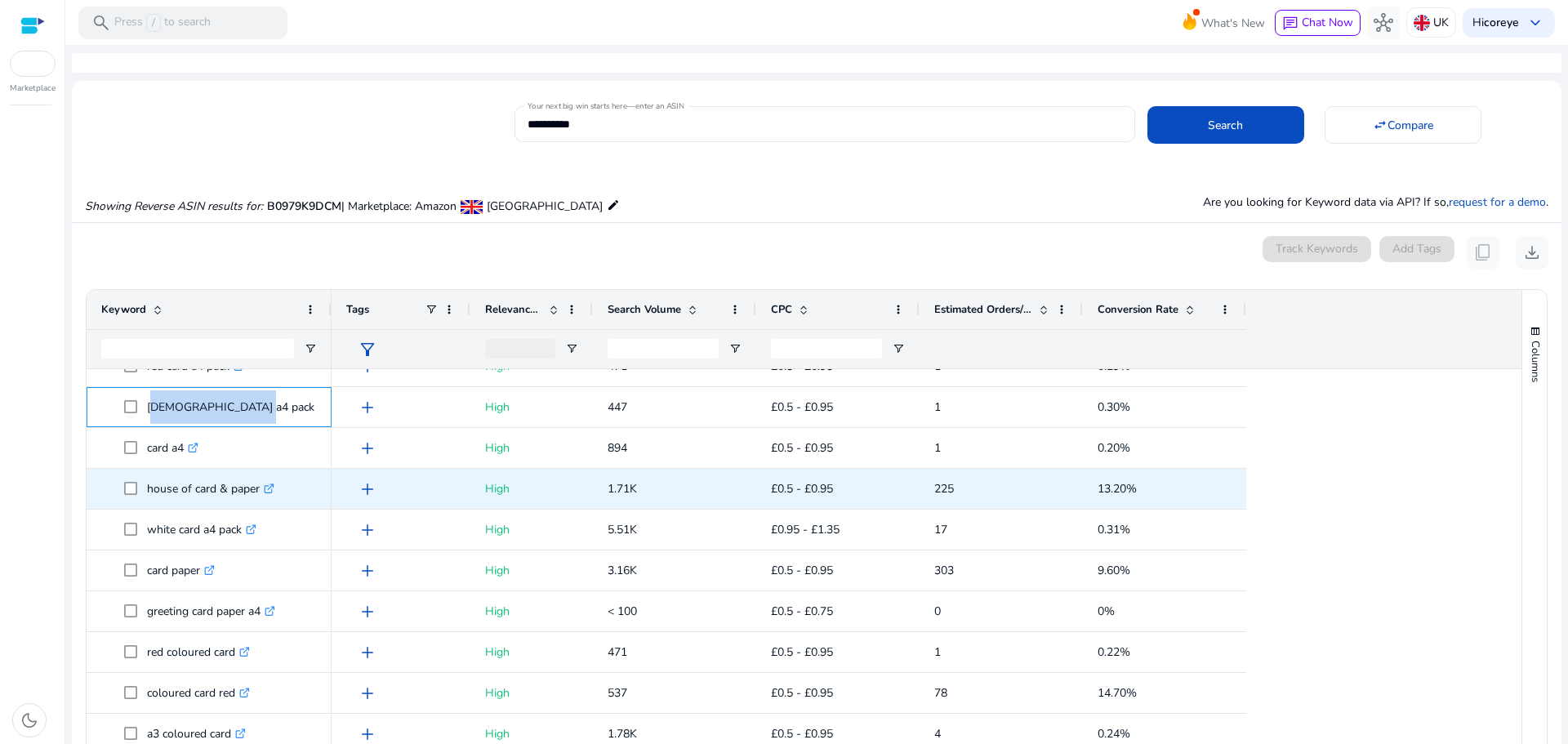
scroll to position [1388, 0]
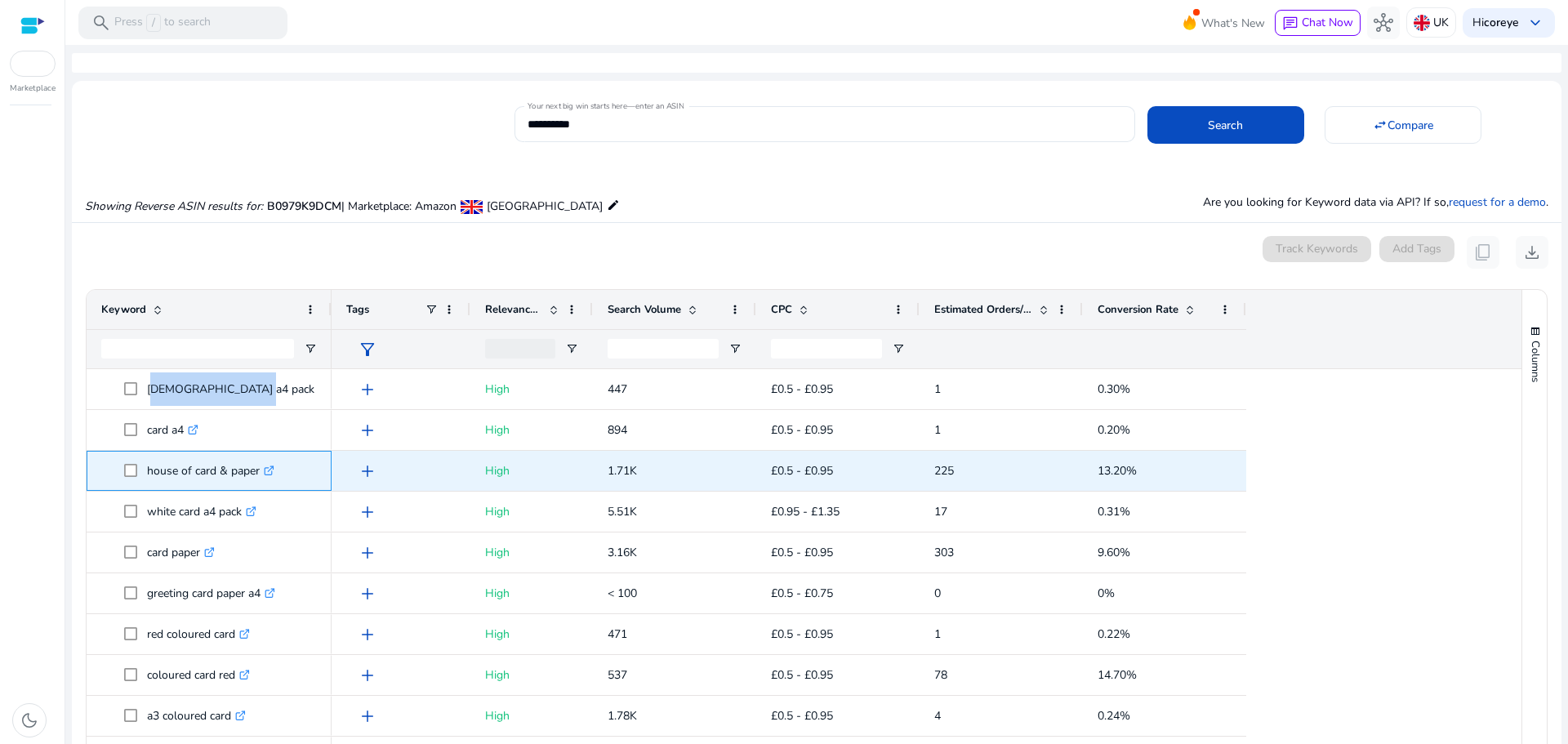
drag, startPoint x: 146, startPoint y: 469, endPoint x: 260, endPoint y: 475, distance: 114.2
click at [260, 475] on span "house of card & paper .st0{fill:#2c8af8}" at bounding box center [221, 471] width 193 height 34
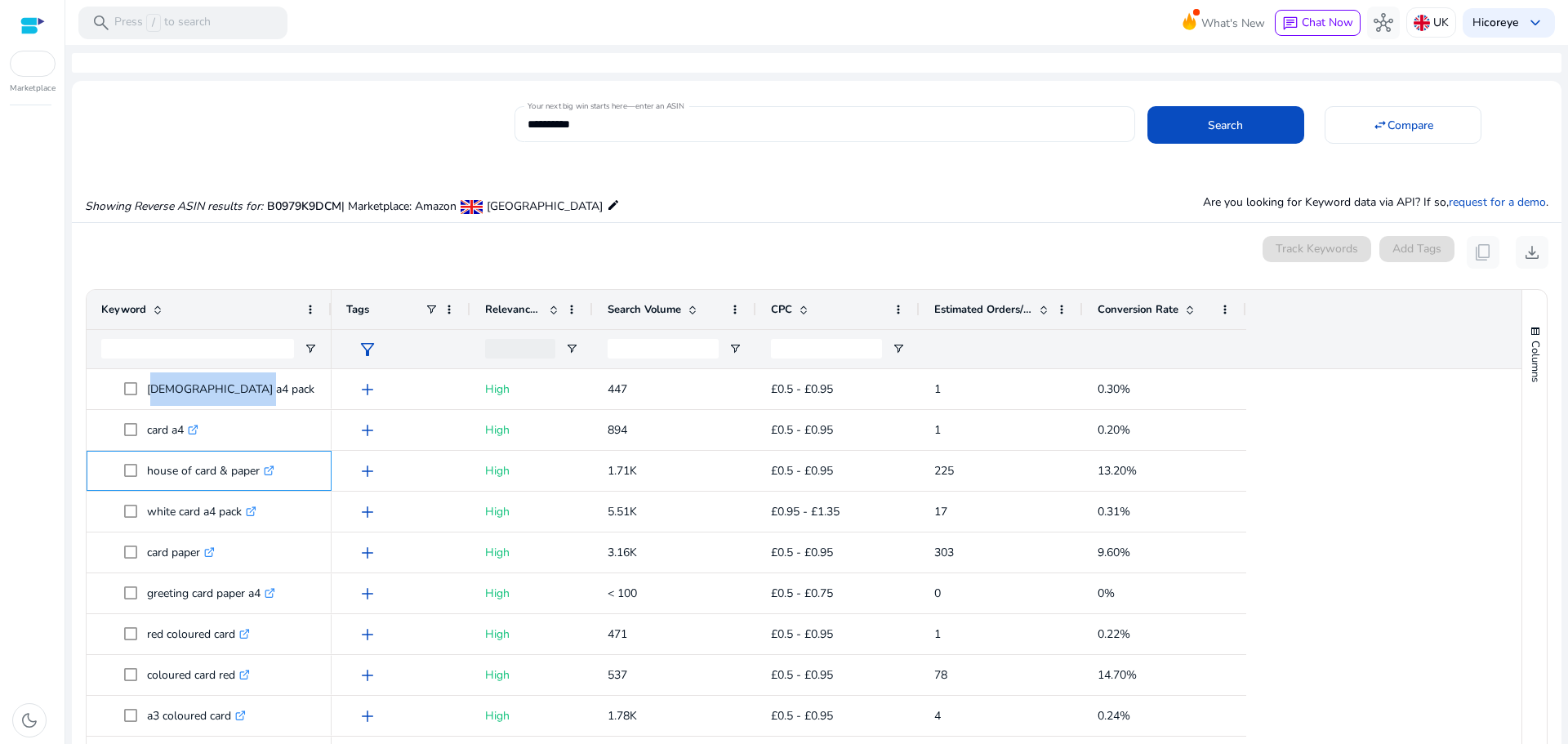
copy span "house of card & paper"
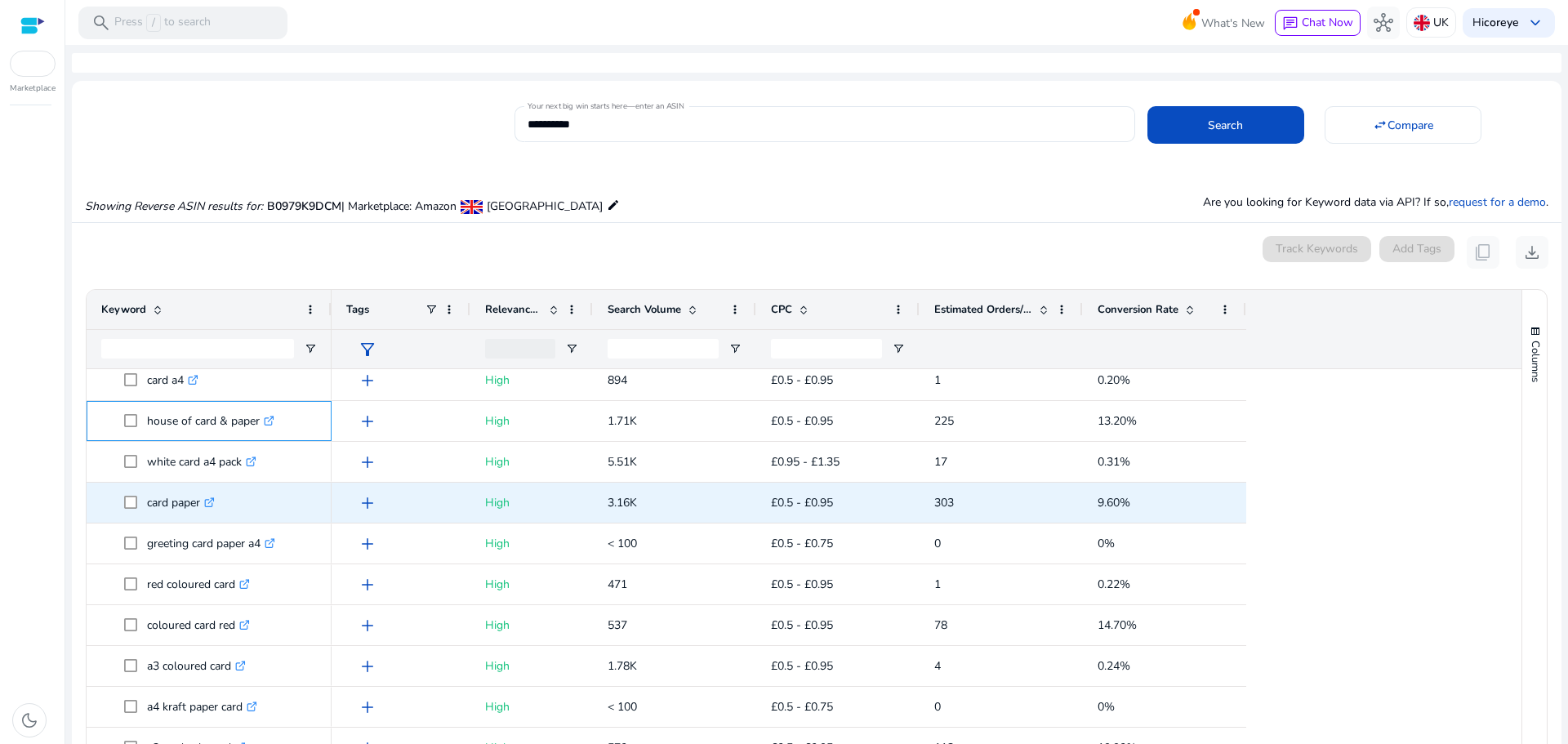
scroll to position [1470, 0]
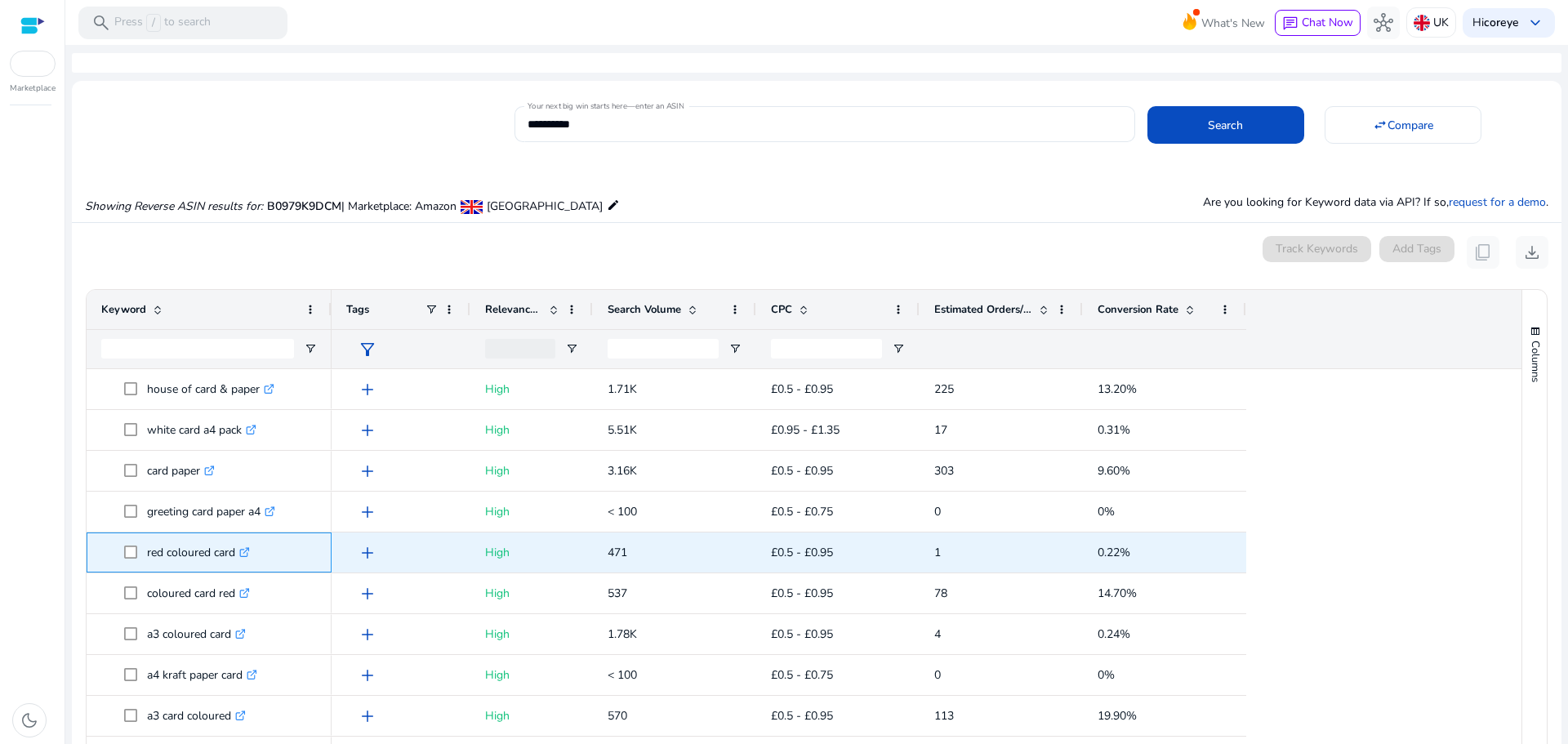
drag, startPoint x: 147, startPoint y: 557, endPoint x: 236, endPoint y: 557, distance: 89.0
click at [236, 557] on p "red coloured card .st0{fill:#2c8af8}" at bounding box center [198, 552] width 103 height 34
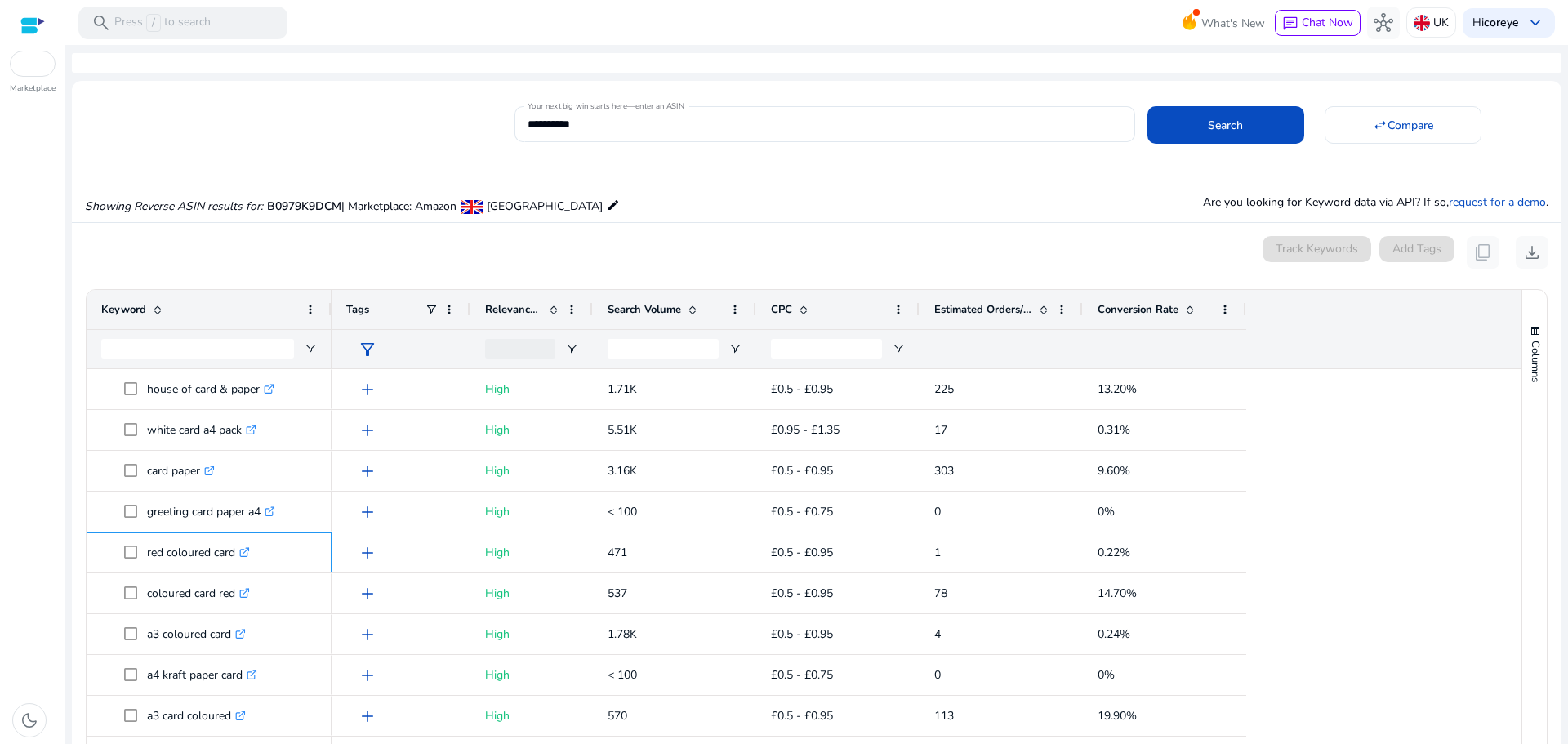
copy p "red coloured card"
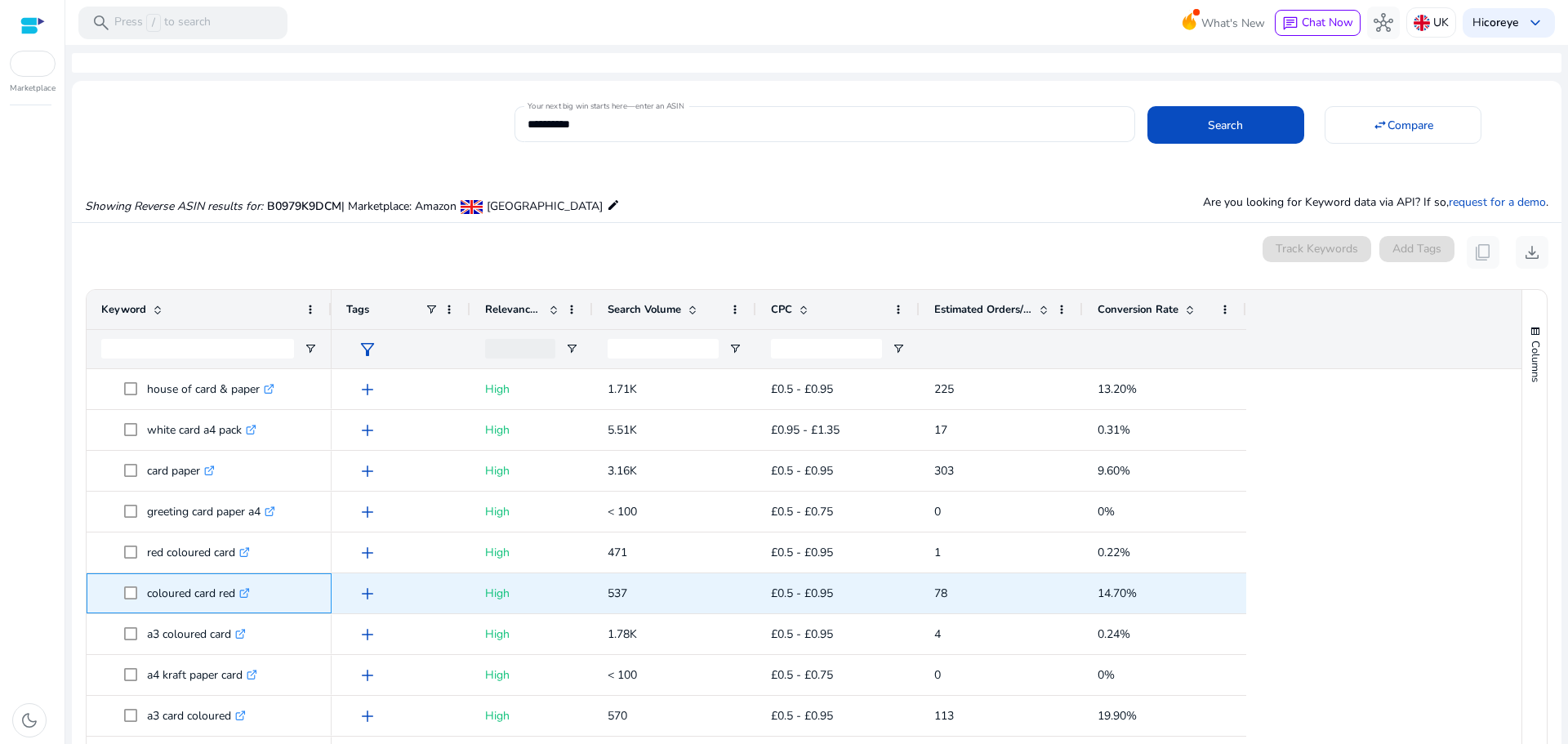
drag, startPoint x: 148, startPoint y: 593, endPoint x: 237, endPoint y: 591, distance: 89.0
click at [237, 591] on p "coloured card red .st0{fill:#2c8af8}" at bounding box center [198, 593] width 103 height 34
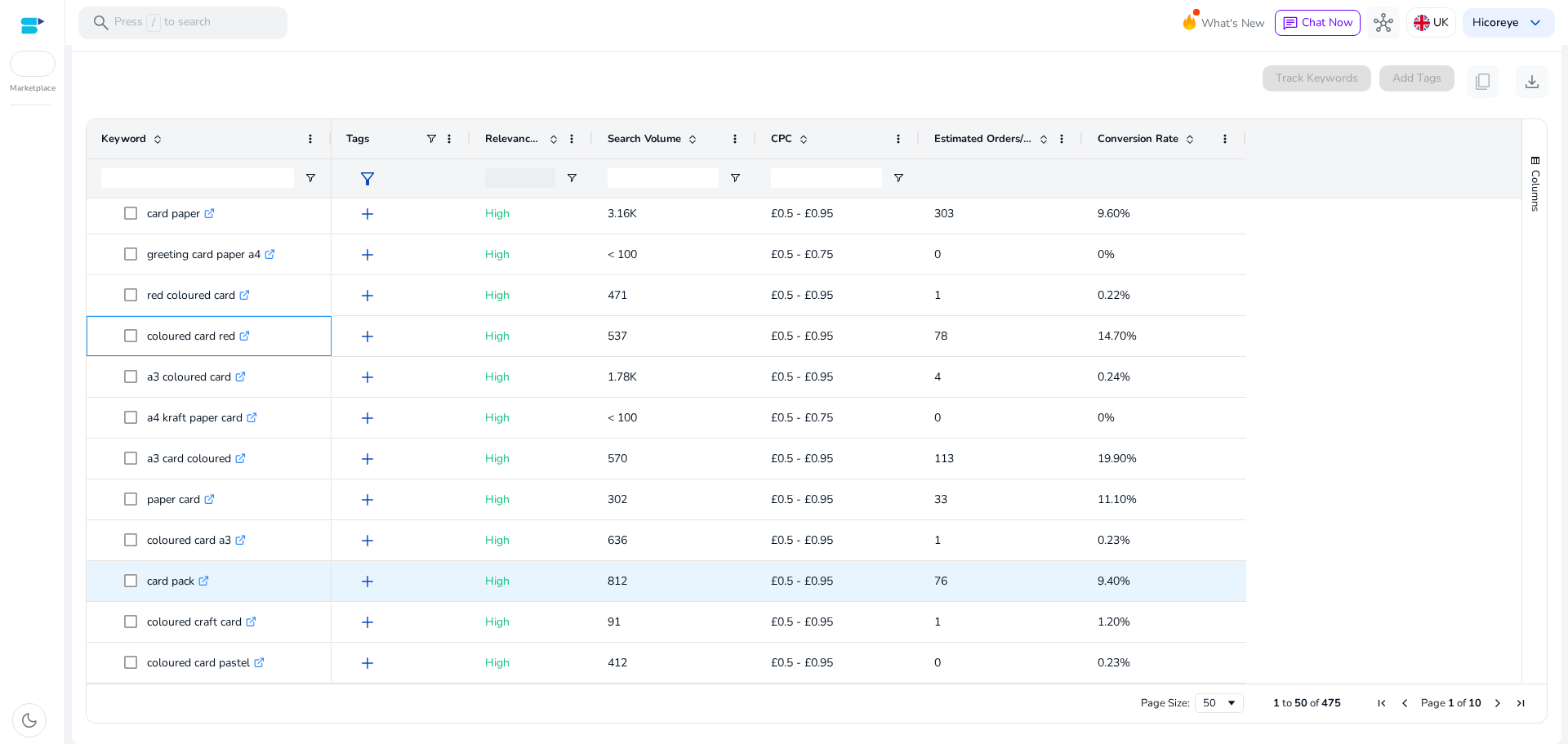
scroll to position [172, 0]
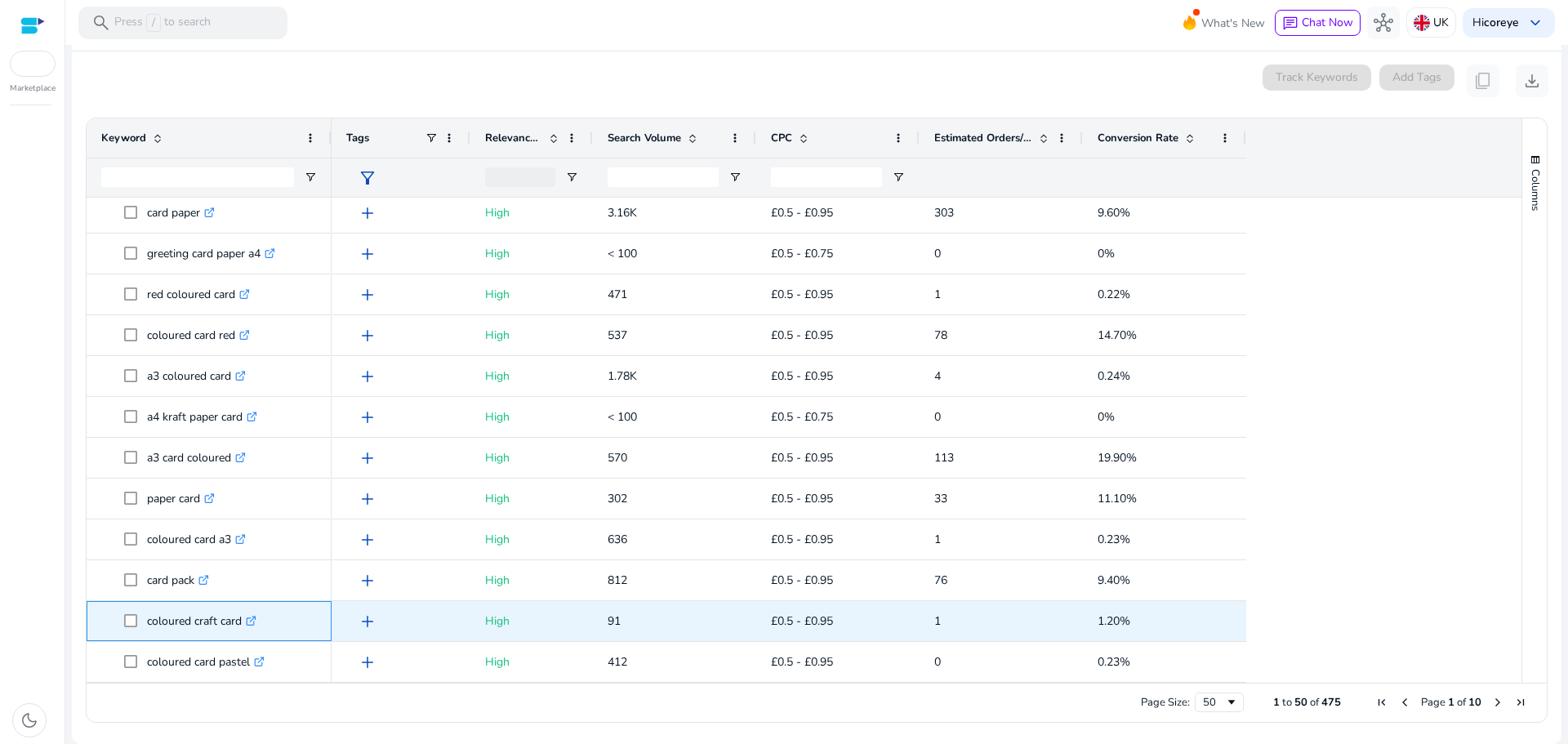
drag, startPoint x: 148, startPoint y: 626, endPoint x: 241, endPoint y: 627, distance: 93.0
click at [241, 627] on p "coloured craft card .st0{fill:#2c8af8}" at bounding box center [202, 620] width 109 height 34
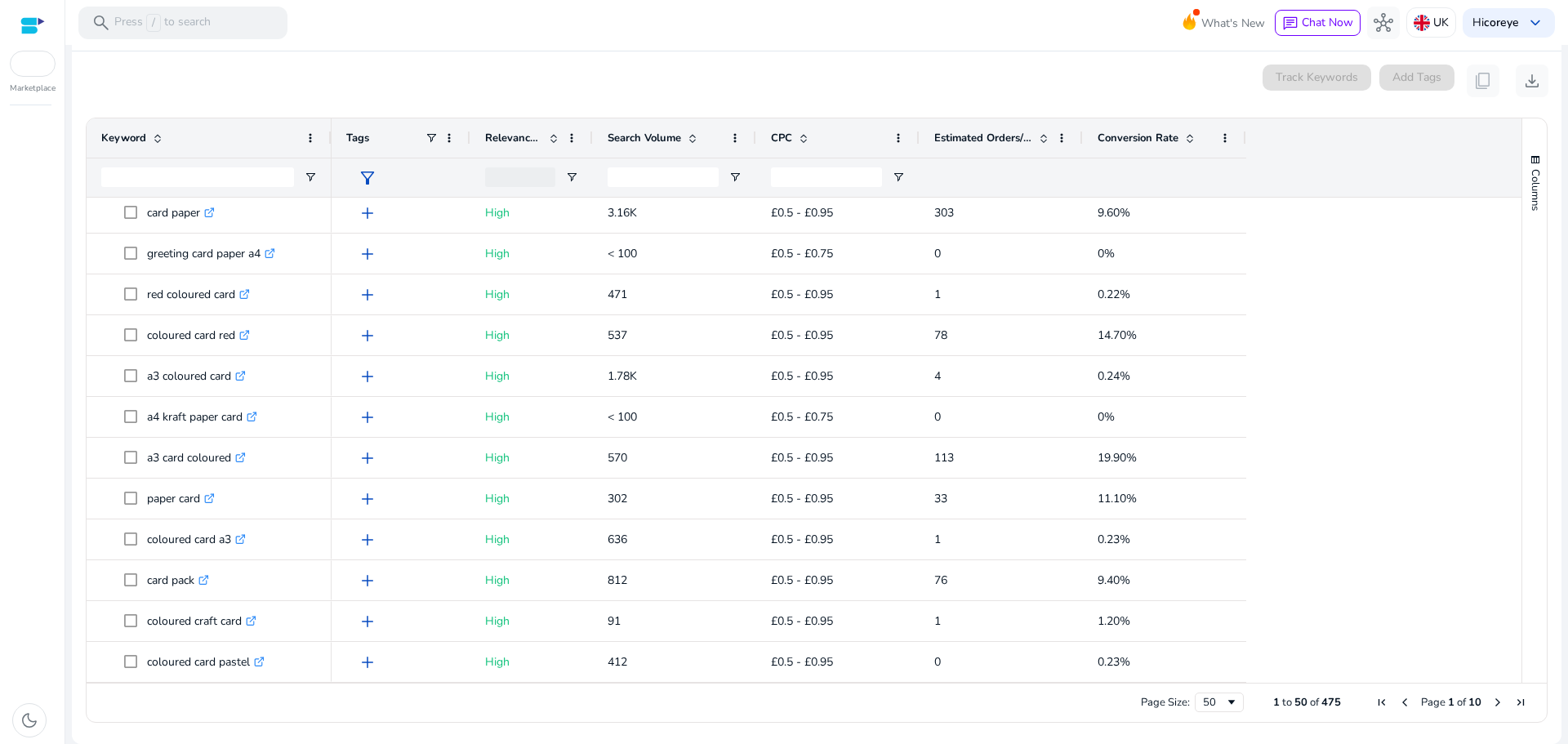
click at [1491, 702] on span "Next Page" at bounding box center [1497, 702] width 13 height 13
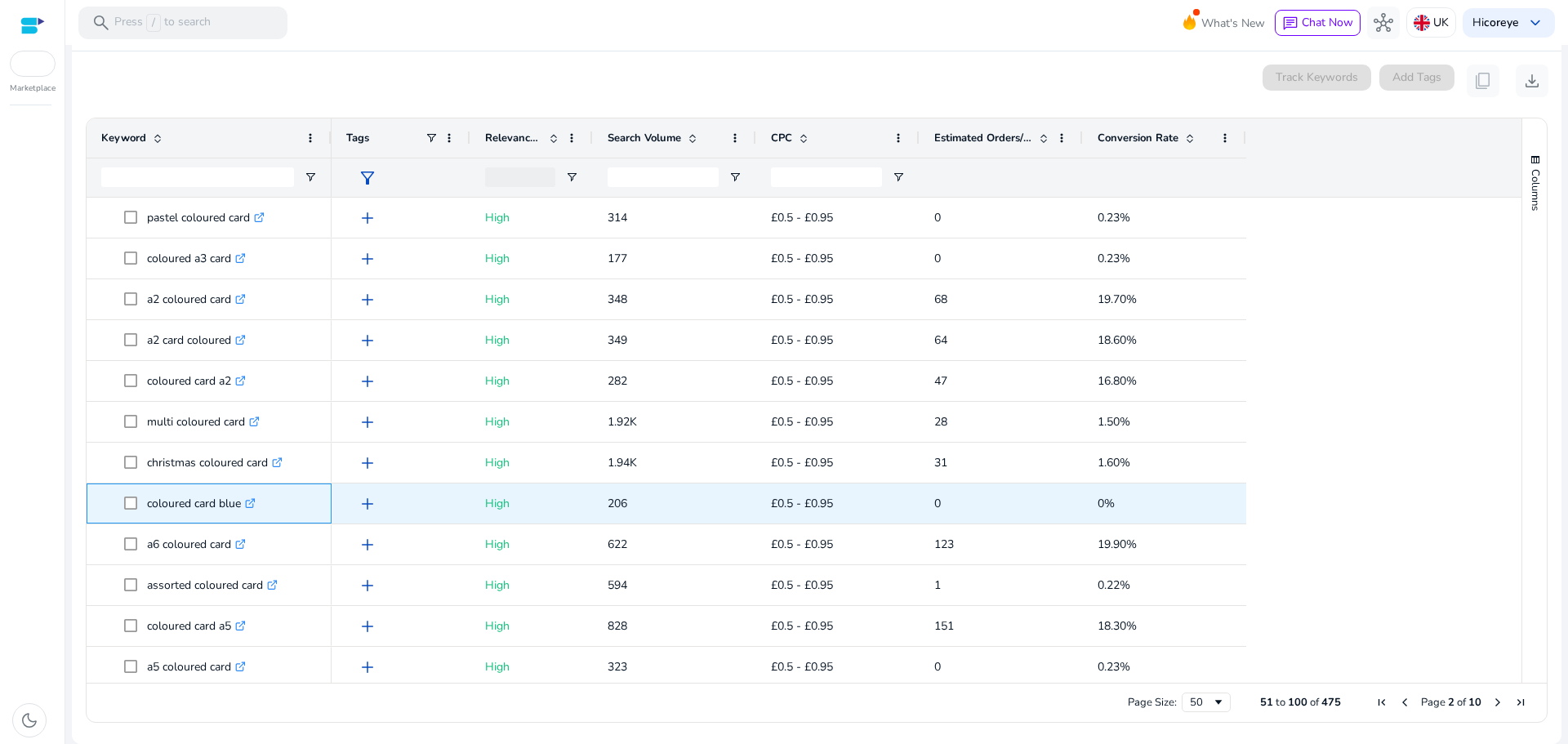
drag, startPoint x: 144, startPoint y: 501, endPoint x: 242, endPoint y: 505, distance: 98.1
click at [242, 505] on span "coloured card blue .st0{fill:#2c8af8}" at bounding box center [221, 503] width 193 height 34
